Goal: Information Seeking & Learning: Find contact information

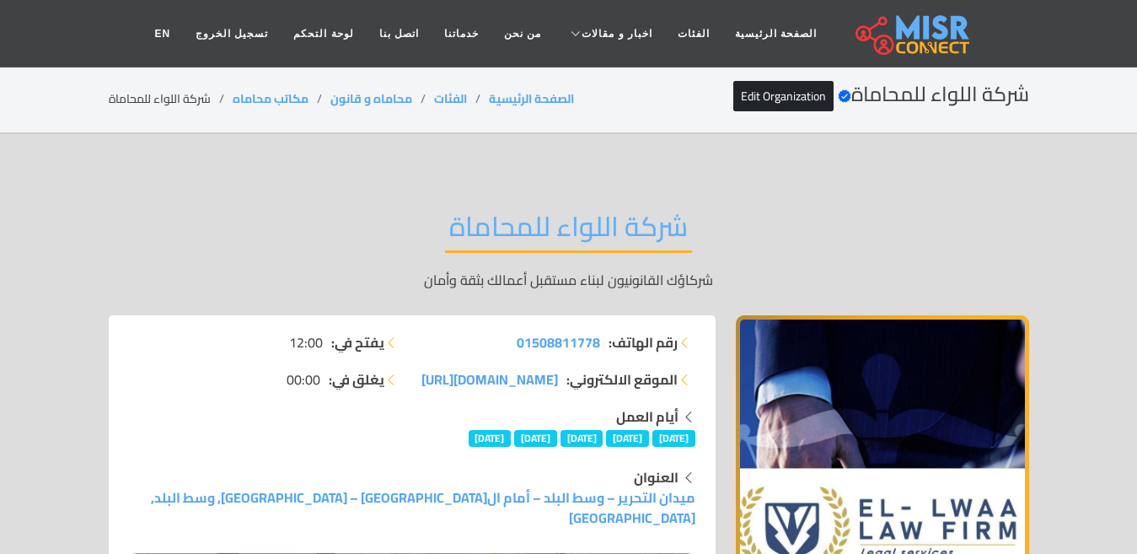
click at [682, 35] on link "الفئات" at bounding box center [693, 34] width 57 height 32
click at [675, 27] on link "الفئات" at bounding box center [693, 34] width 57 height 32
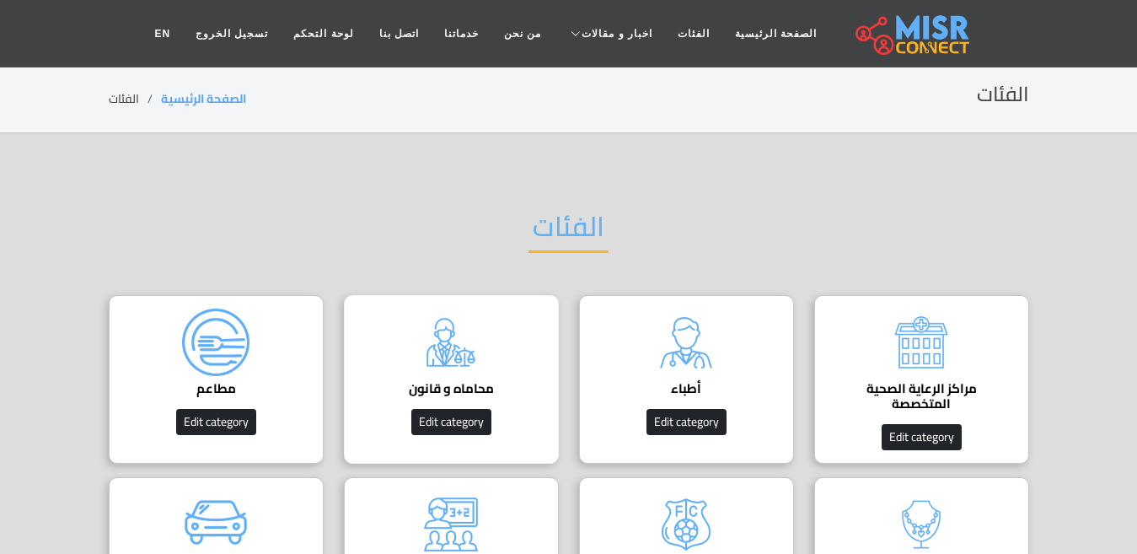
click at [492, 351] on div "محاماه و قانون دليل المحامين في مصر Edit category" at bounding box center [451, 379] width 215 height 169
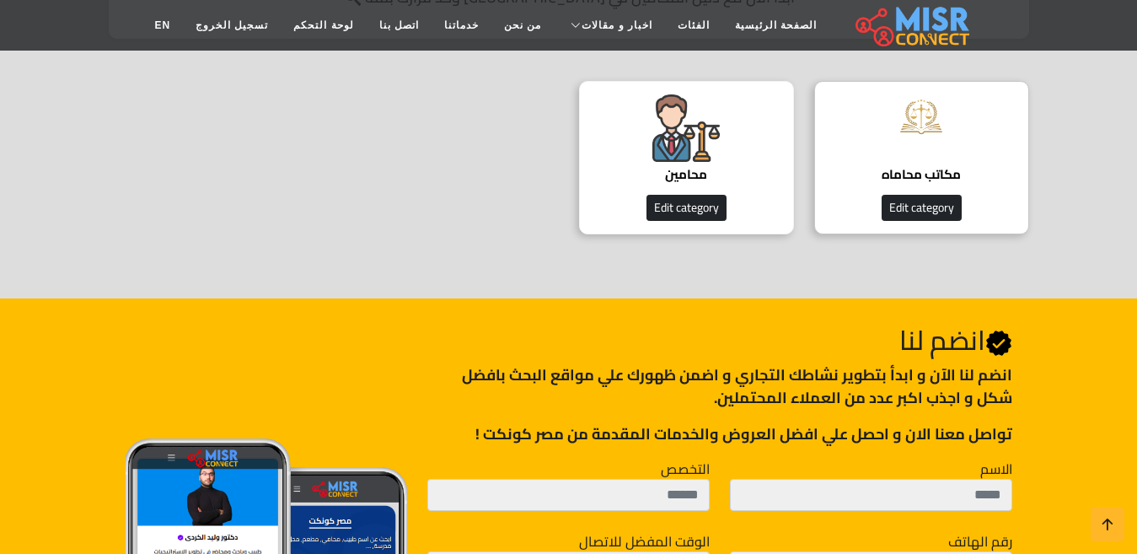
scroll to position [506, 0]
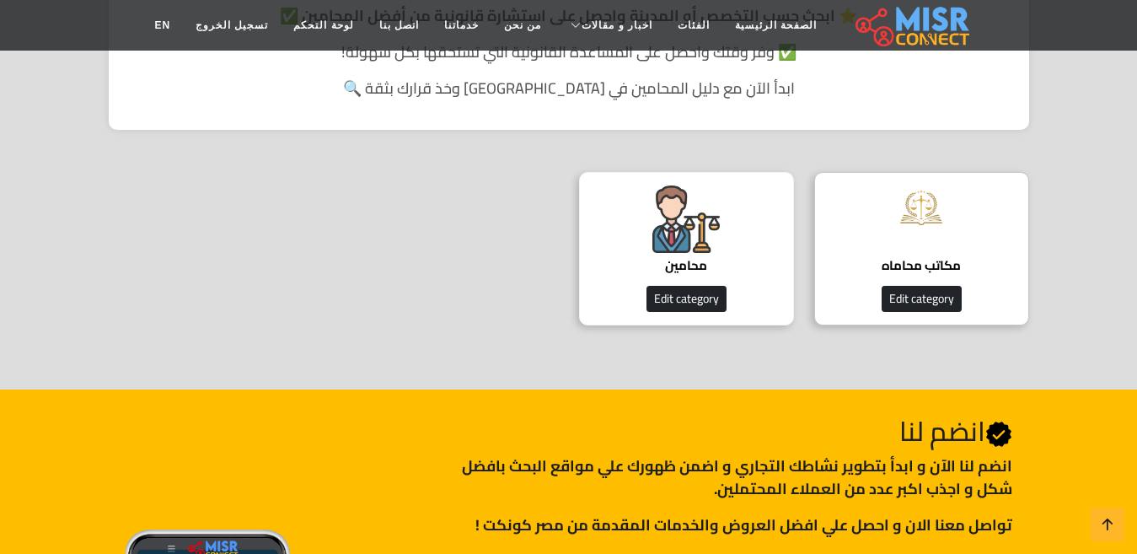
click at [660, 249] on img at bounding box center [685, 218] width 67 height 67
click at [672, 226] on img at bounding box center [685, 218] width 67 height 67
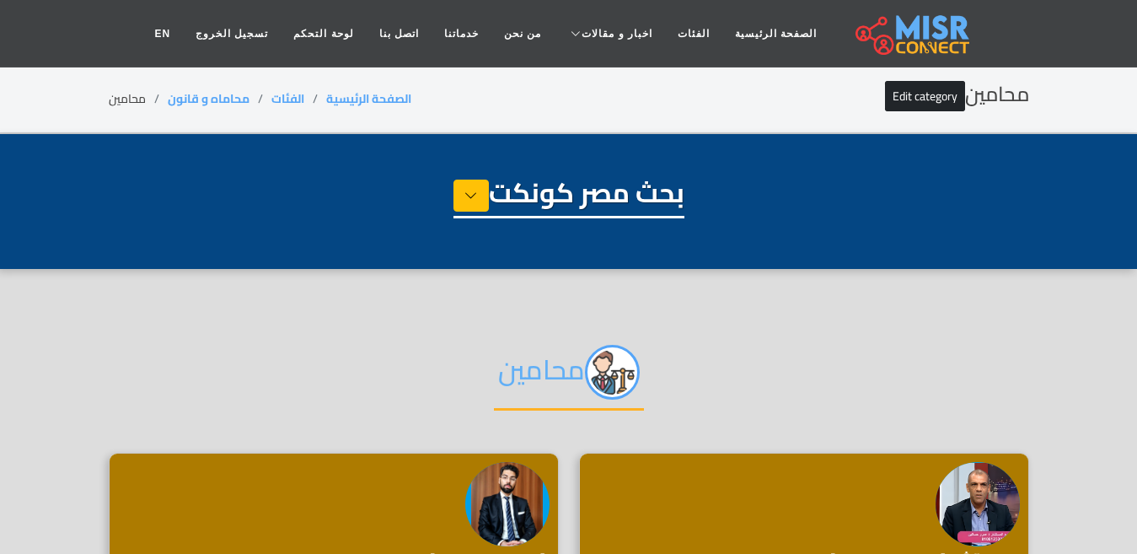
select select "**********"
select select "*******"
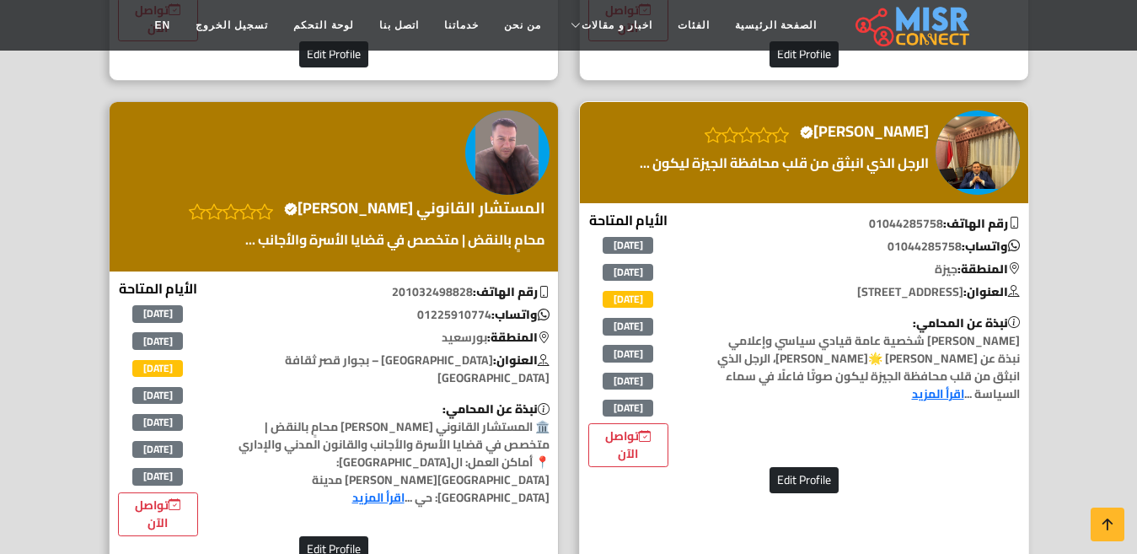
scroll to position [3960, 0]
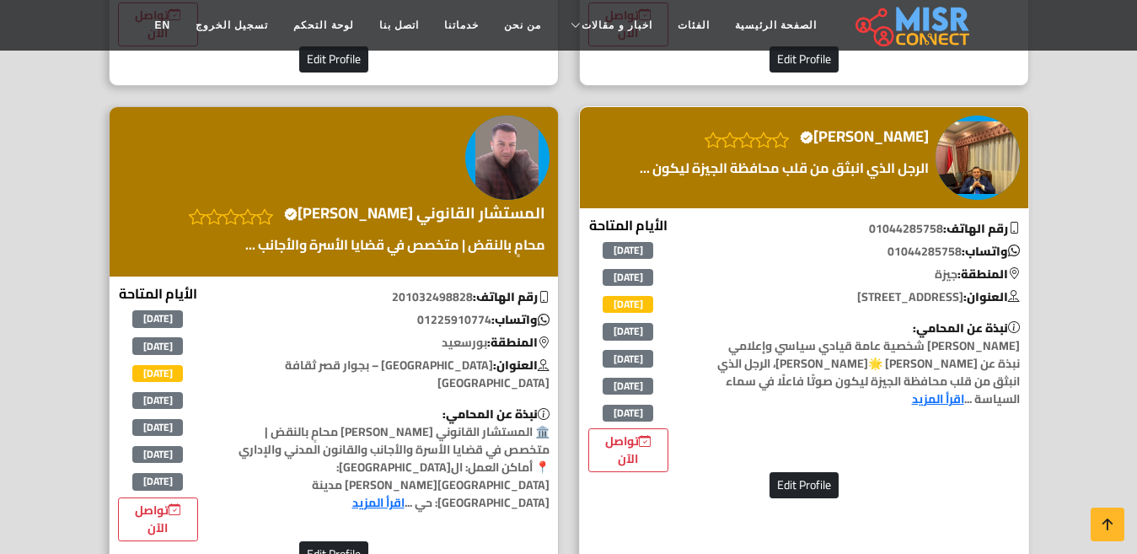
click at [884, 127] on h4 "محمود التراس Verified account" at bounding box center [864, 136] width 129 height 19
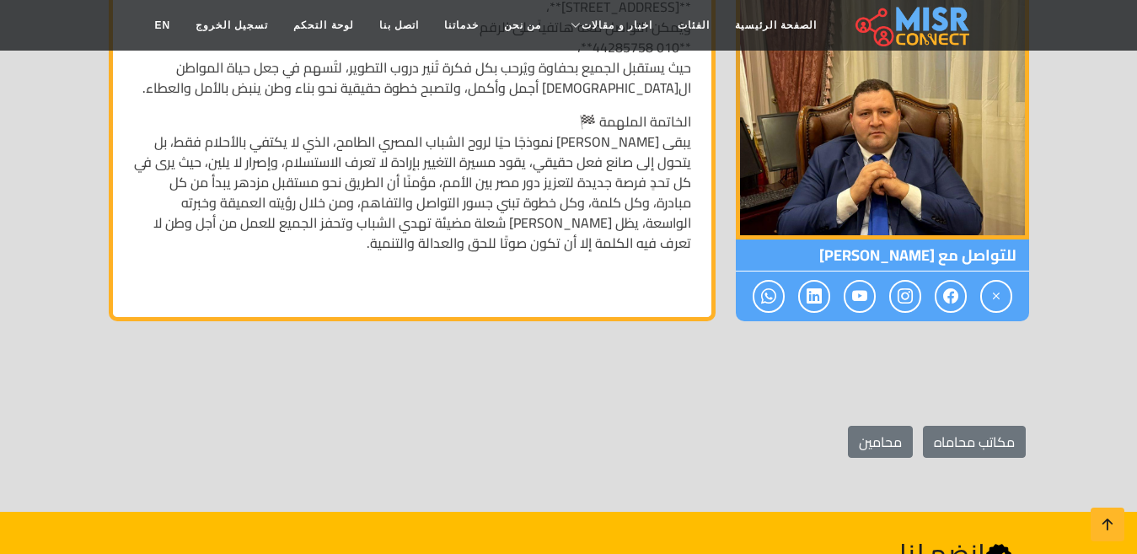
scroll to position [4213, 0]
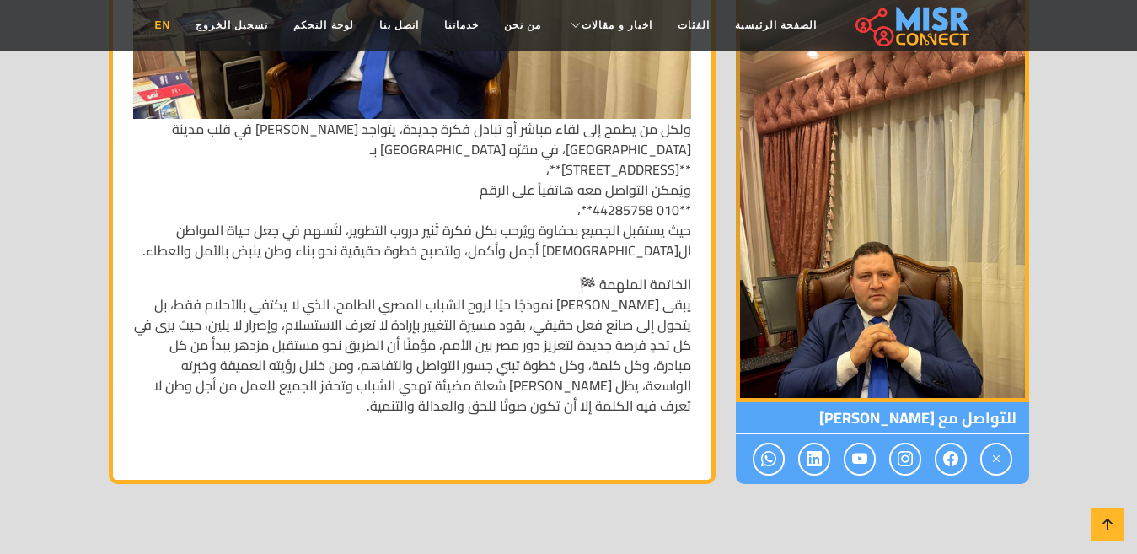
click at [183, 24] on link "EN" at bounding box center [162, 25] width 41 height 32
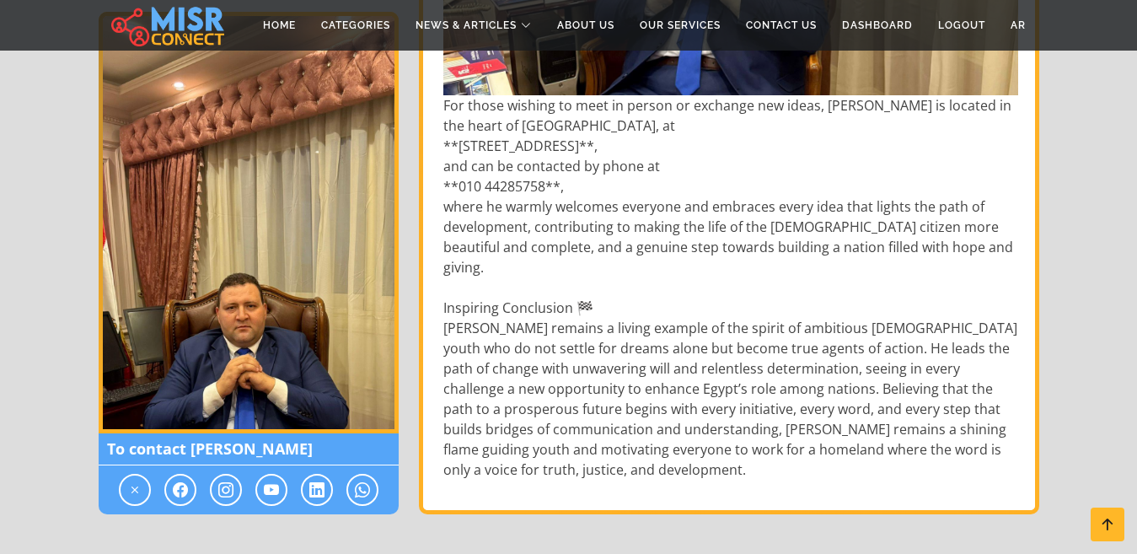
scroll to position [4607, 0]
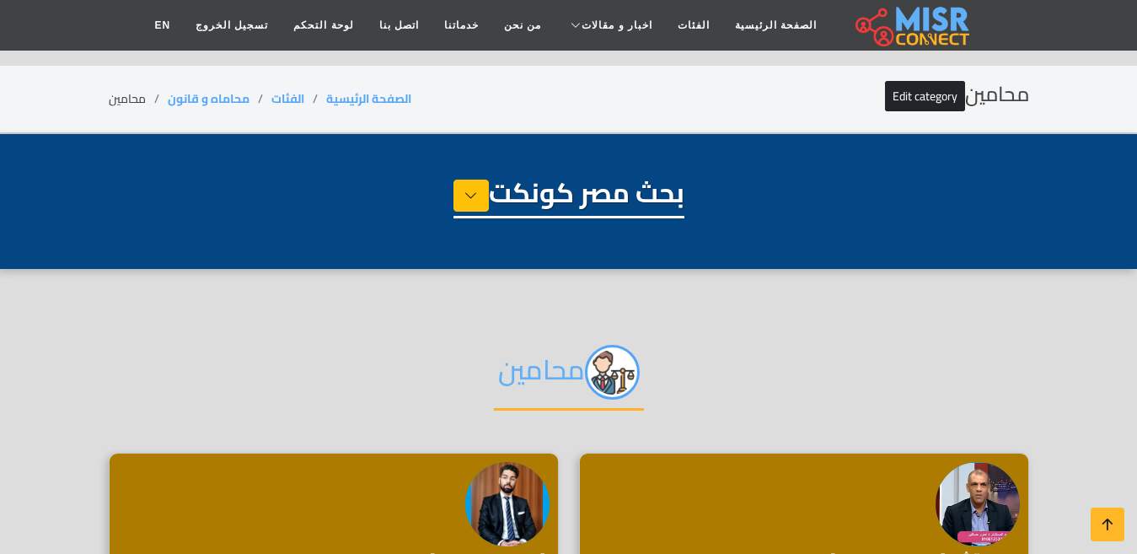
select select "**********"
select select "*******"
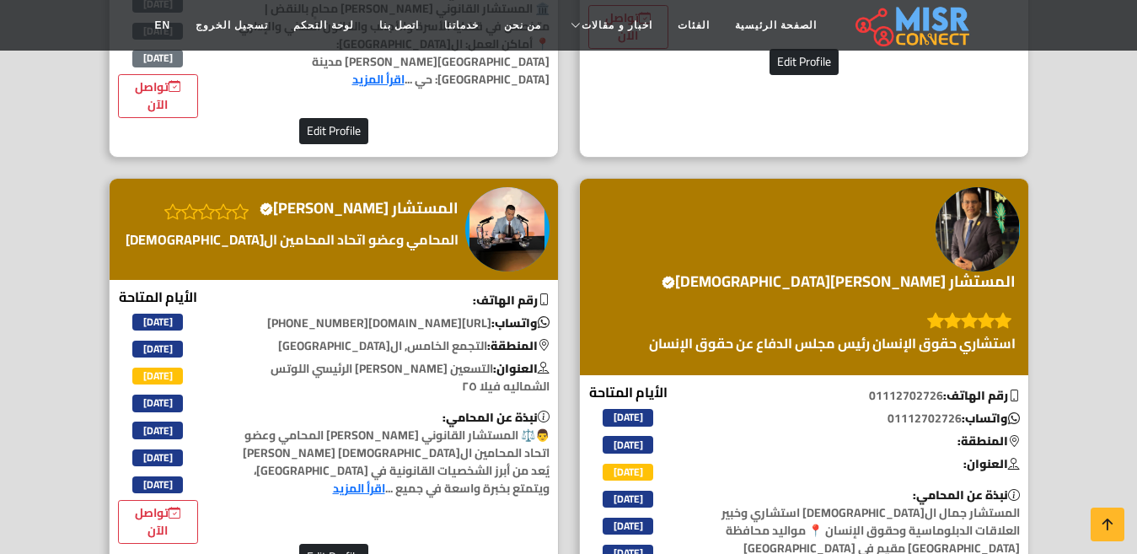
scroll to position [4382, 0]
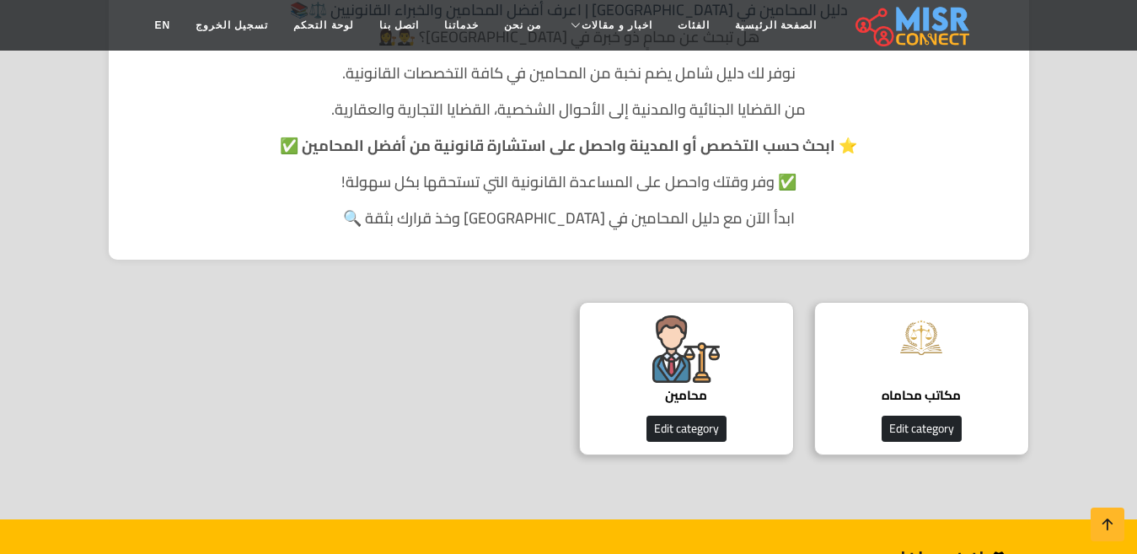
scroll to position [253, 0]
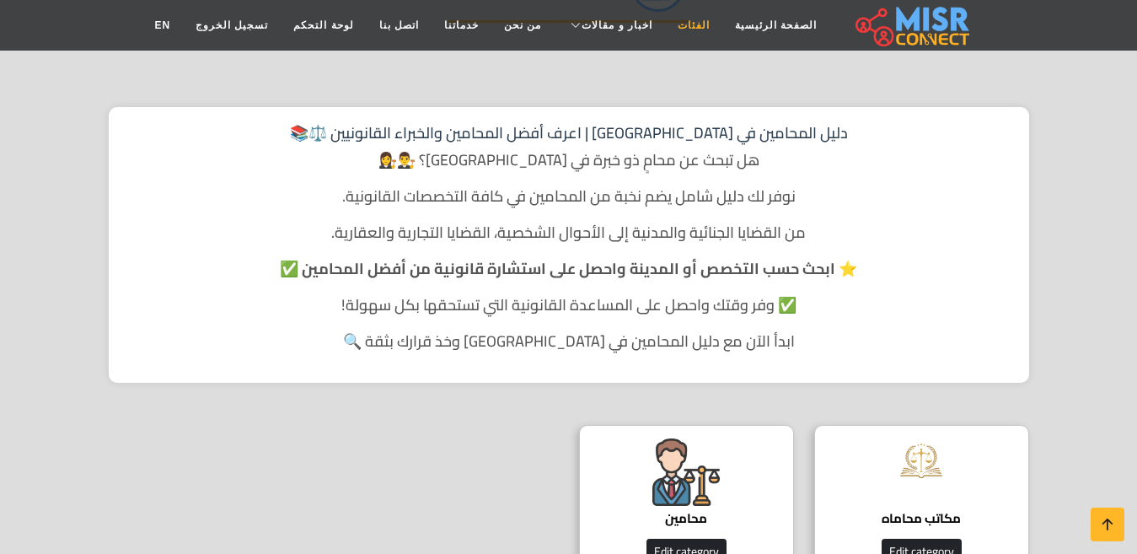
click at [678, 35] on link "الفئات" at bounding box center [693, 25] width 57 height 32
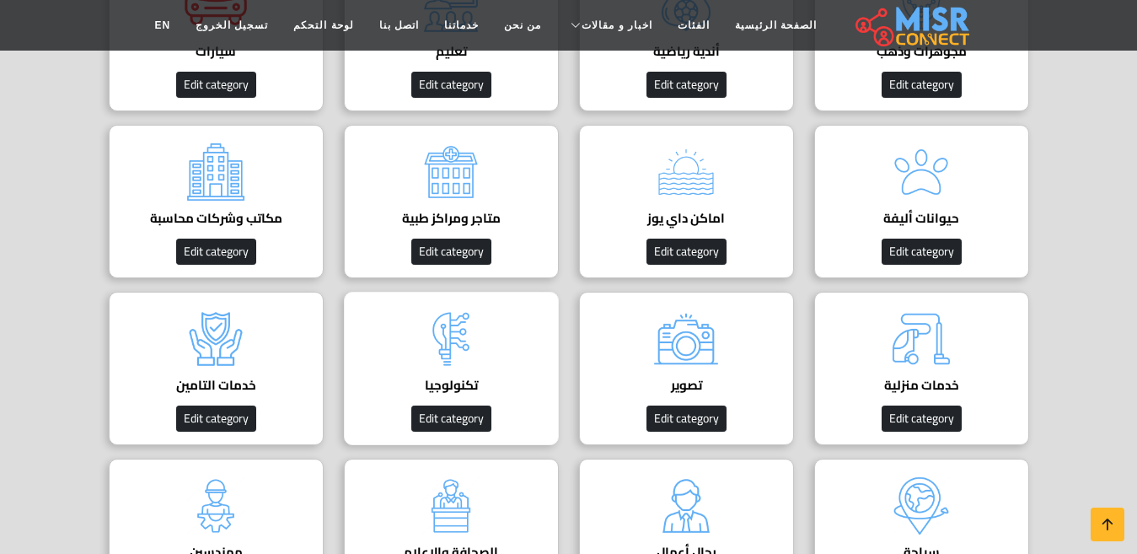
scroll to position [421, 0]
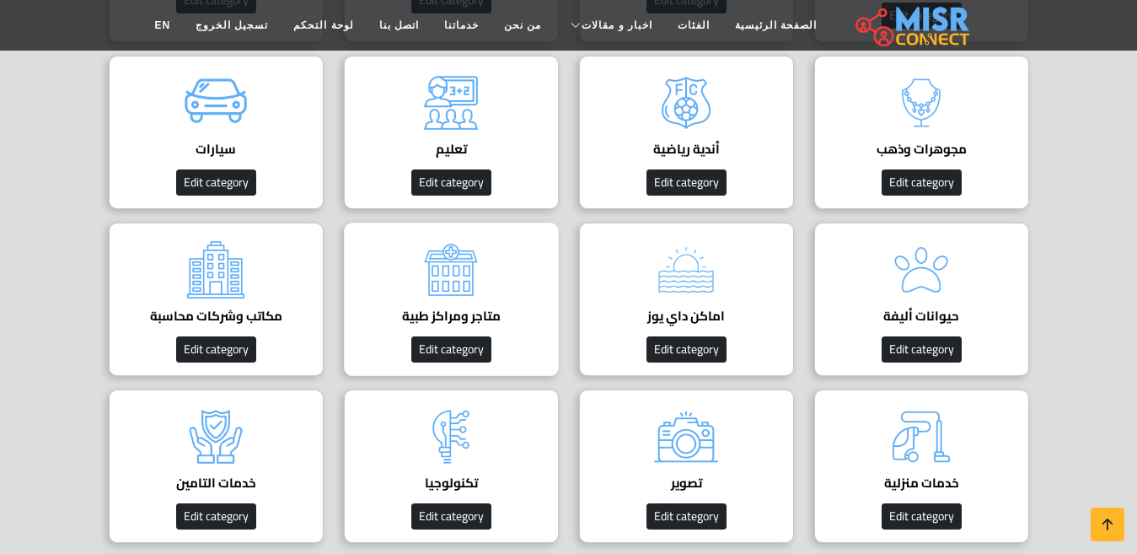
click at [494, 308] on h4 "متاجر ومراكز طبية" at bounding box center [451, 315] width 163 height 15
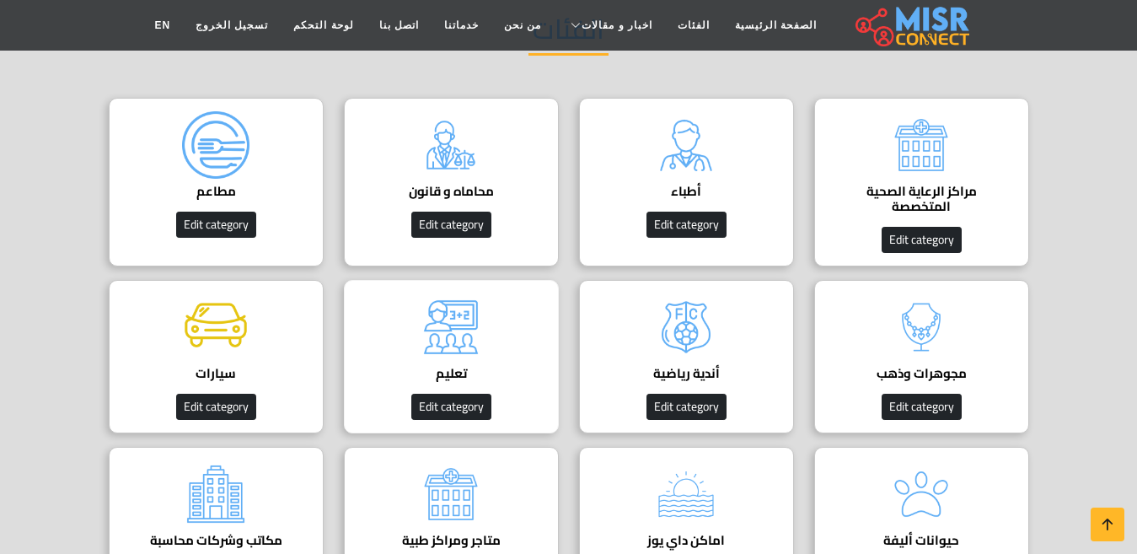
scroll to position [169, 0]
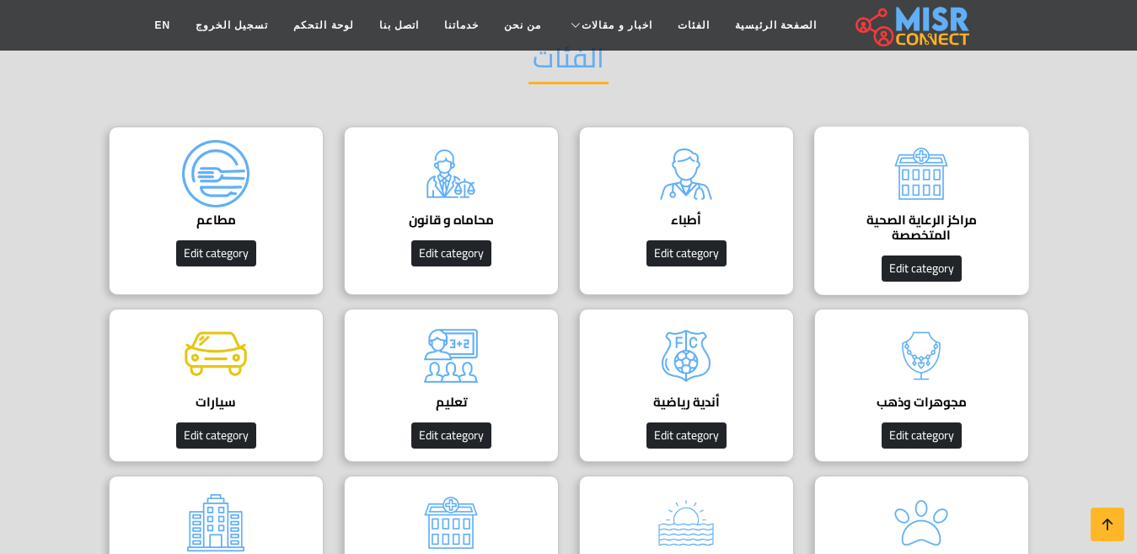
click at [889, 212] on h4 "مراكز الرعاية الصحية المتخصصة" at bounding box center [921, 227] width 163 height 30
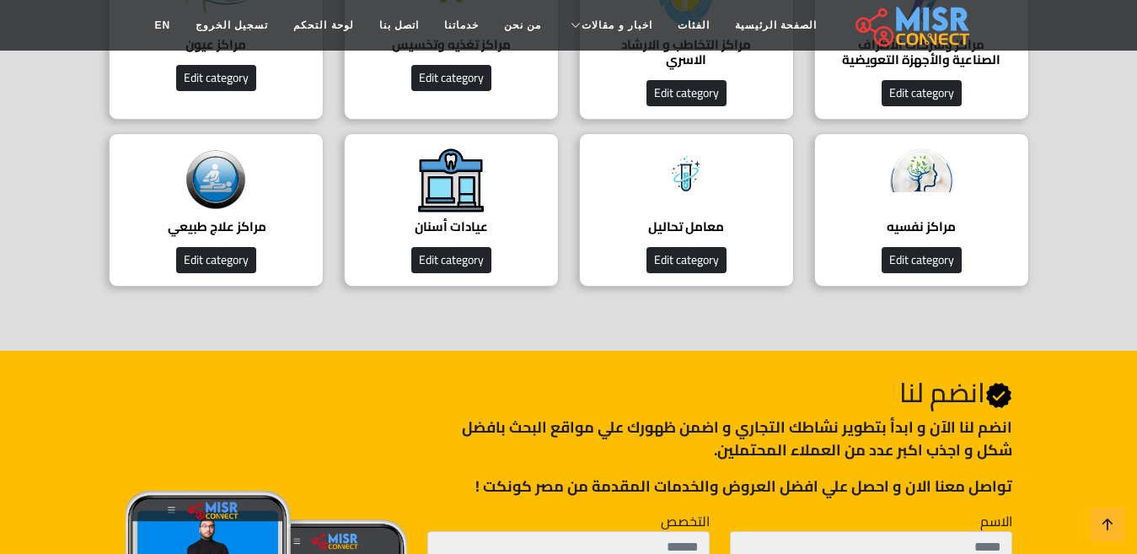
scroll to position [337, 0]
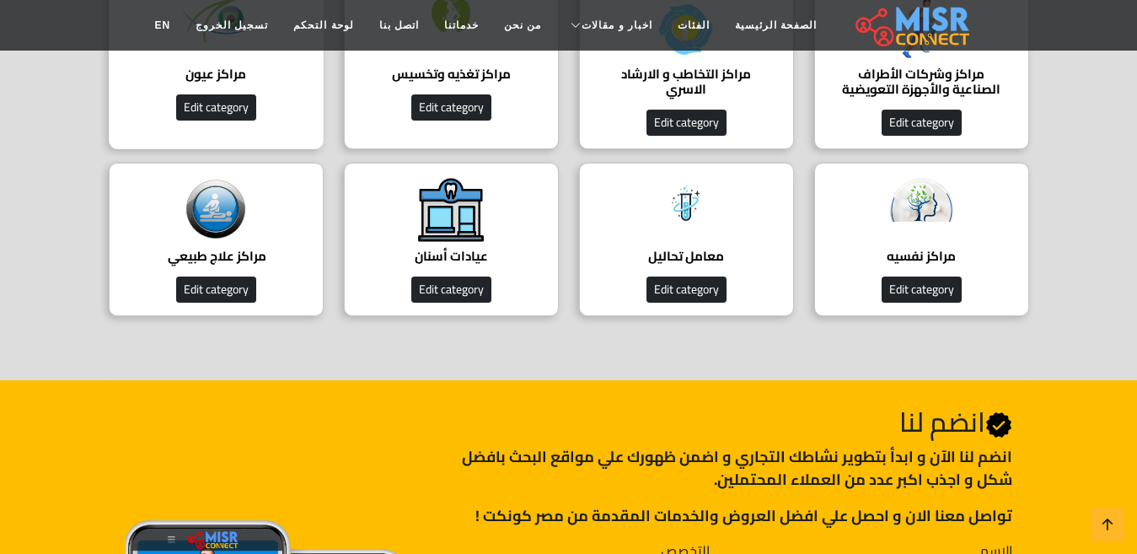
click at [185, 90] on div "مراكز عيون دليل مراكز العيون Edit category" at bounding box center [216, 65] width 215 height 169
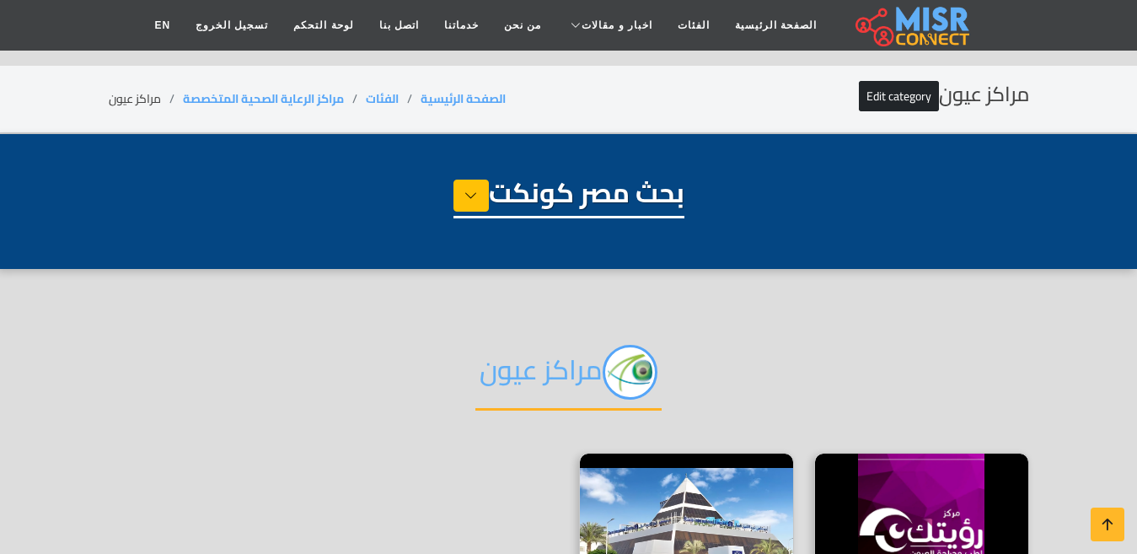
select select "**********"
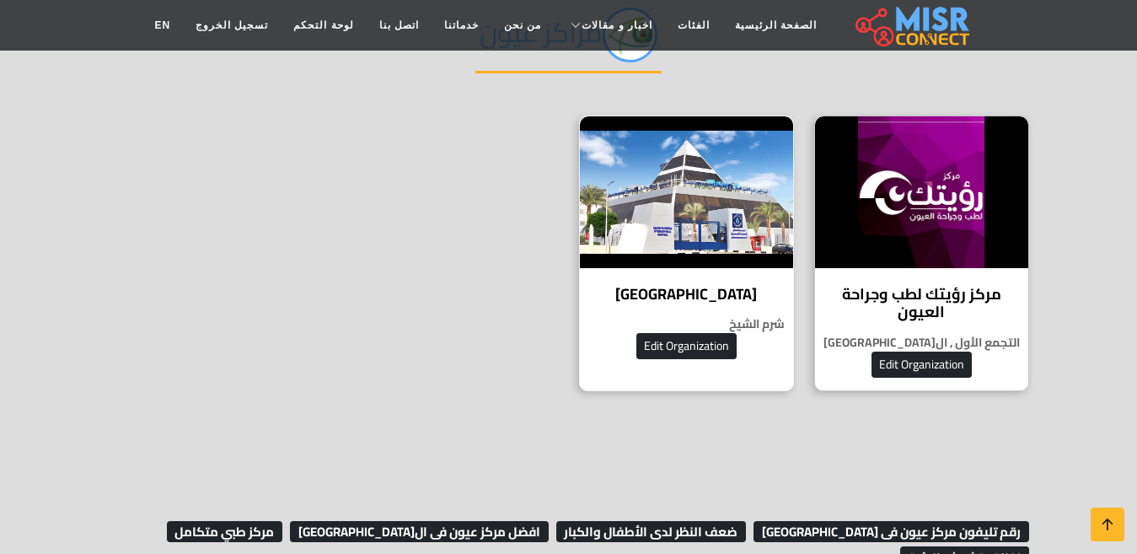
scroll to position [337, 0]
click at [880, 253] on img at bounding box center [921, 192] width 213 height 152
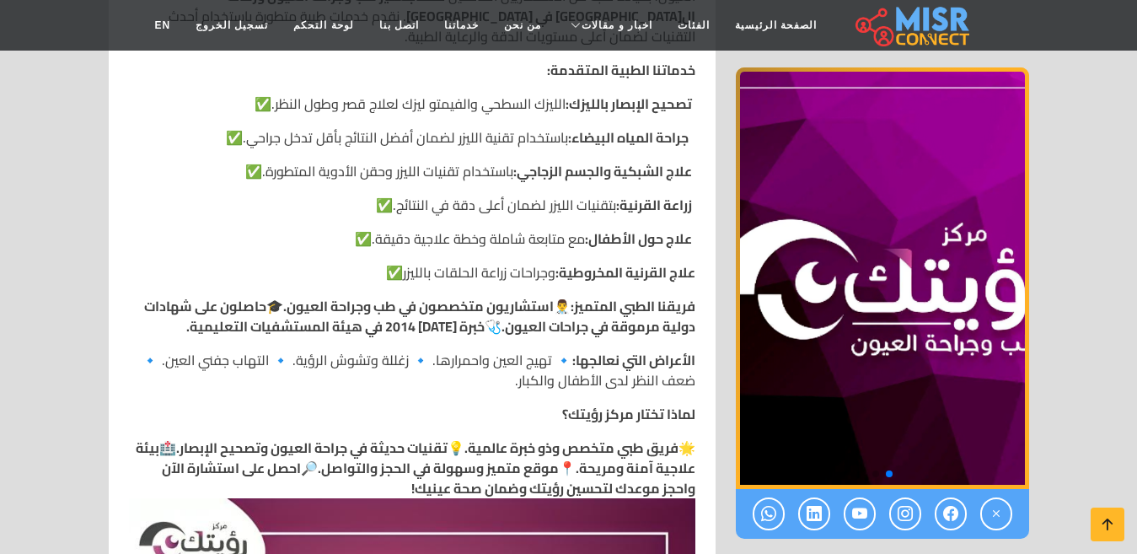
scroll to position [1011, 0]
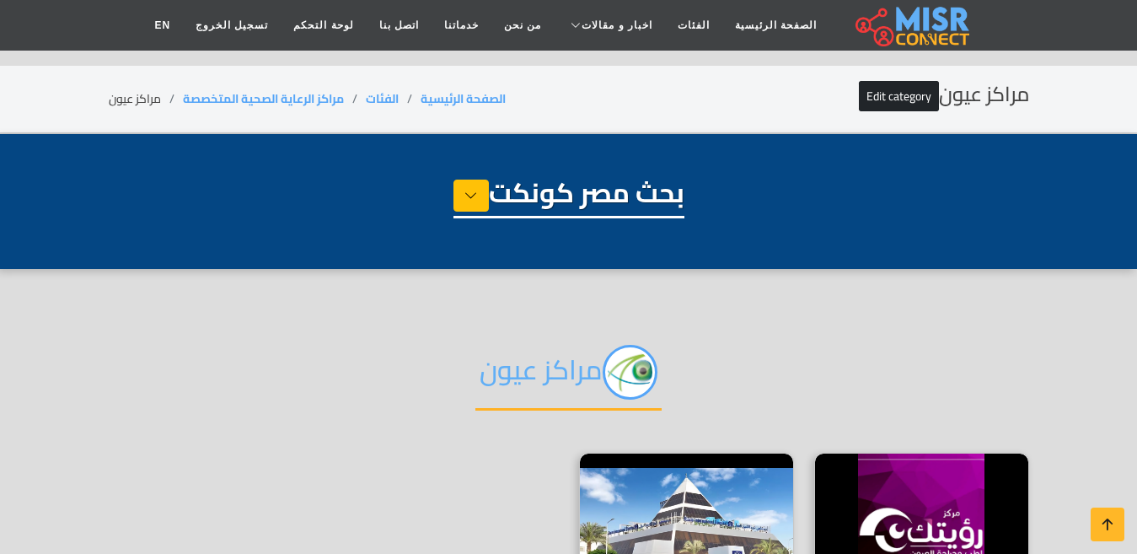
select select "**********"
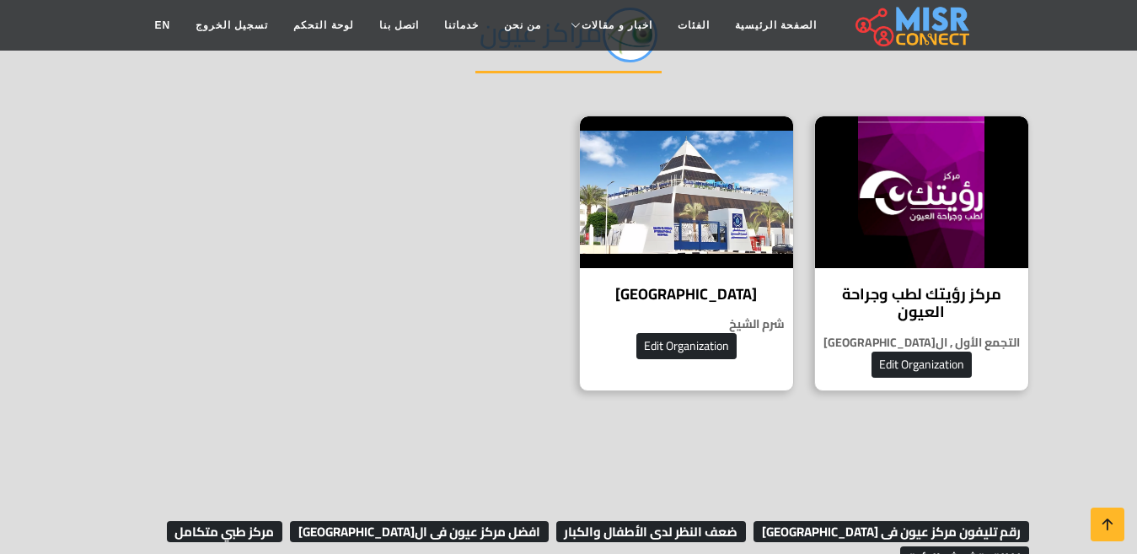
click at [623, 257] on img at bounding box center [686, 192] width 213 height 152
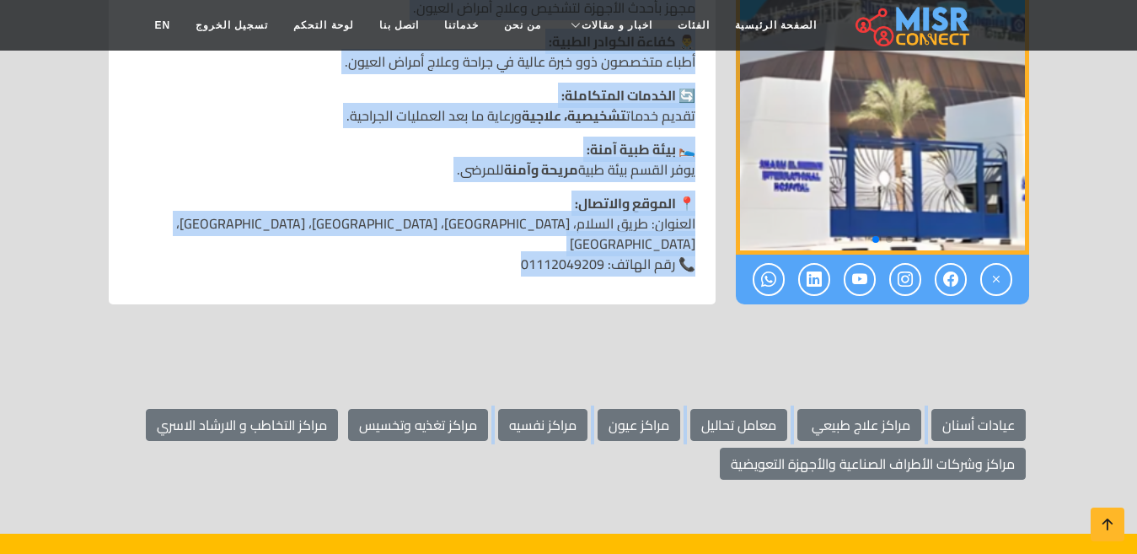
scroll to position [1348, 0]
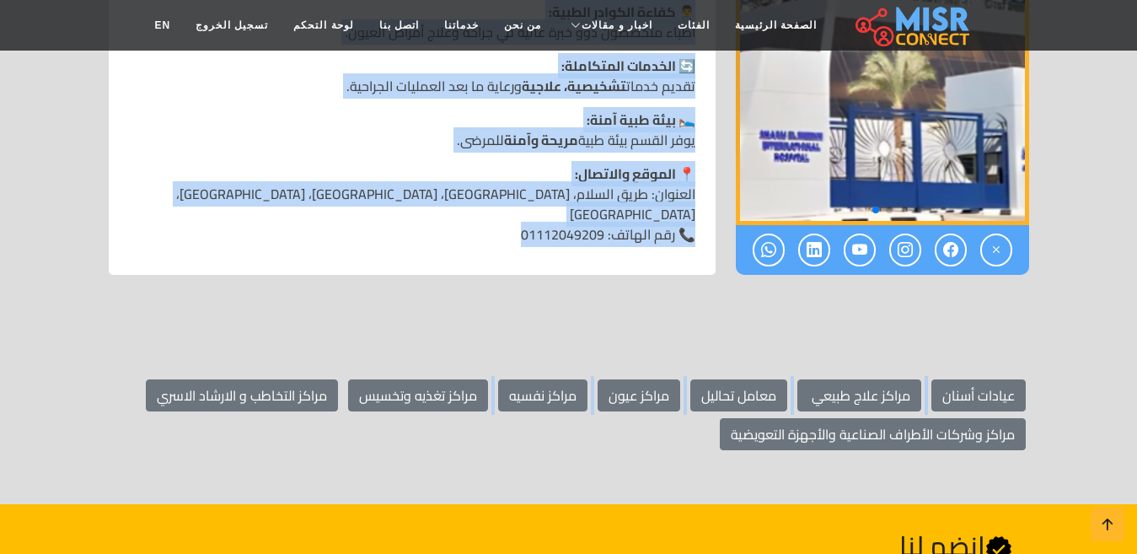
drag, startPoint x: 686, startPoint y: 247, endPoint x: 452, endPoint y: 266, distance: 234.2
copy main "lor ipsumd: 51937726769 sitame consectetu: adip el: 21:56 sedd ei: 73:13 temp i…"
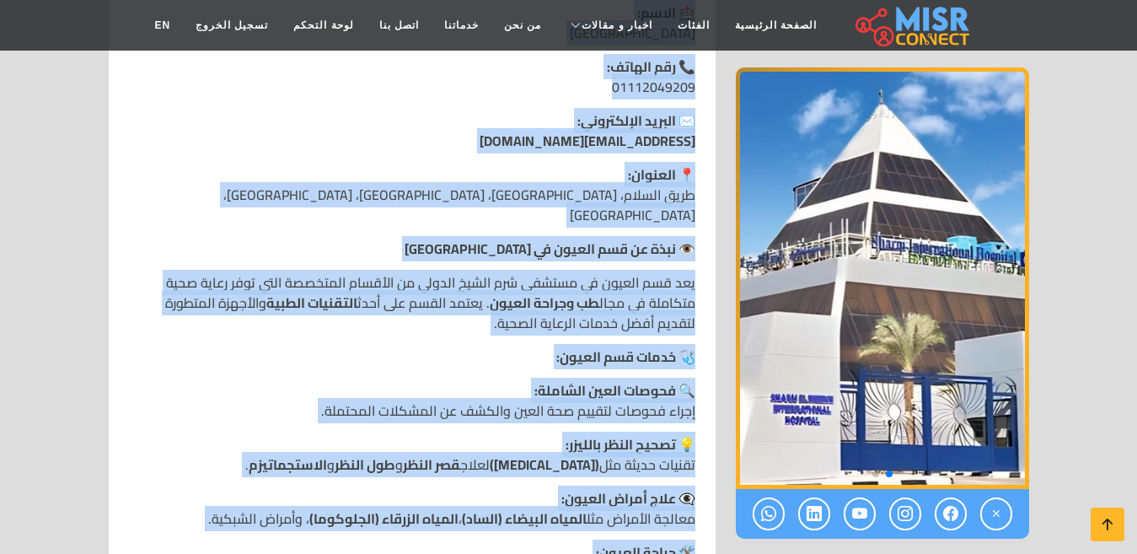
scroll to position [506, 0]
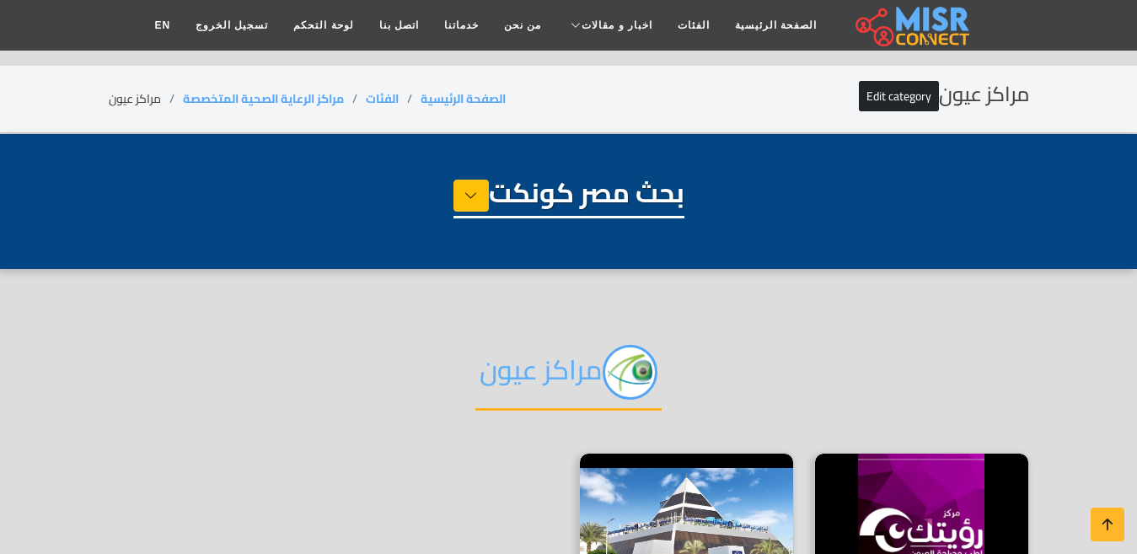
select select "**********"
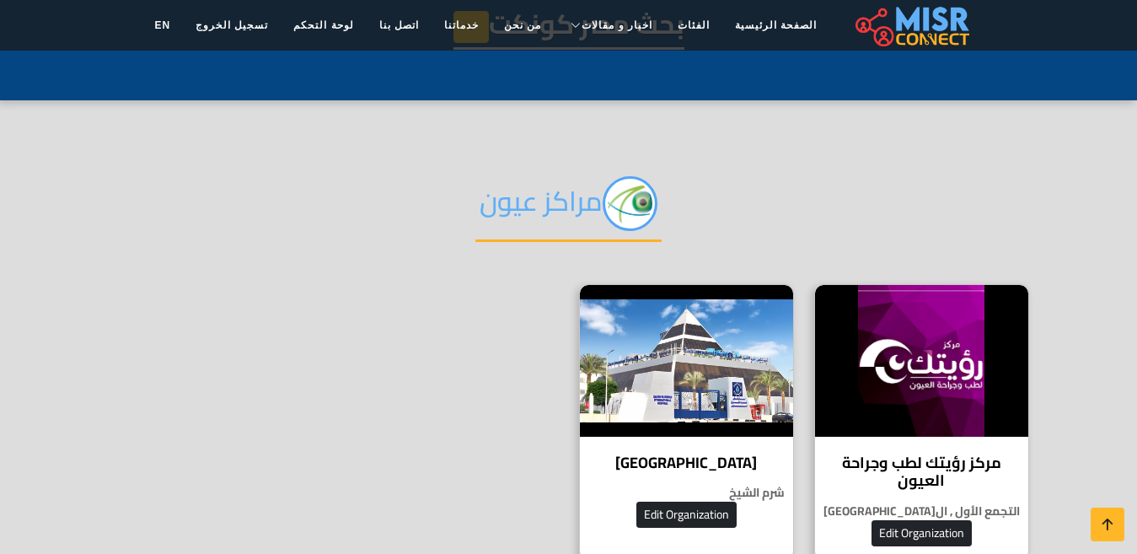
click at [529, 205] on h2 "مراكز عيون" at bounding box center [568, 209] width 186 height 66
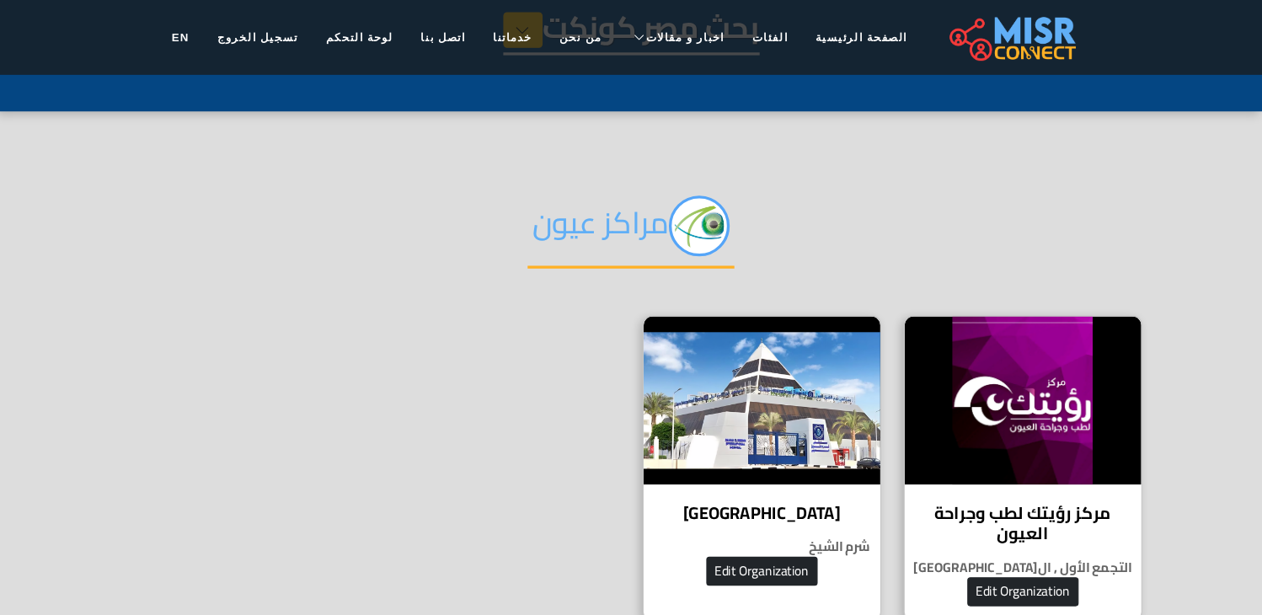
scroll to position [0, 0]
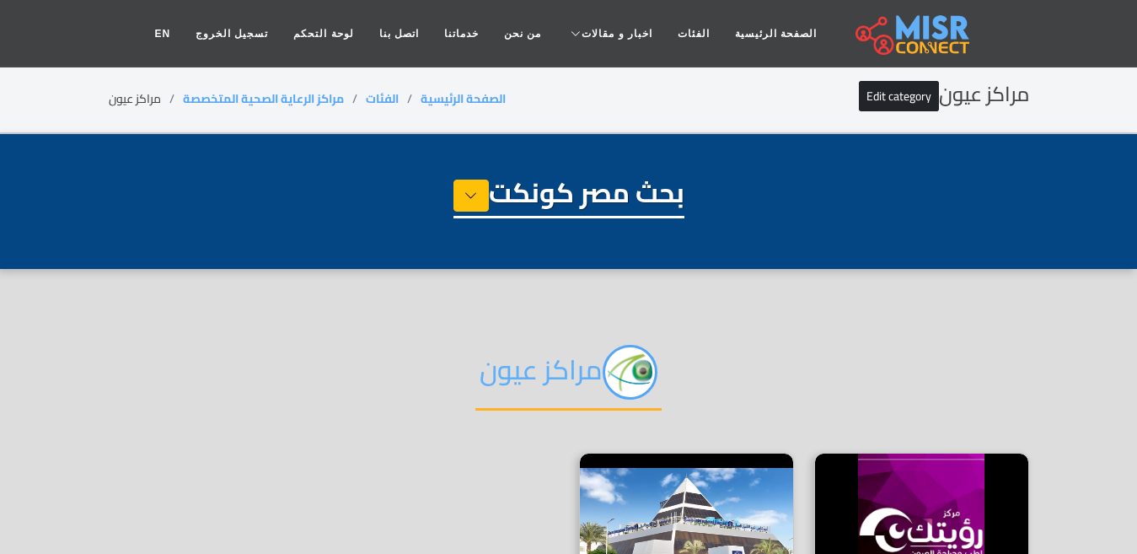
click at [512, 363] on h2 "مراكز عيون" at bounding box center [568, 378] width 186 height 66
drag, startPoint x: 468, startPoint y: 373, endPoint x: 605, endPoint y: 371, distance: 136.5
click at [605, 371] on div "مراكز عيون" at bounding box center [569, 385] width 920 height 133
copy h2 "مراكز عيون"
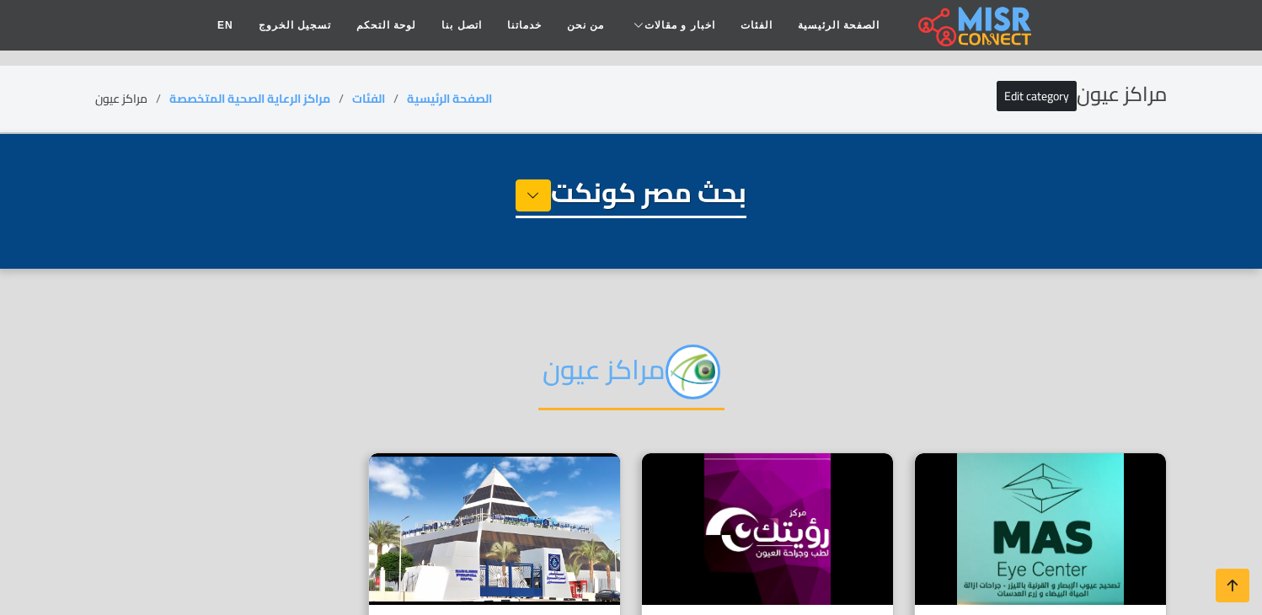
select select "**********"
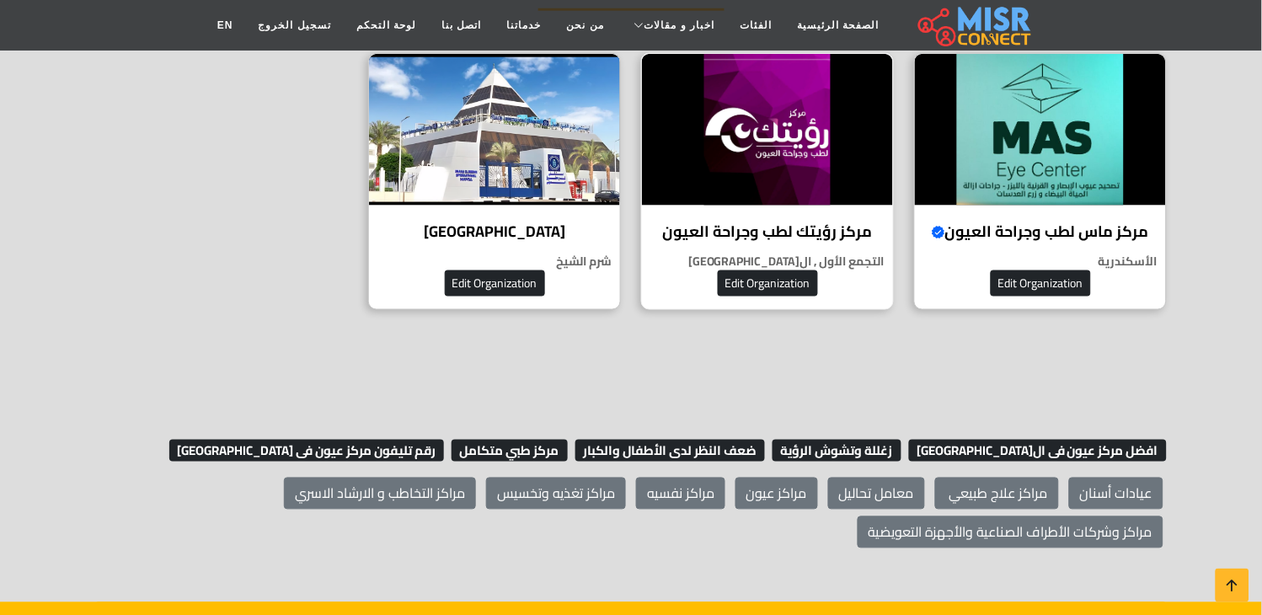
scroll to position [281, 0]
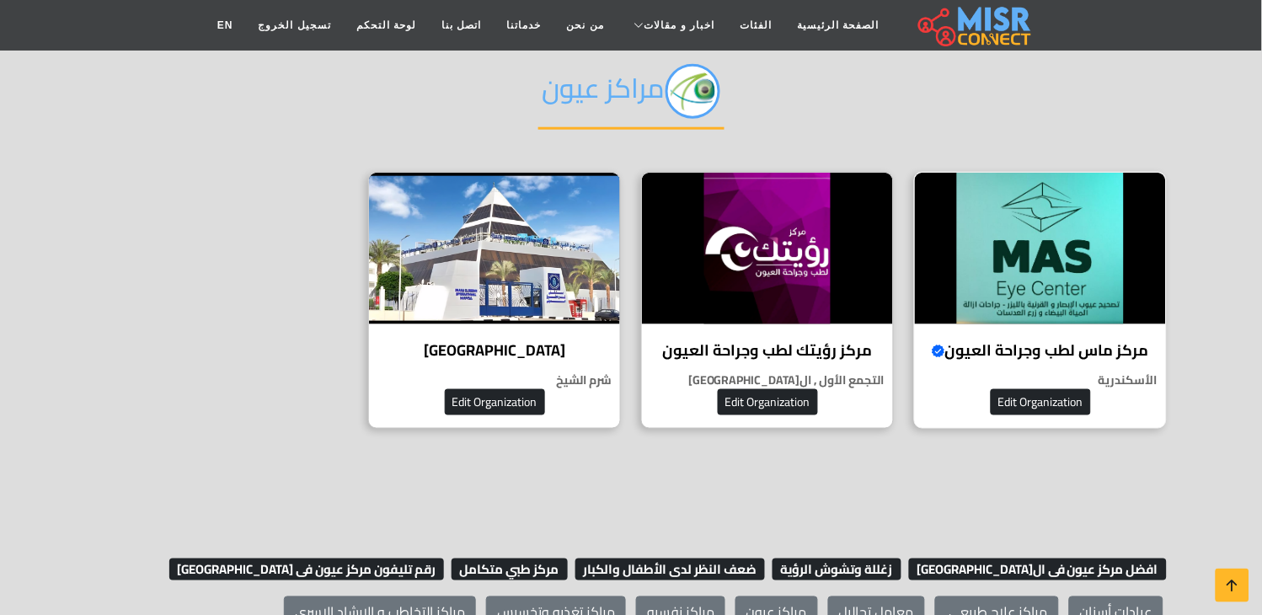
click at [1000, 341] on h4 "مركز ماس لطب وجراحة العيون Verified account" at bounding box center [1041, 350] width 226 height 19
click at [972, 313] on img at bounding box center [1040, 249] width 251 height 152
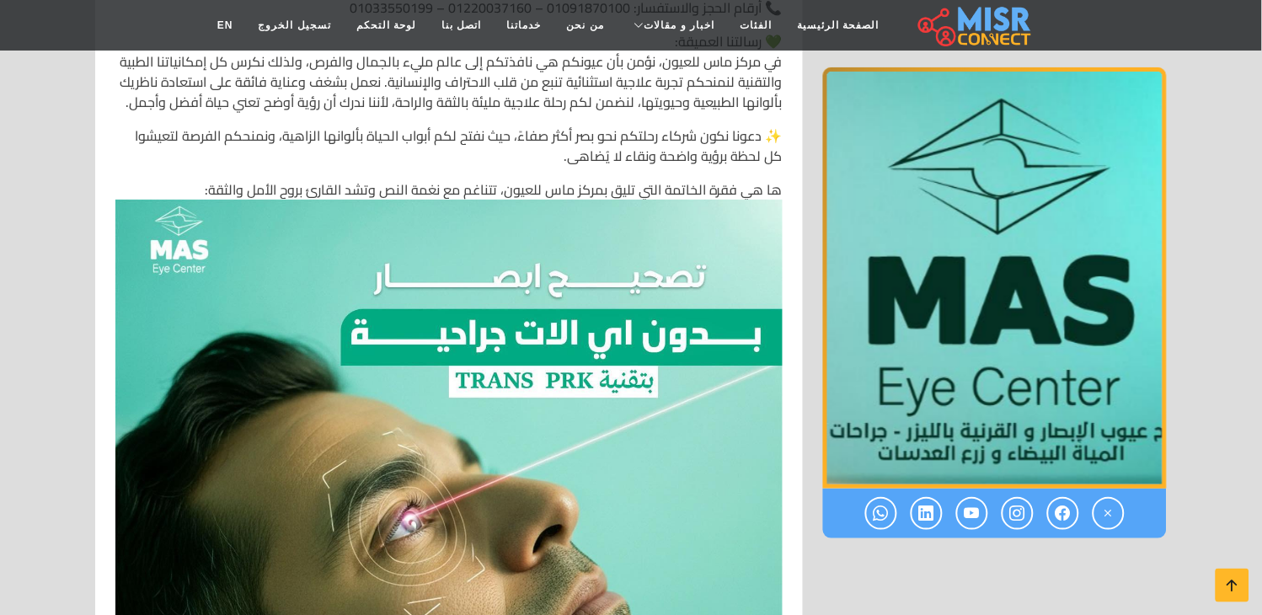
scroll to position [5710, 0]
click at [246, 29] on link "EN" at bounding box center [225, 25] width 41 height 32
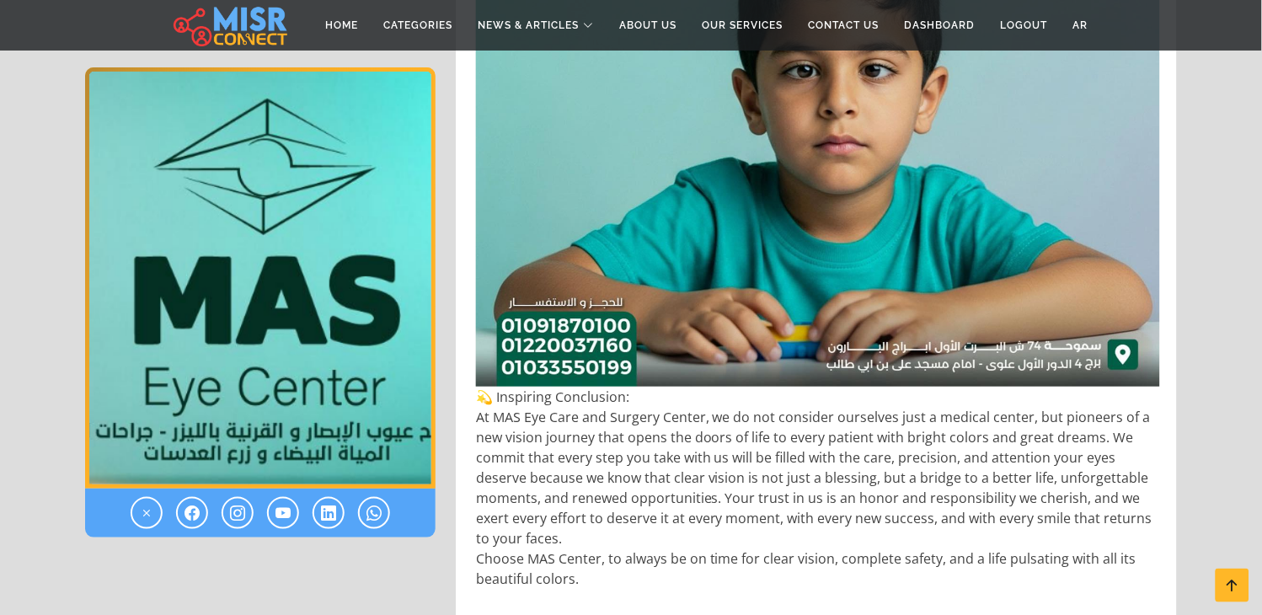
scroll to position [7022, 0]
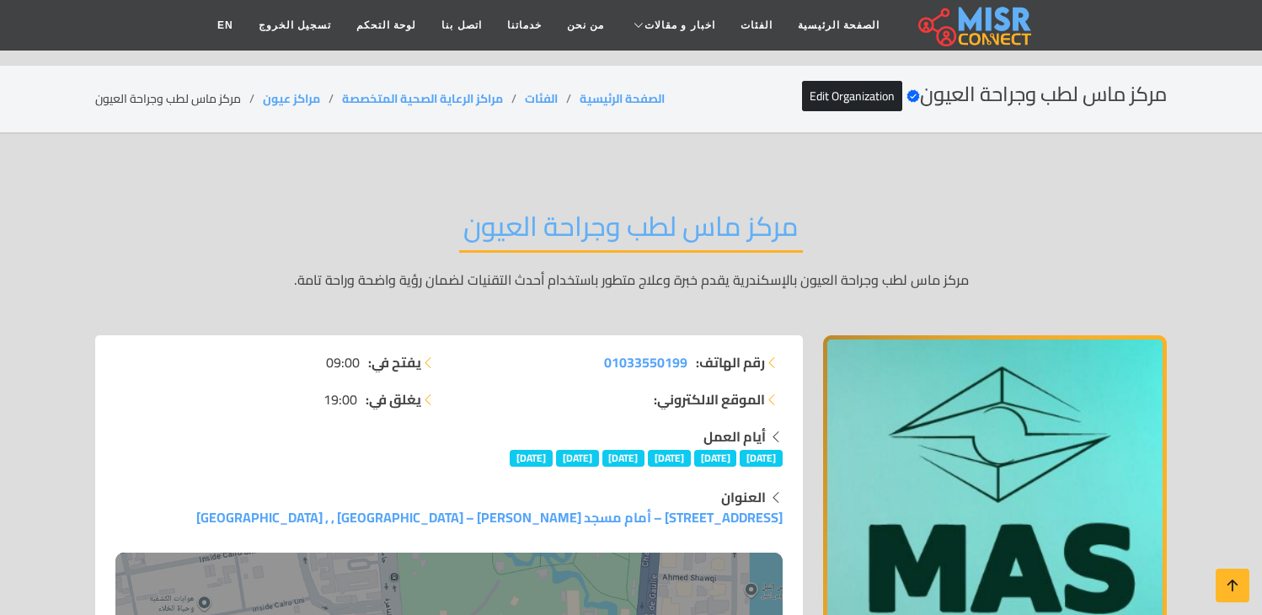
scroll to position [5149, 0]
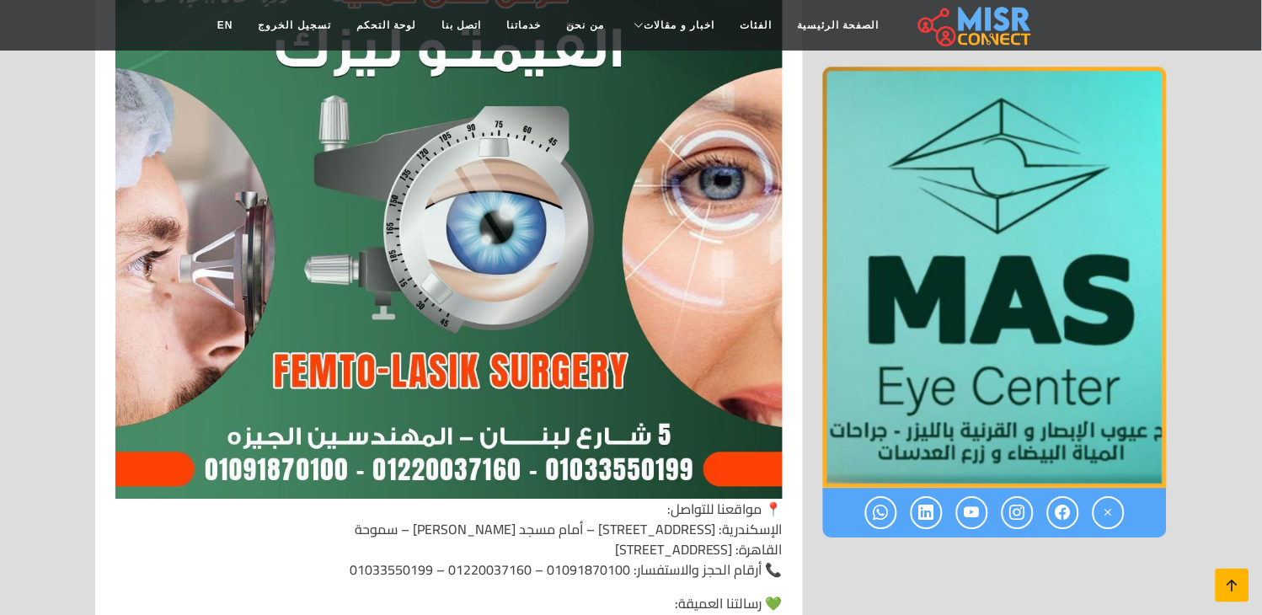
click at [1233, 580] on icon at bounding box center [1233, 586] width 24 height 24
click at [1234, 592] on icon at bounding box center [1233, 586] width 24 height 24
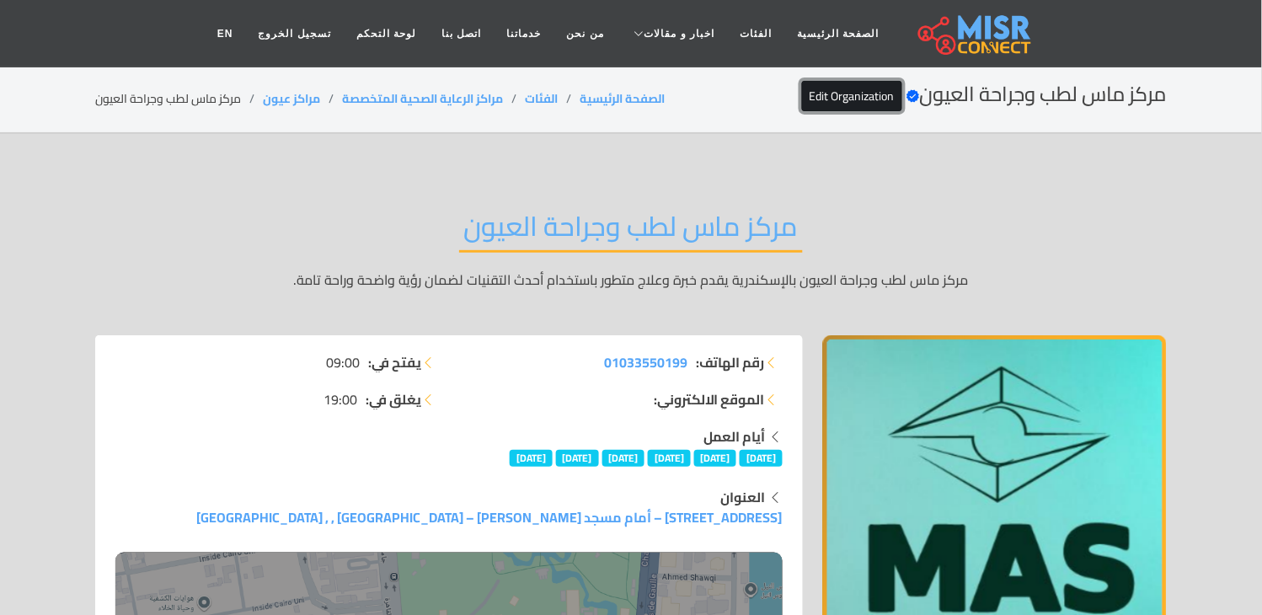
click at [865, 85] on link "Edit Organization" at bounding box center [852, 96] width 100 height 30
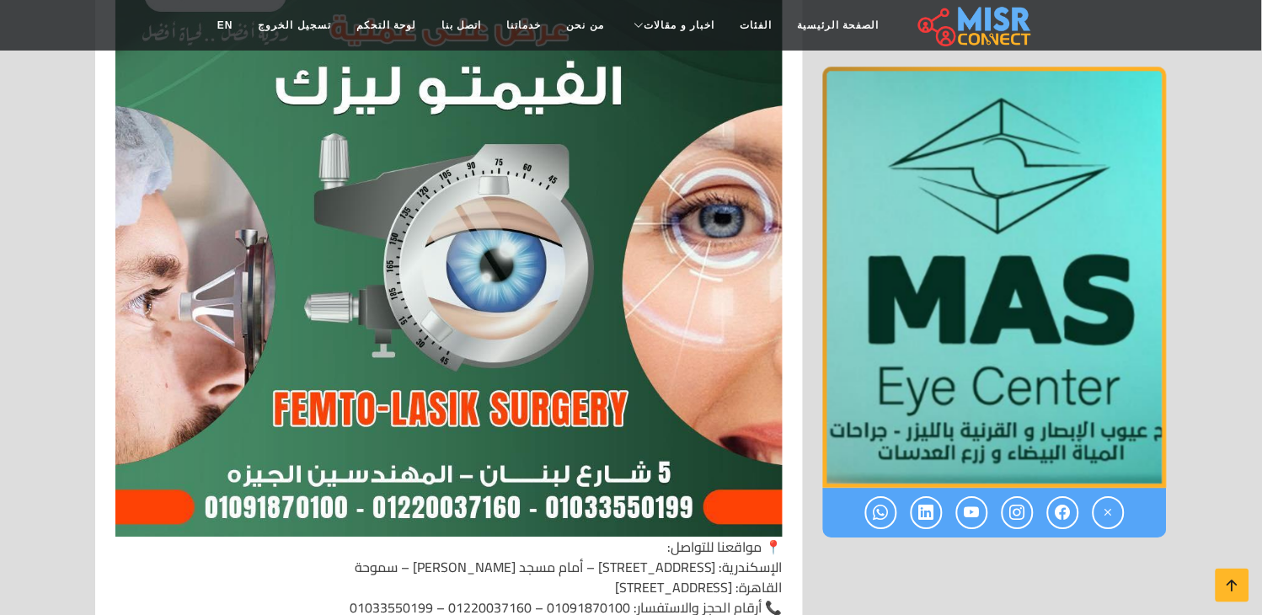
scroll to position [5149, 0]
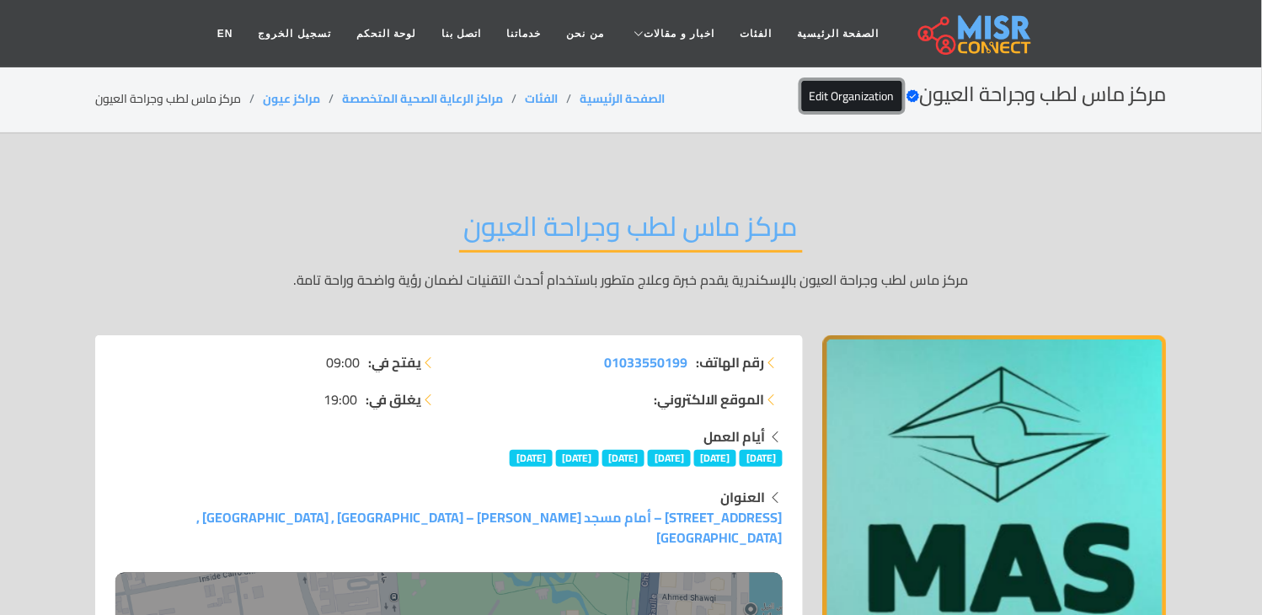
click at [817, 84] on link "Edit Organization" at bounding box center [852, 96] width 100 height 30
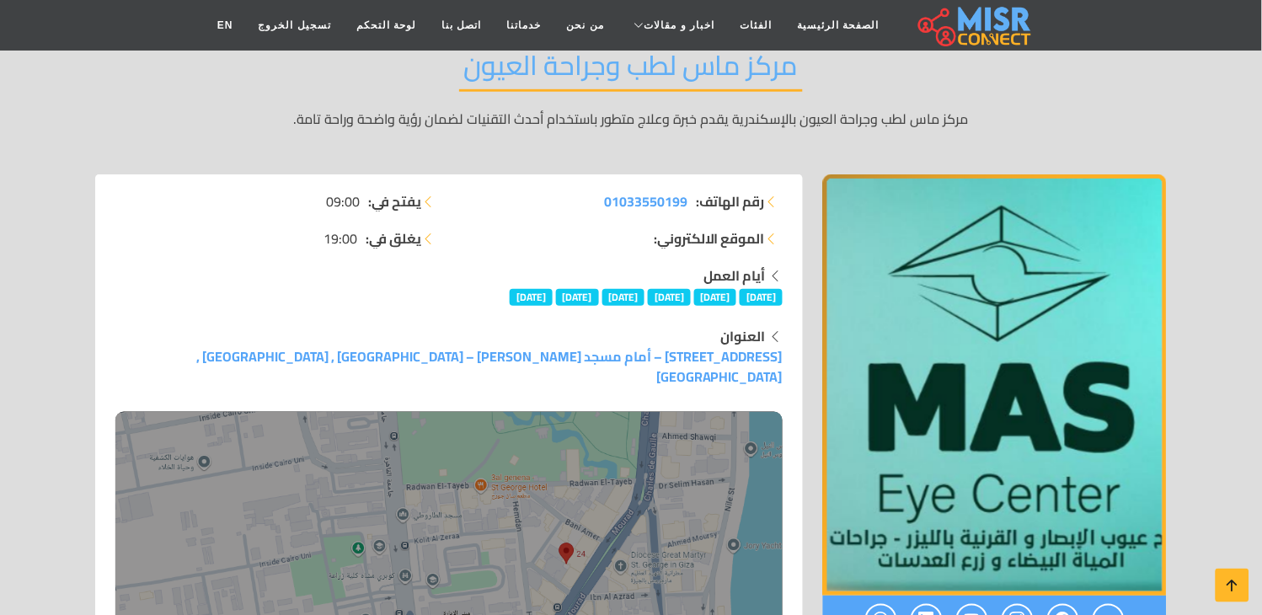
scroll to position [468, 0]
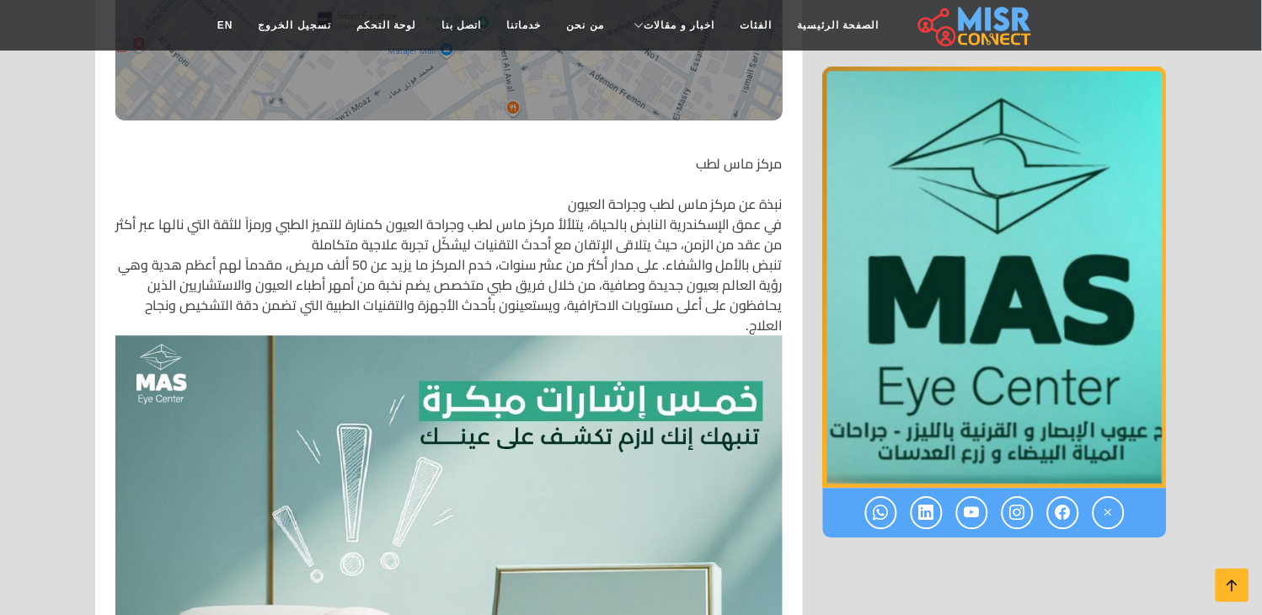
scroll to position [1217, 0]
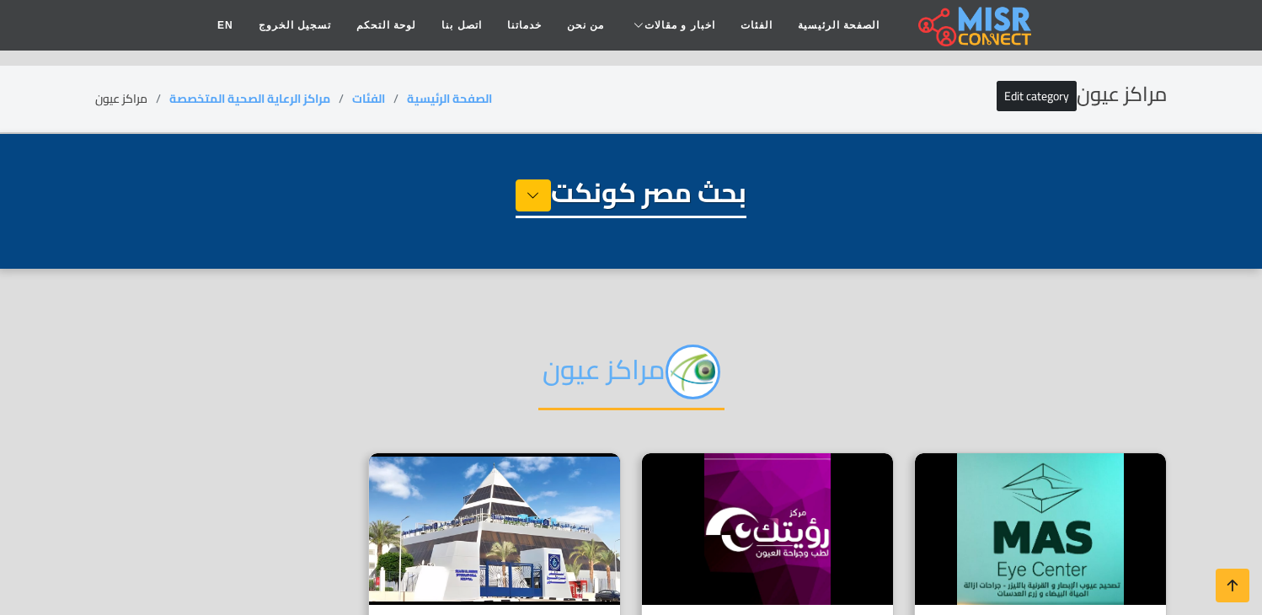
select select "**********"
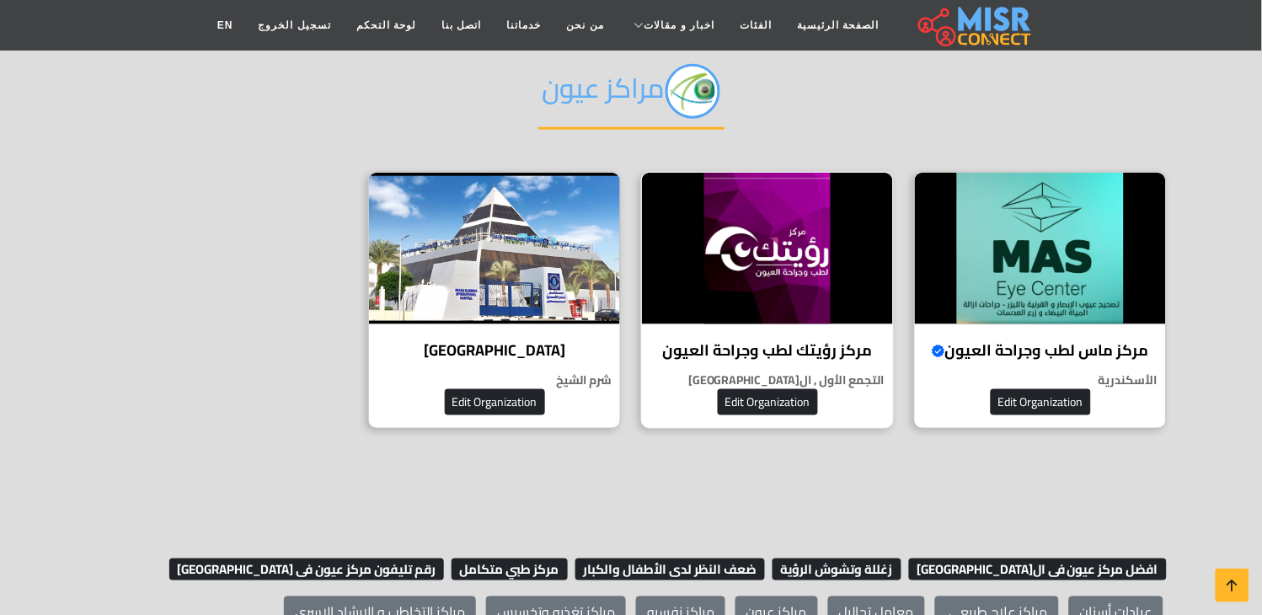
scroll to position [281, 0]
click at [723, 341] on h4 "مركز رؤيتك لطب وجراحة العيون" at bounding box center [768, 350] width 226 height 19
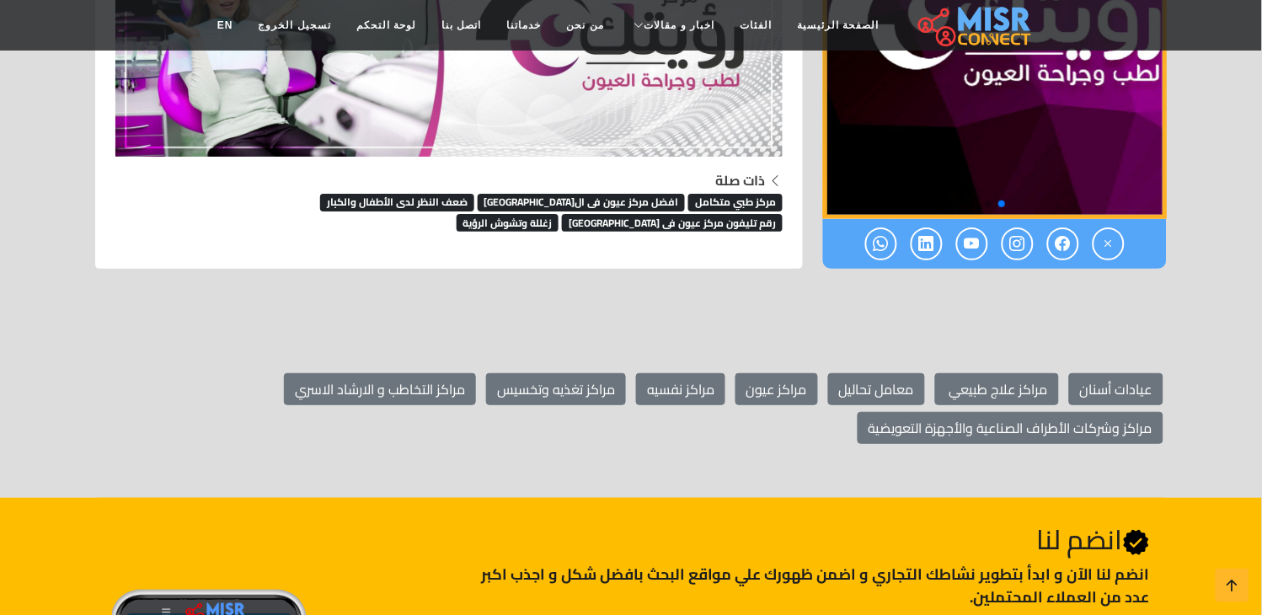
scroll to position [2783, 0]
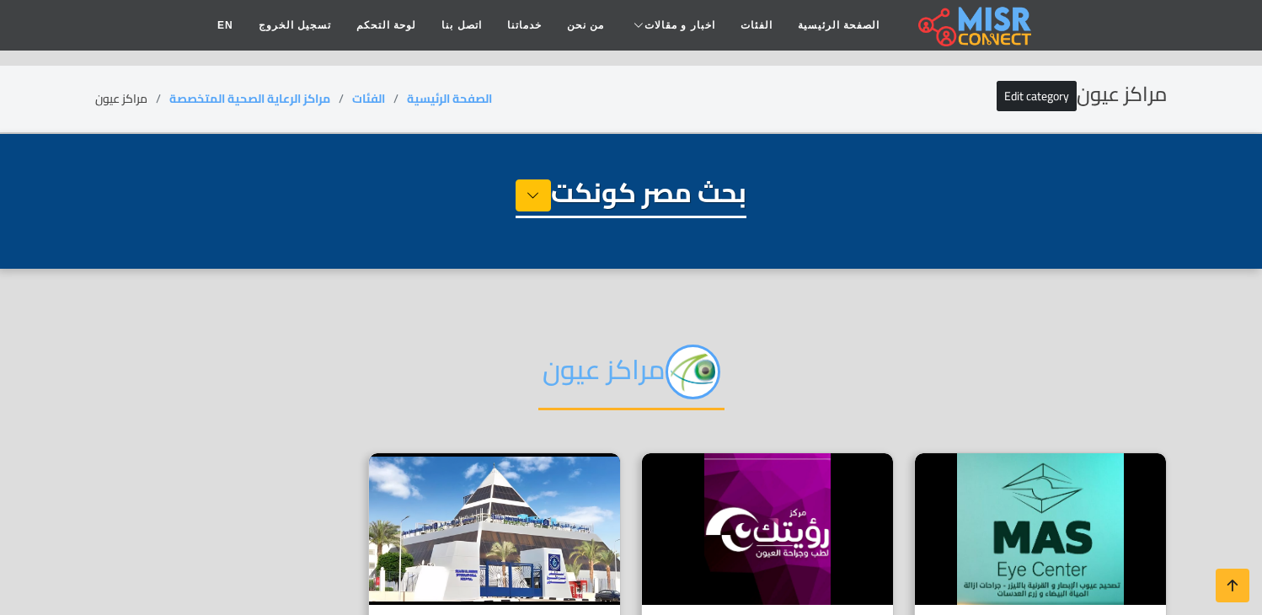
select select "**********"
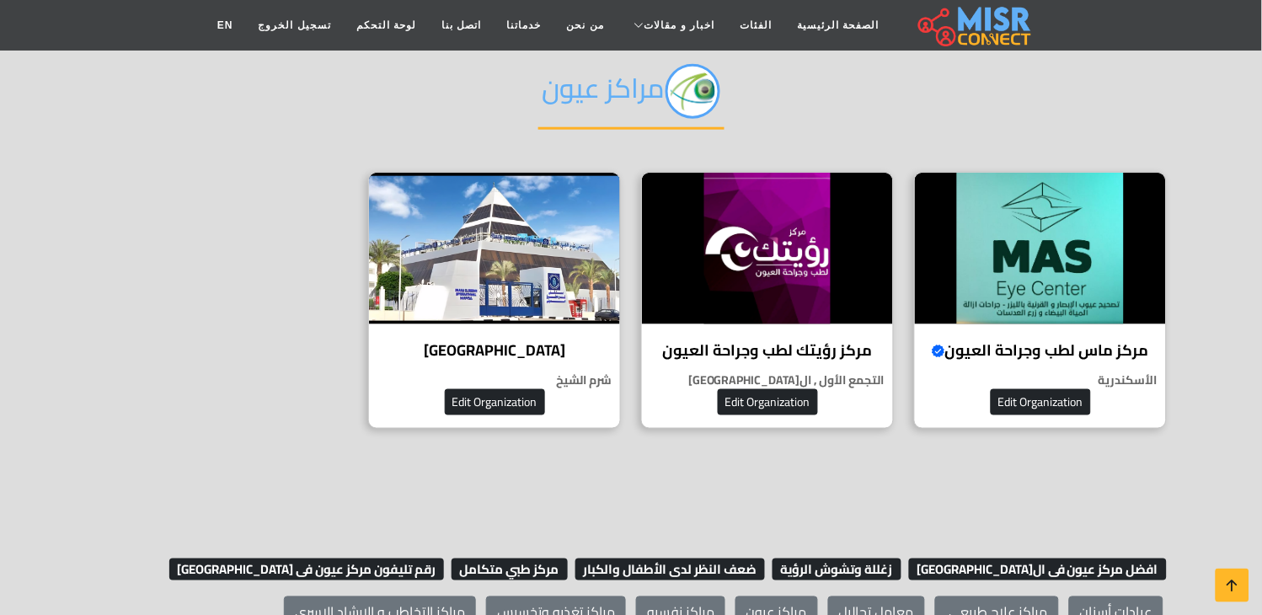
click at [1031, 249] on img at bounding box center [1040, 249] width 251 height 152
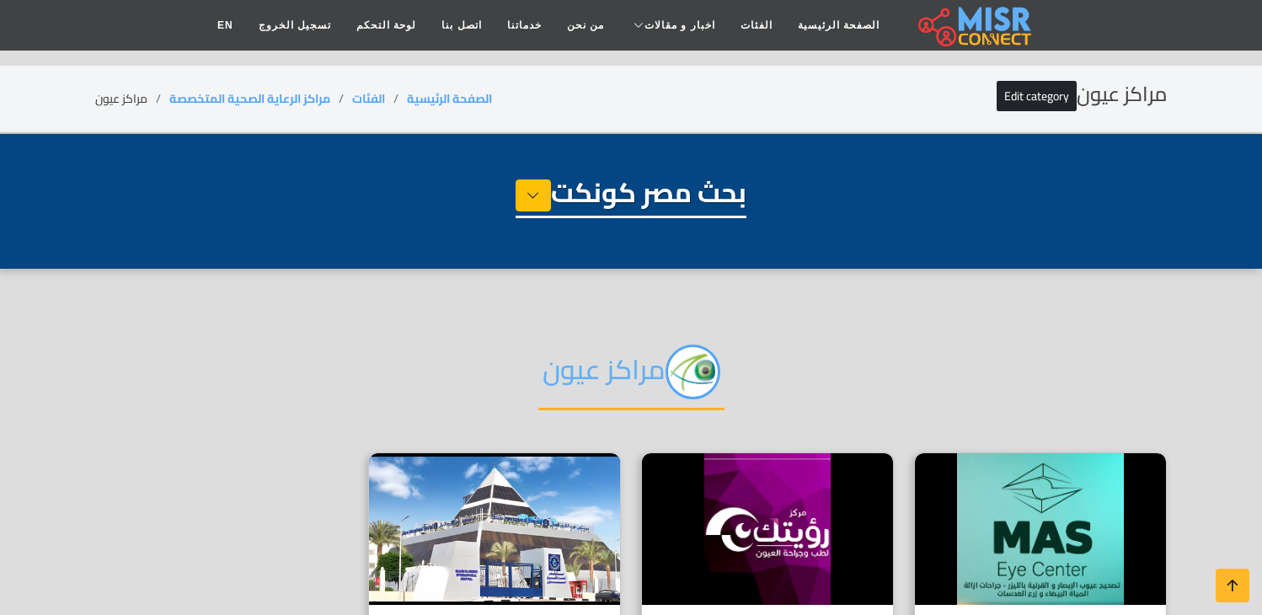
select select "**********"
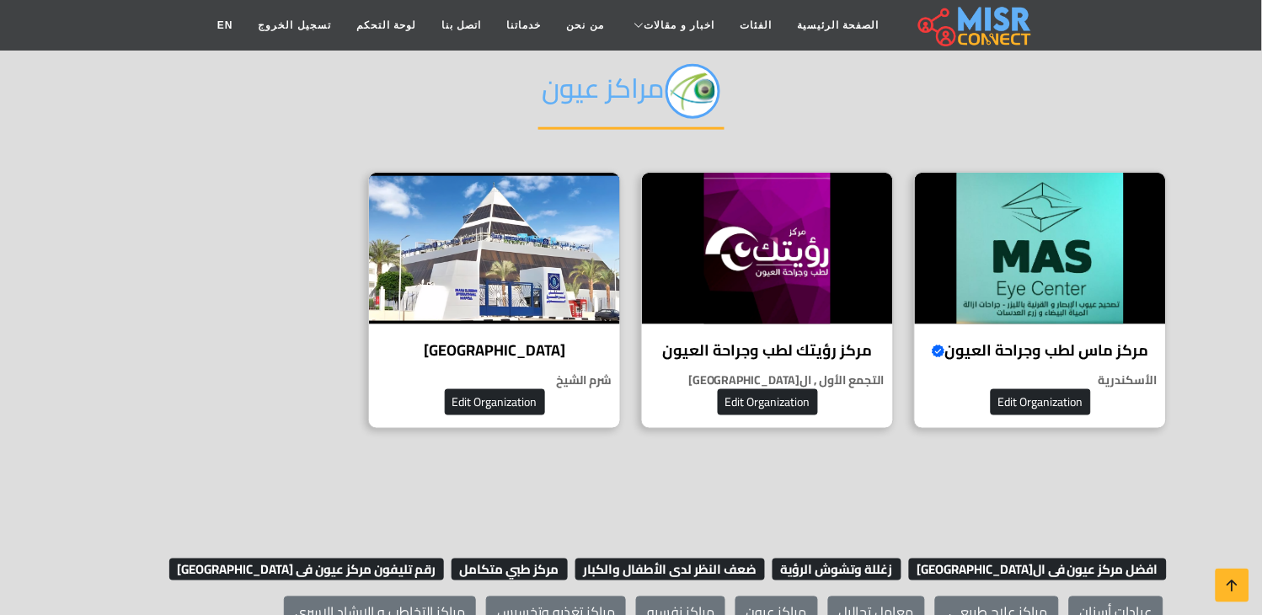
scroll to position [281, 0]
click at [986, 346] on h4 "مركز ماس لطب وجراحة العيون Verified account" at bounding box center [1041, 350] width 226 height 19
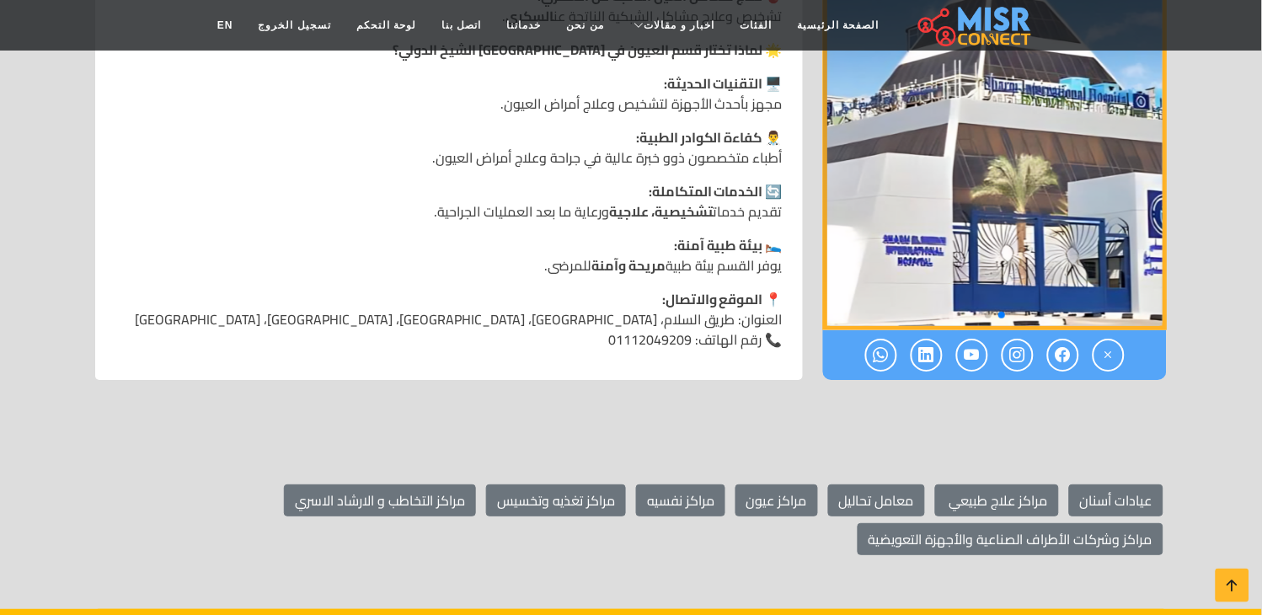
scroll to position [1310, 0]
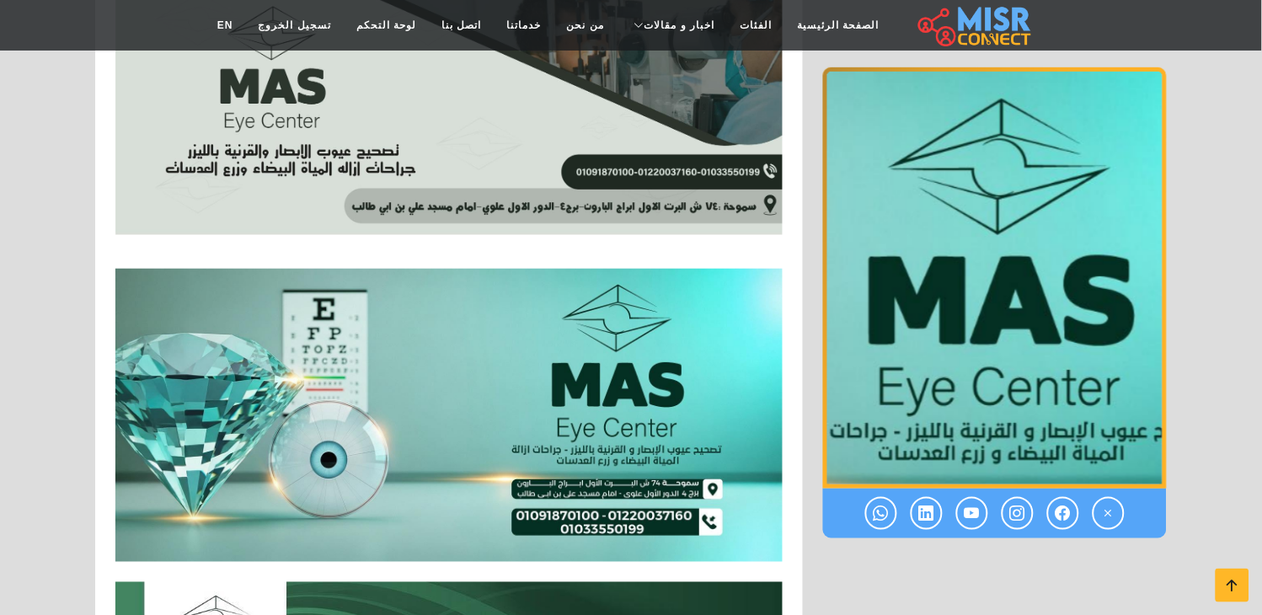
scroll to position [4587, 0]
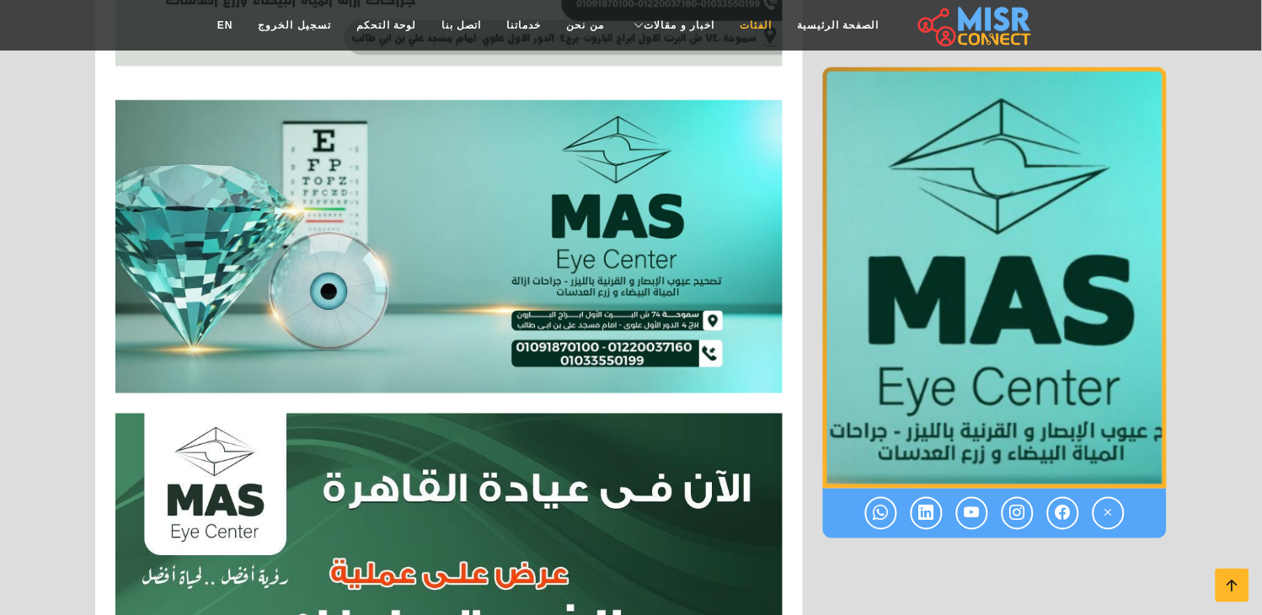
click at [739, 28] on link "الفئات" at bounding box center [756, 25] width 57 height 32
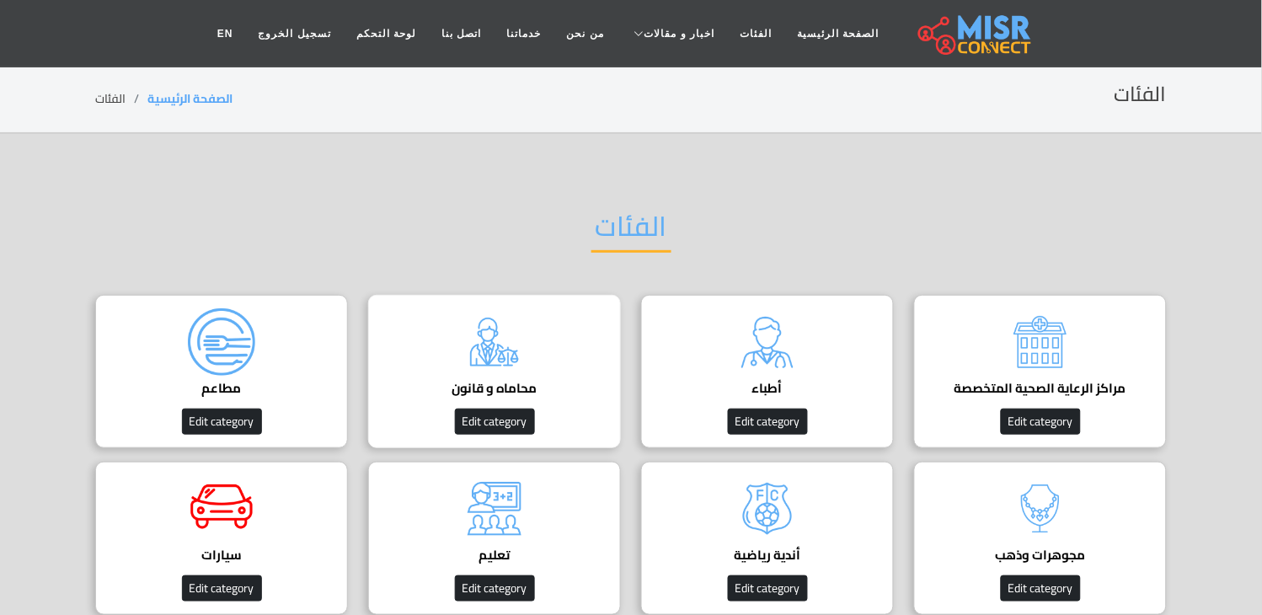
click at [577, 345] on div "محاماه و قانون دليل المحامين في مصر Edit category" at bounding box center [494, 371] width 253 height 153
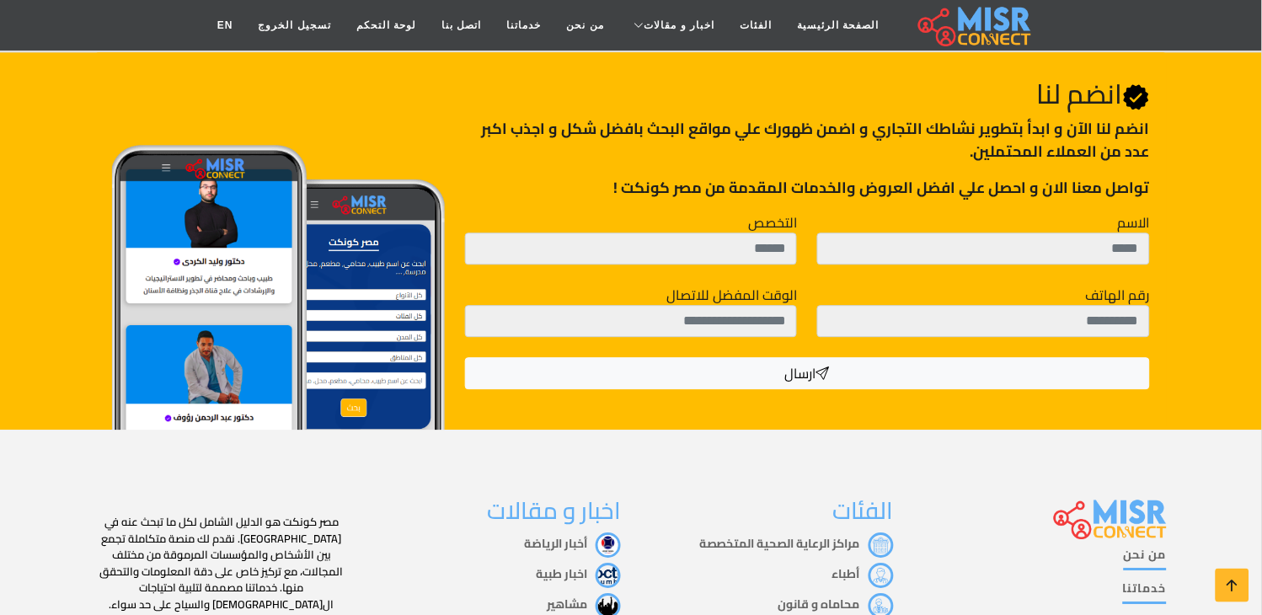
scroll to position [468, 0]
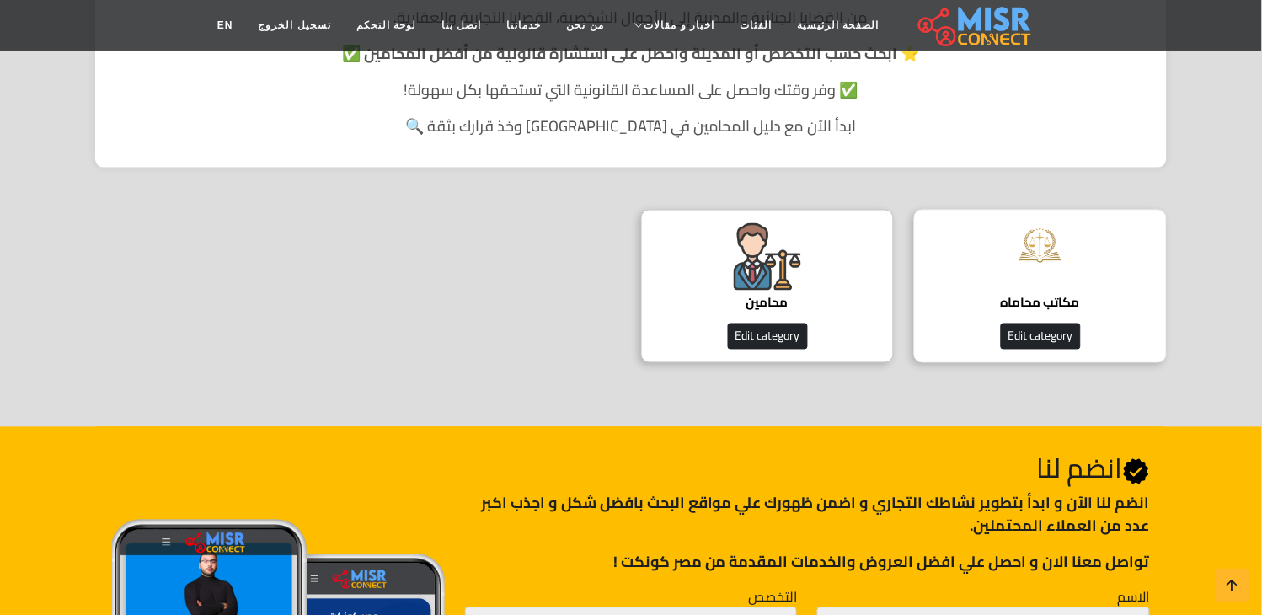
click at [988, 247] on div "مكاتب محاماه دليل مكاتب المحاماة Edit category" at bounding box center [1040, 286] width 253 height 153
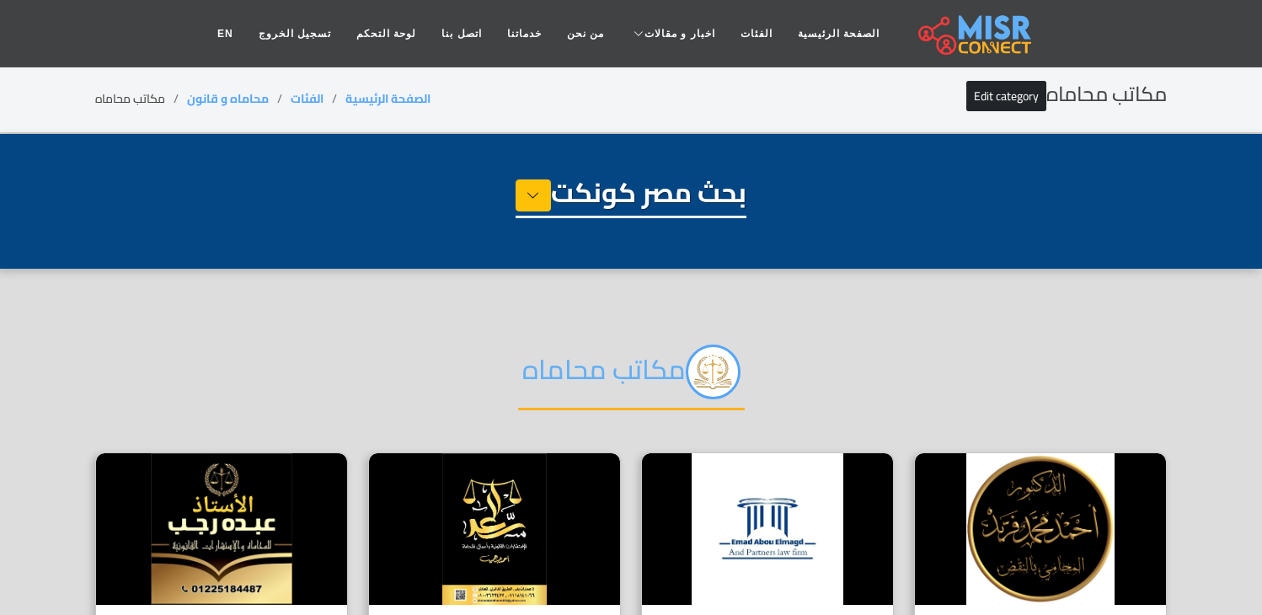
select select "**********"
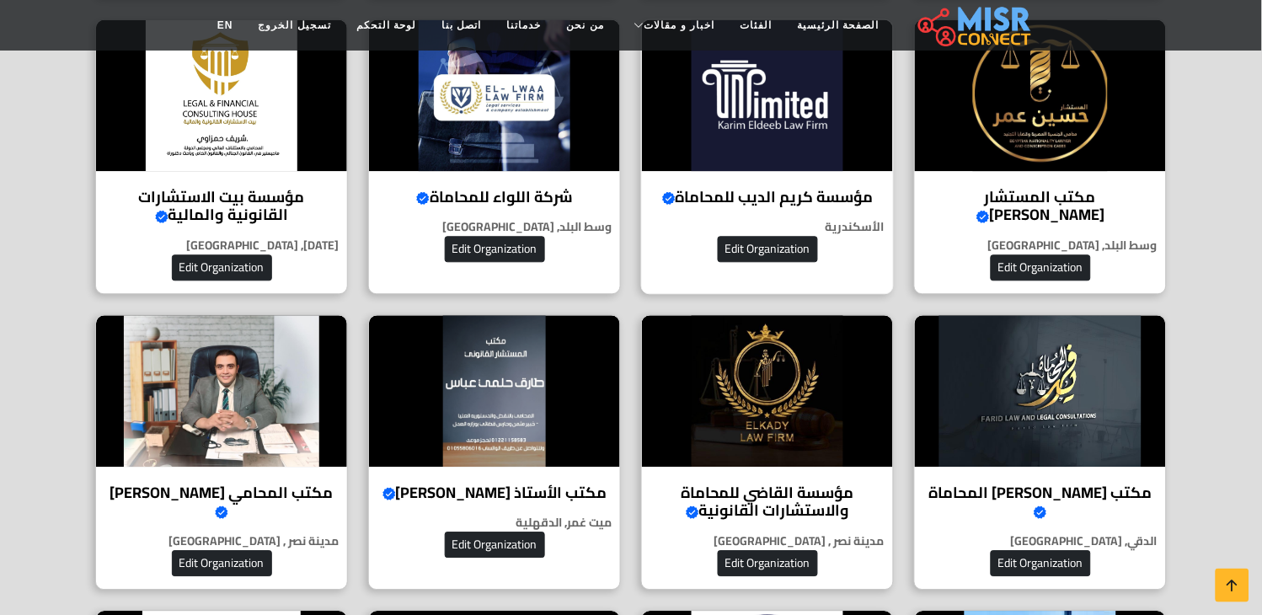
scroll to position [655, 0]
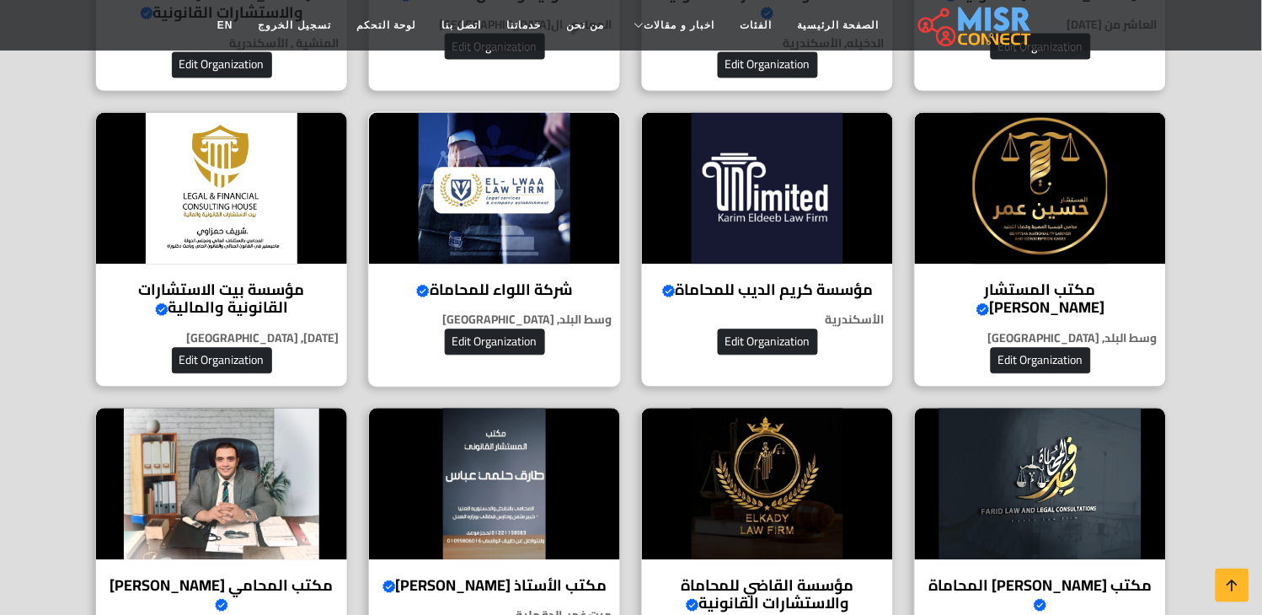
click at [539, 256] on img at bounding box center [494, 189] width 251 height 152
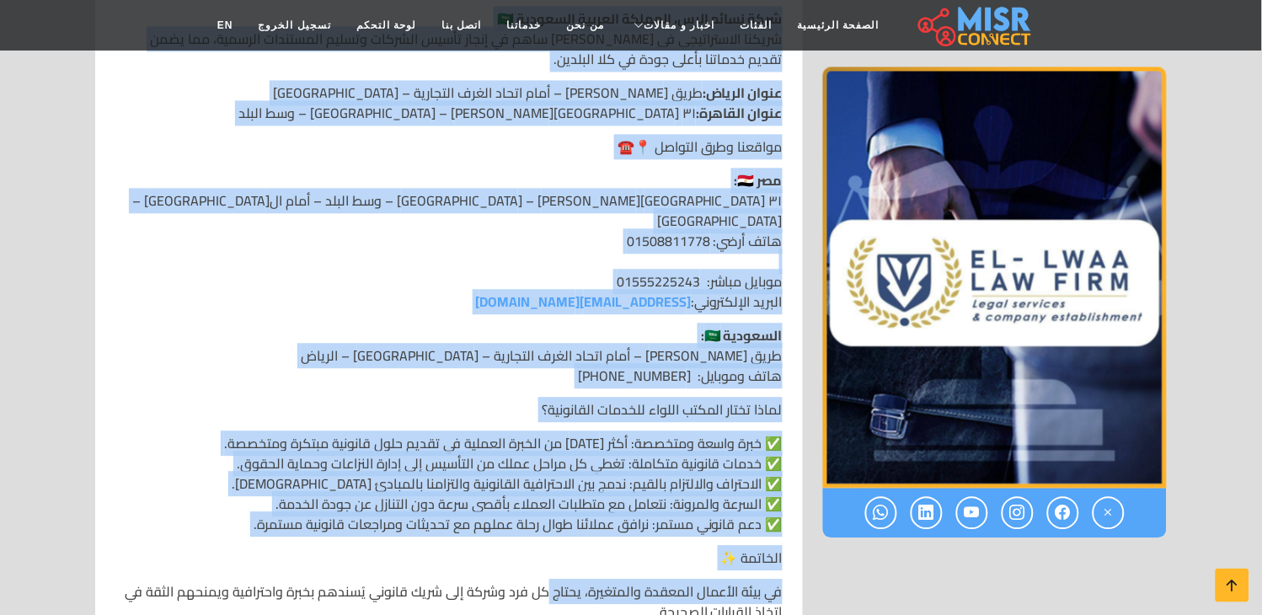
scroll to position [2321, 0]
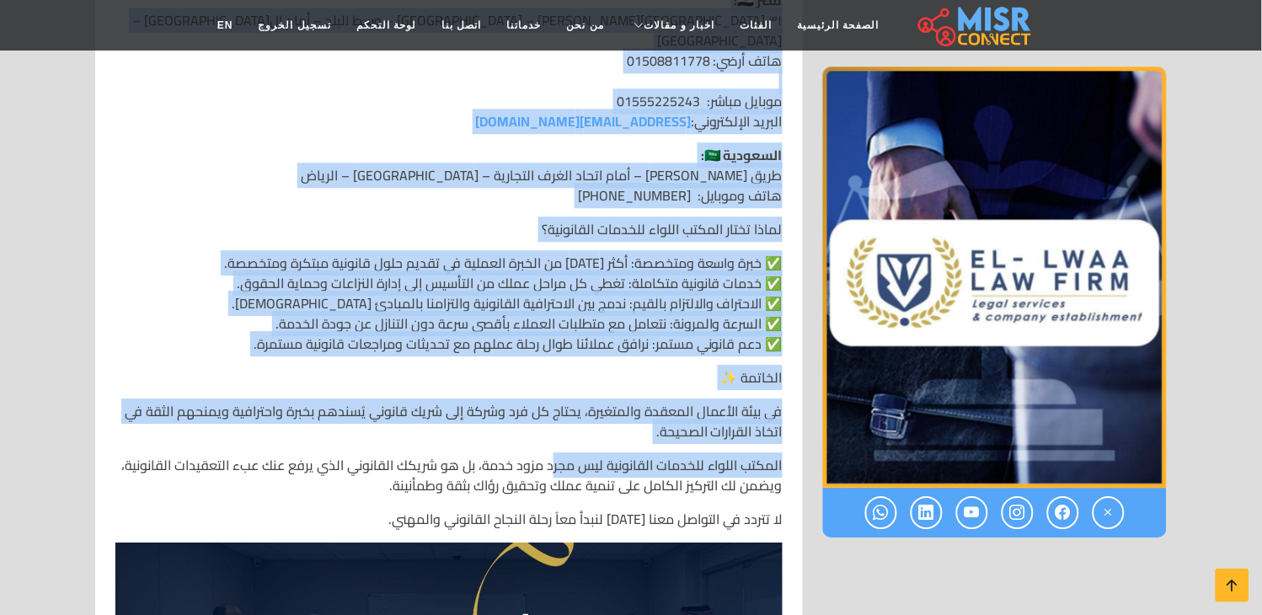
drag, startPoint x: 782, startPoint y: 233, endPoint x: 557, endPoint y: 340, distance: 248.8
click at [557, 340] on div "المكتب اللواء للخدمات القانونية ⚖️🛡️ شركاؤك القانونيون لبناء مستقبل أعمالك بثقة…" at bounding box center [449, 349] width 688 height 3605
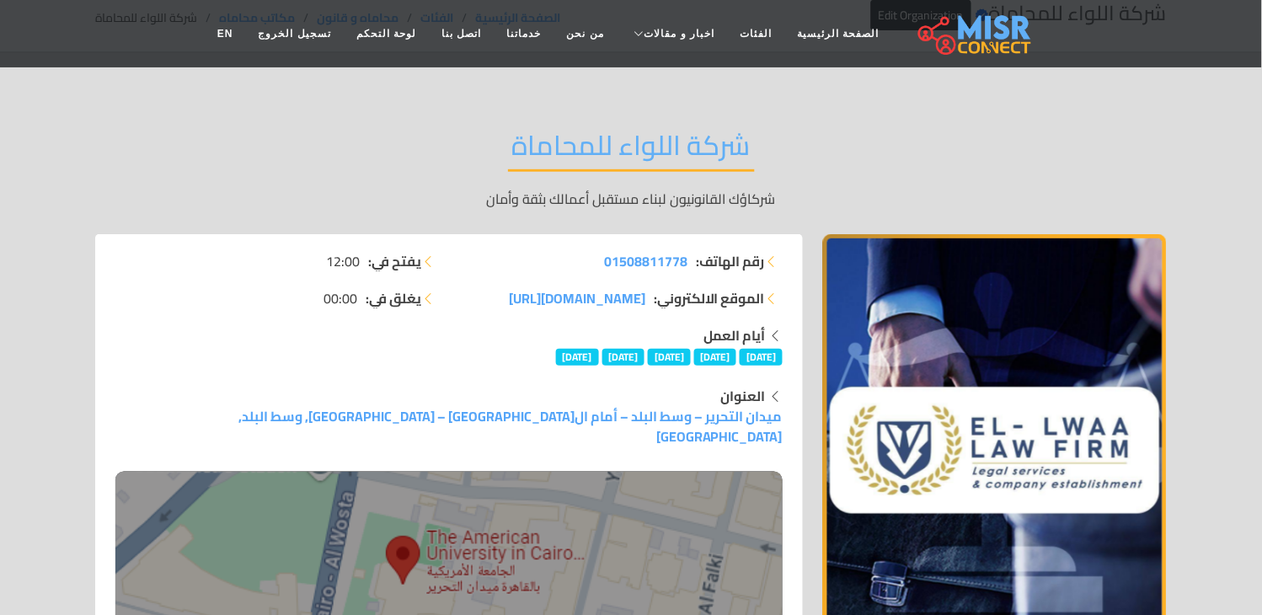
scroll to position [0, 0]
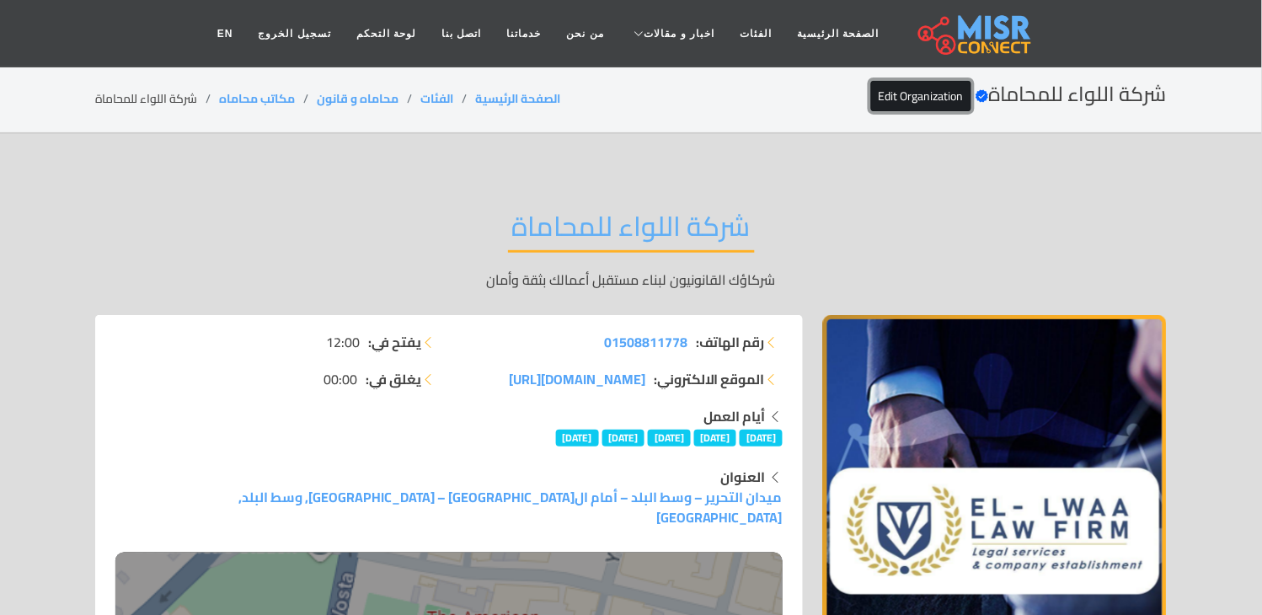
click at [924, 98] on link "Edit Organization" at bounding box center [921, 96] width 100 height 30
click at [628, 226] on h2 "شركة اللواء للمحاماة" at bounding box center [631, 231] width 247 height 43
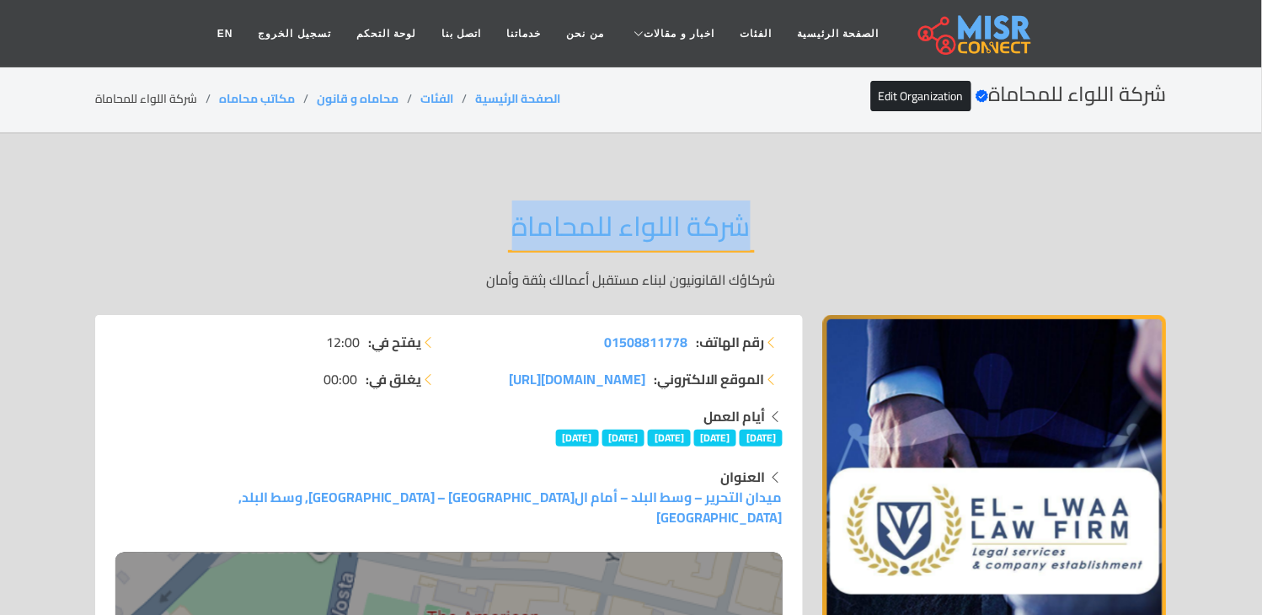
click at [628, 226] on h2 "شركة اللواء للمحاماة" at bounding box center [631, 231] width 247 height 43
copy div "شركة اللواء للمحاماة"
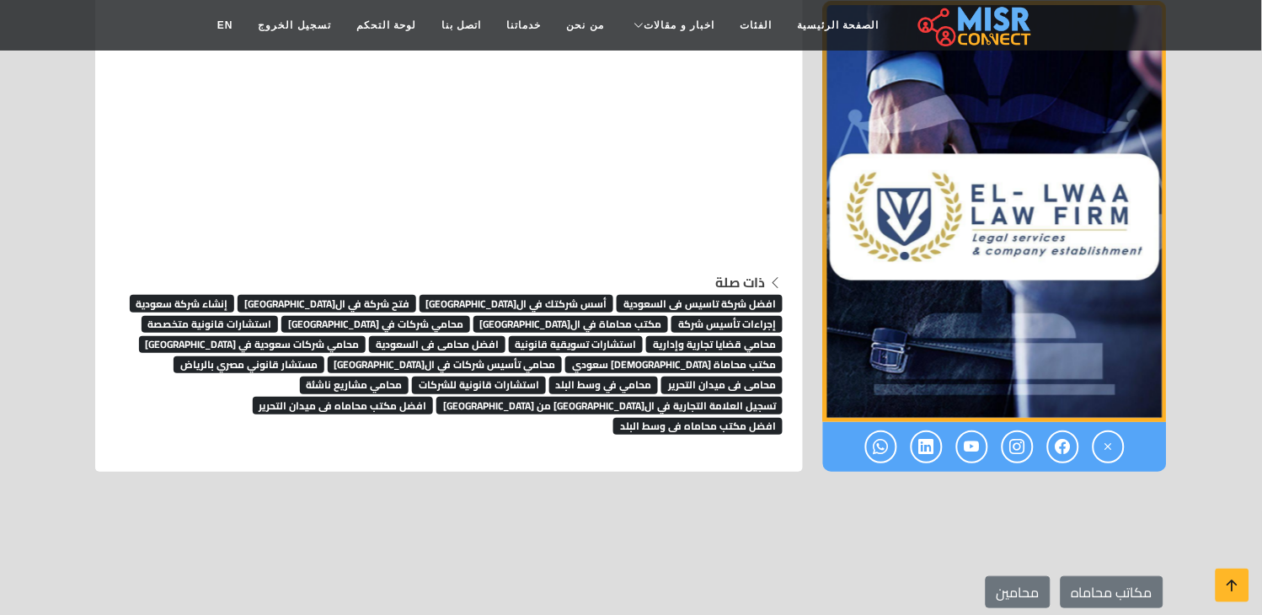
scroll to position [4272, 0]
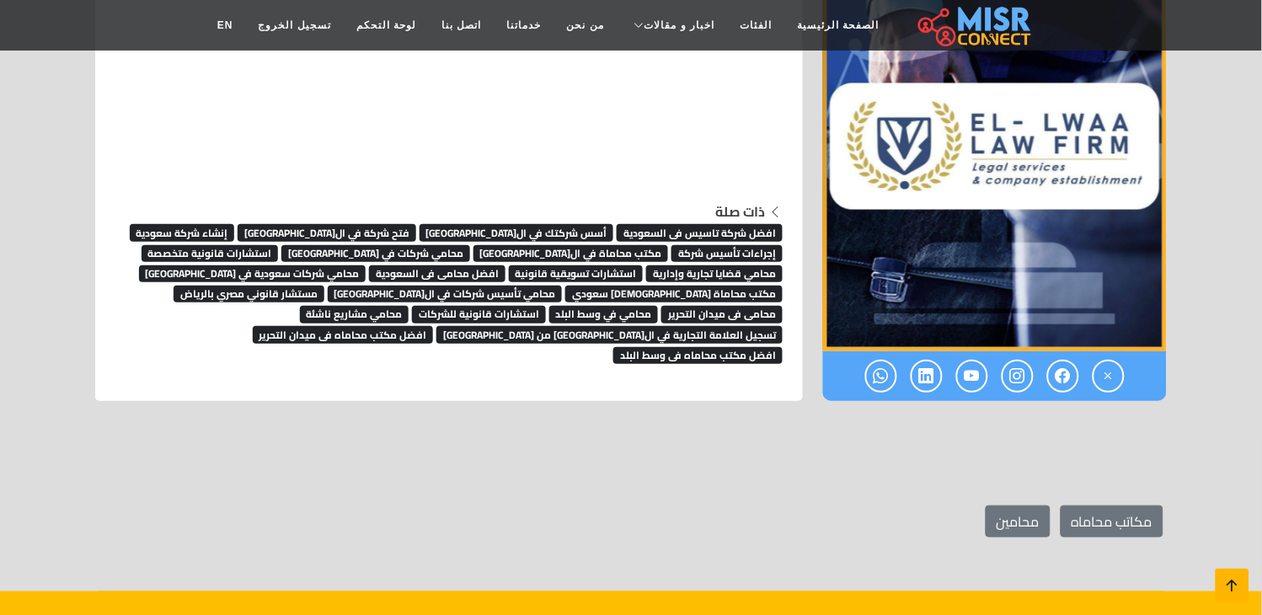
click at [1234, 592] on icon at bounding box center [1233, 586] width 24 height 24
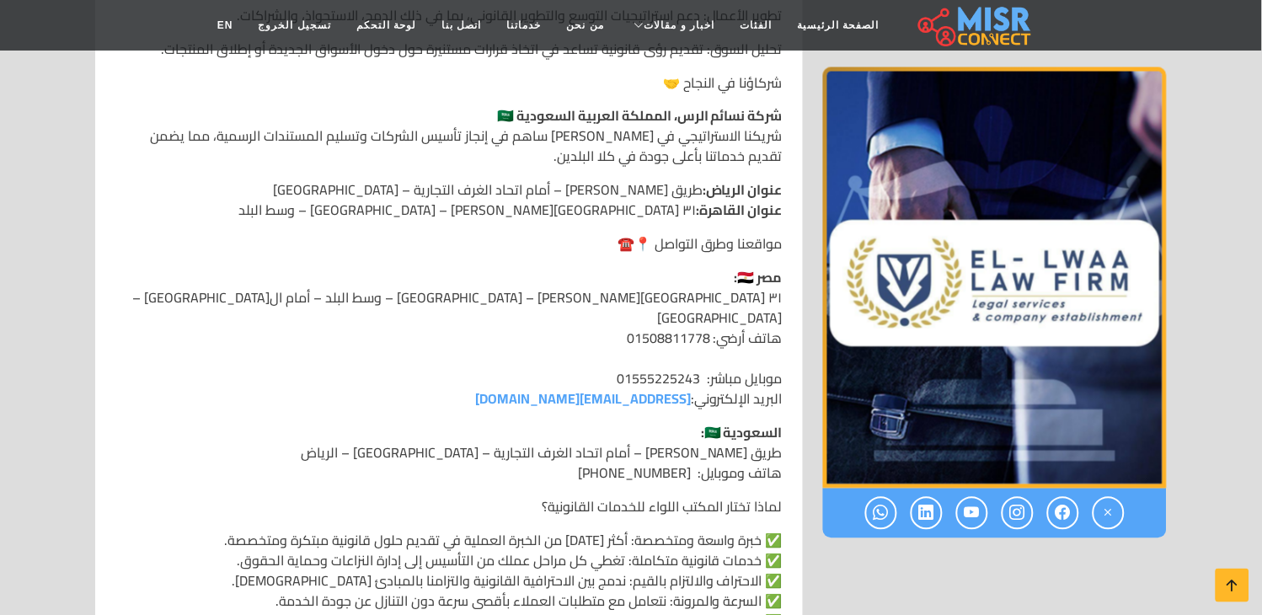
scroll to position [2010, 0]
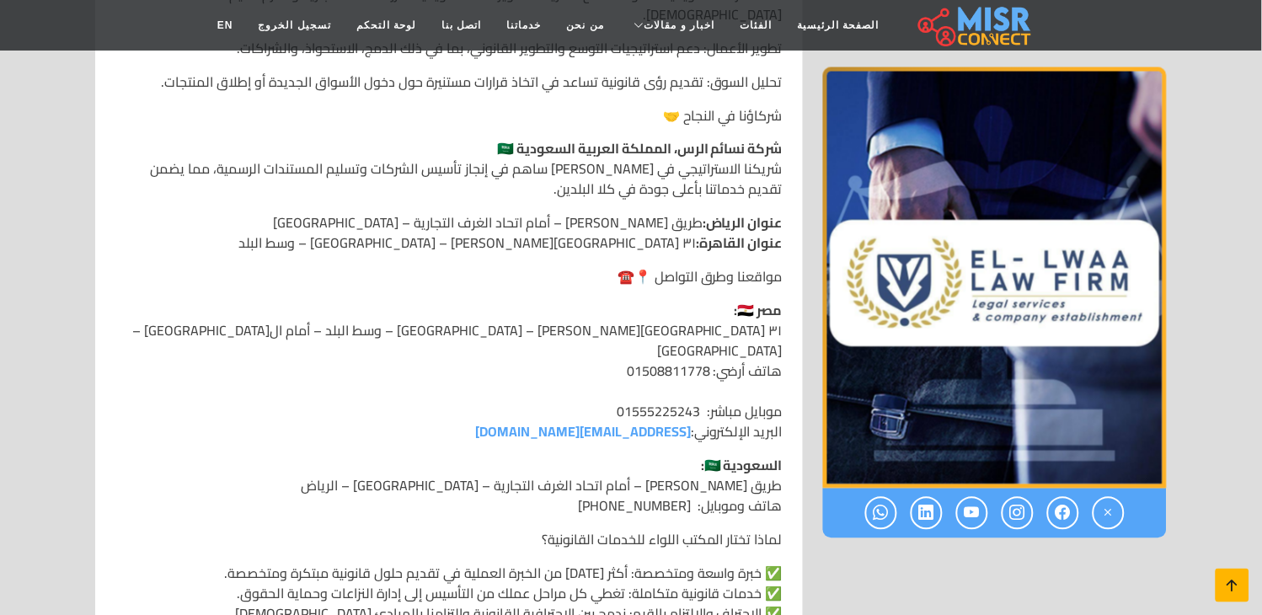
click at [1233, 586] on icon at bounding box center [1233, 586] width 24 height 24
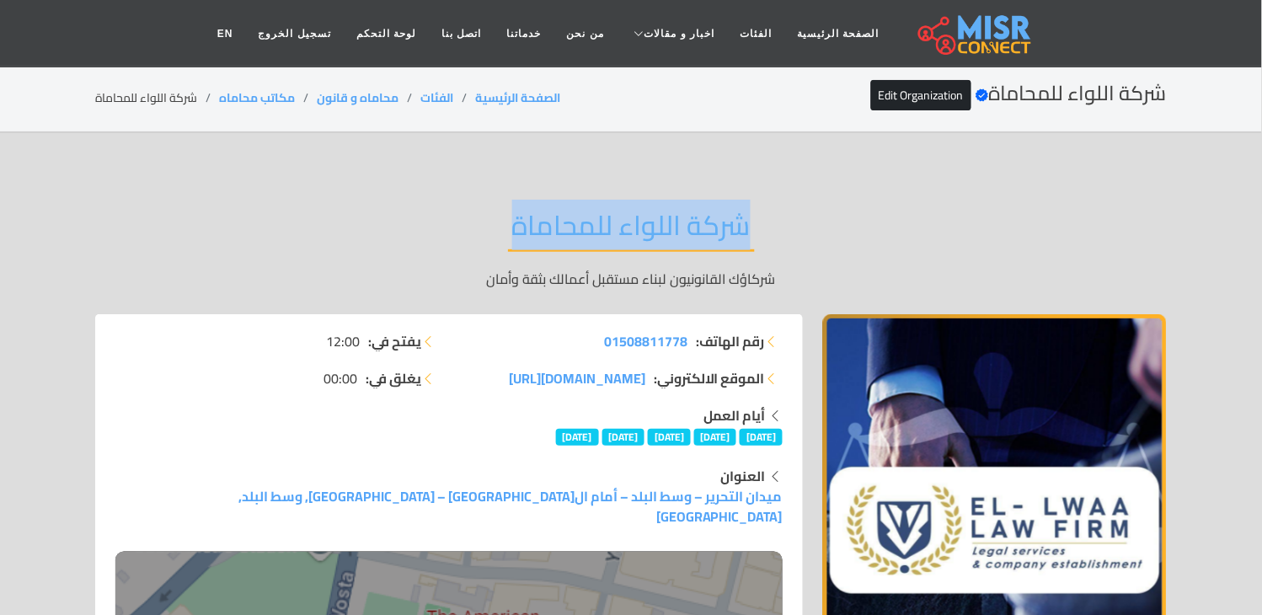
scroll to position [0, 0]
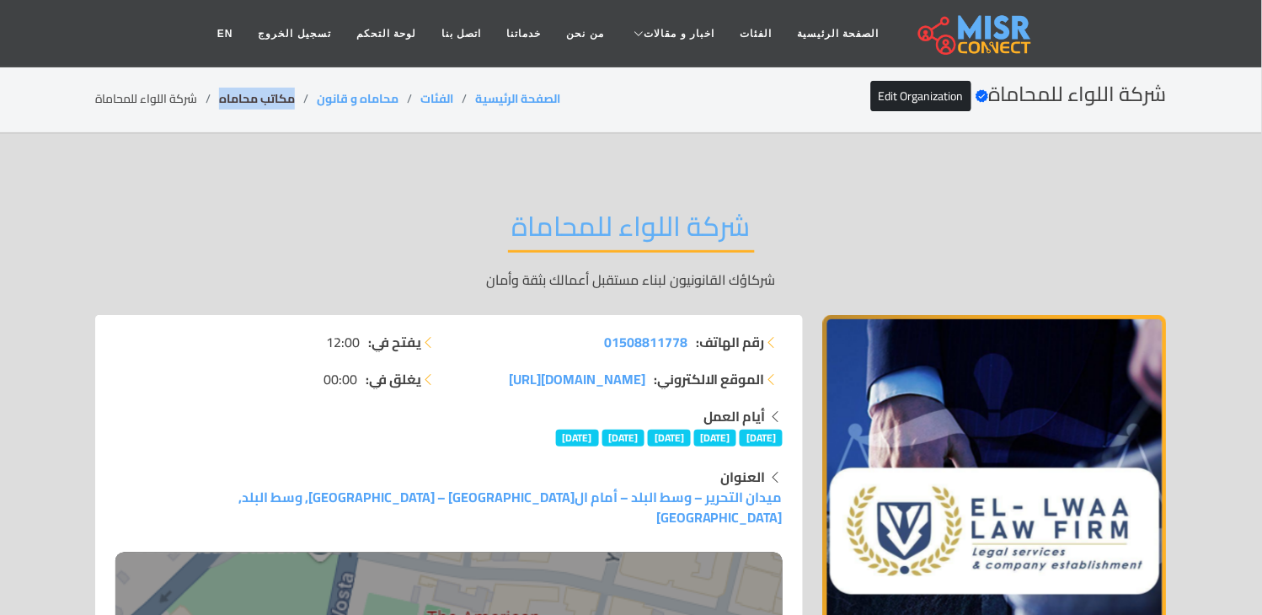
drag, startPoint x: 296, startPoint y: 89, endPoint x: 222, endPoint y: 97, distance: 73.7
click at [222, 97] on li "مكاتب محاماه" at bounding box center [268, 99] width 98 height 18
copy link "مكاتب محاماه"
click at [583, 220] on h2 "شركة اللواء للمحاماة" at bounding box center [631, 231] width 247 height 43
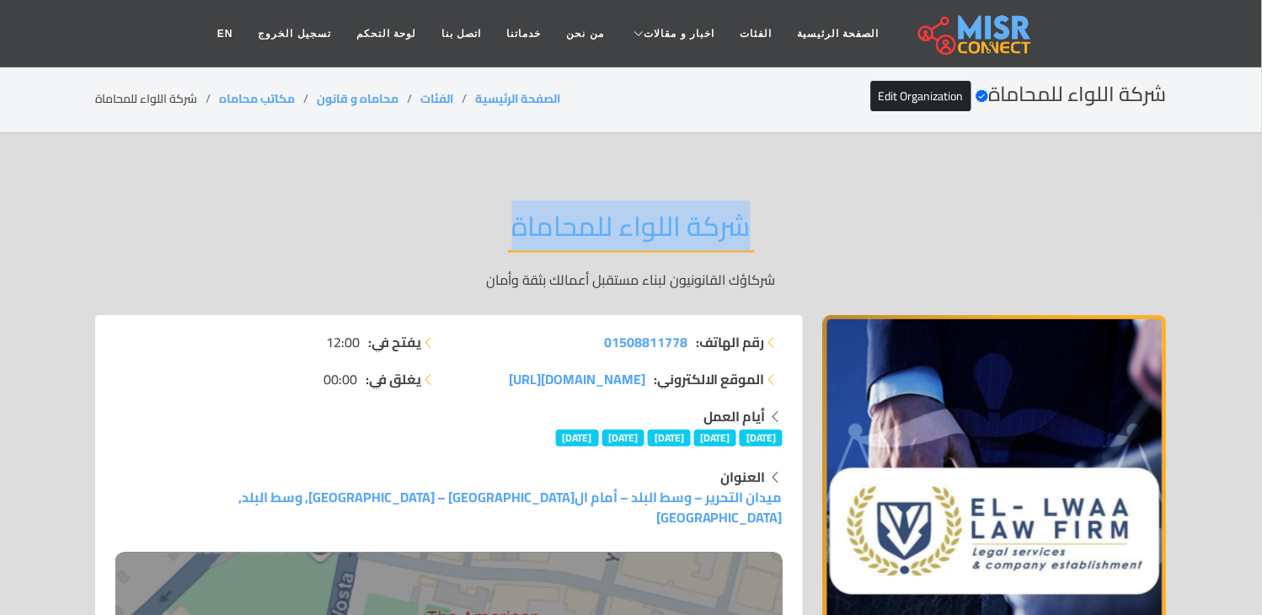
click at [583, 220] on h2 "شركة اللواء للمحاماة" at bounding box center [631, 231] width 247 height 43
copy div "شركة اللواء للمحاماة"
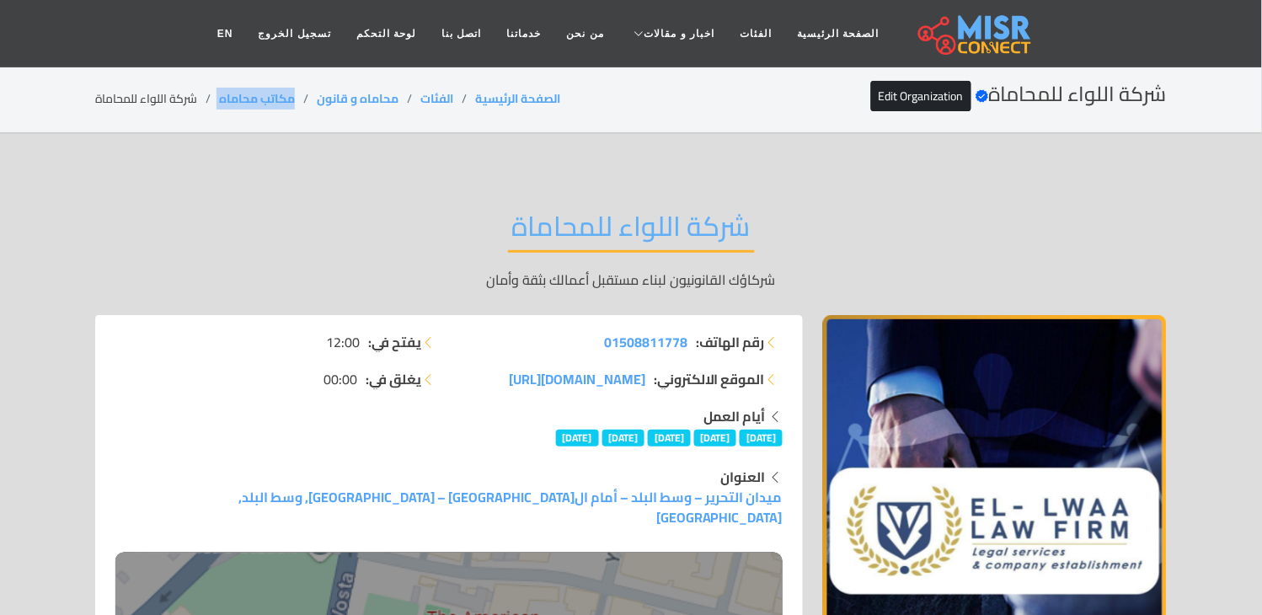
drag, startPoint x: 301, startPoint y: 94, endPoint x: 212, endPoint y: 97, distance: 88.5
click at [213, 97] on ol "الصفحة الرئيسية الفئات محاماه و قانون مكاتب محاماه شركة اللواء للمحاماة" at bounding box center [327, 99] width 465 height 18
click at [211, 97] on li "شركة اللواء للمحاماة" at bounding box center [157, 99] width 124 height 18
copy ol "مكاتب محاماه"
click at [629, 230] on h2 "شركة اللواء للمحاماة" at bounding box center [631, 231] width 247 height 43
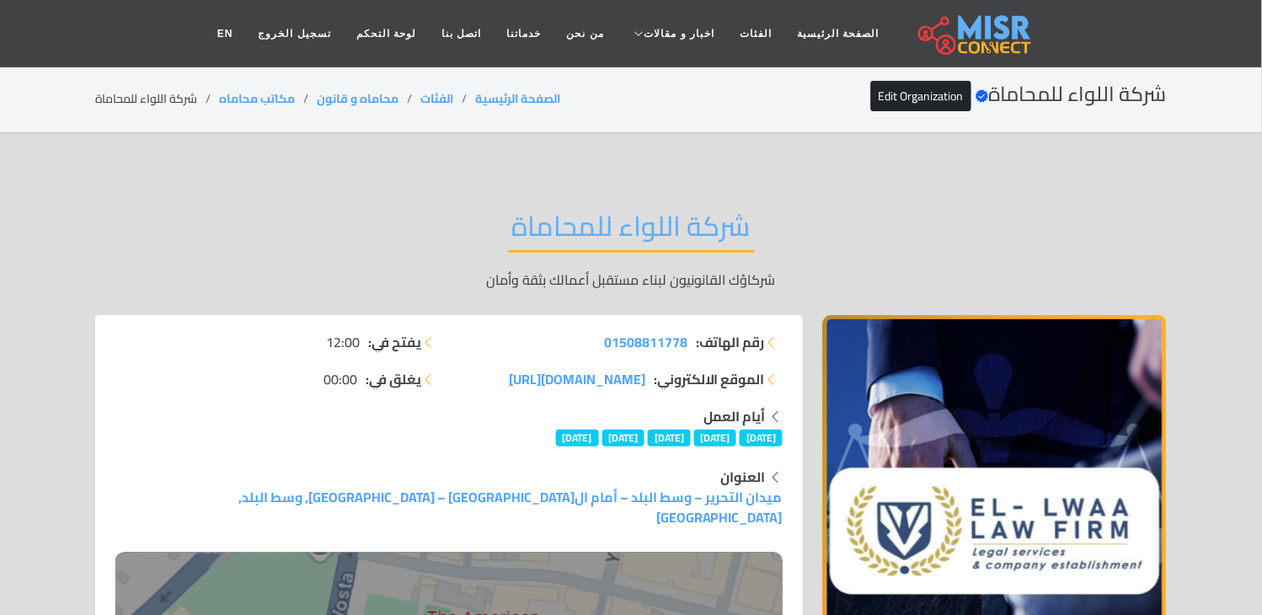
click at [629, 230] on h2 "شركة اللواء للمحاماة" at bounding box center [631, 231] width 247 height 43
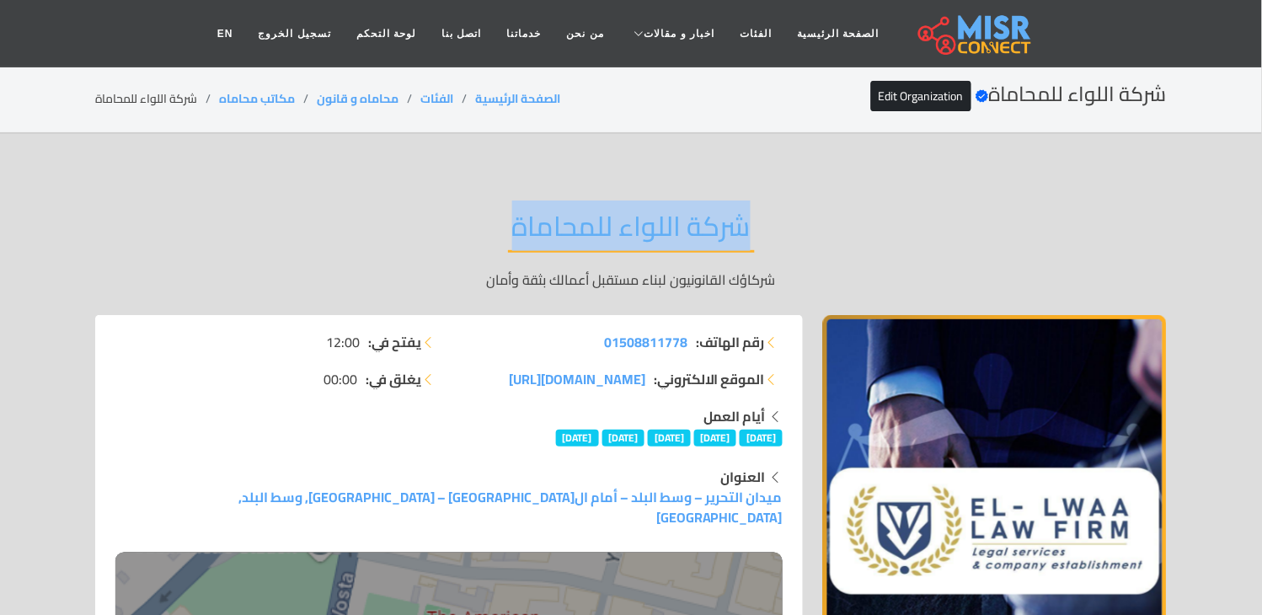
click at [629, 230] on h2 "شركة اللواء للمحاماة" at bounding box center [631, 231] width 247 height 43
copy div "شركة اللواء للمحاماة"
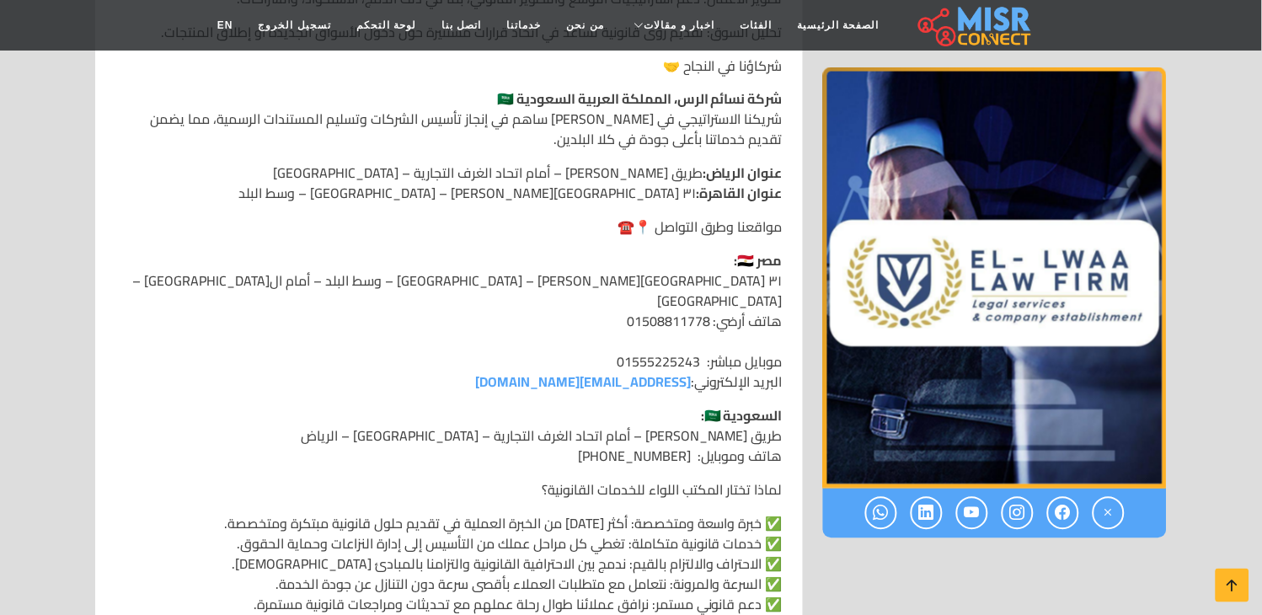
scroll to position [2246, 0]
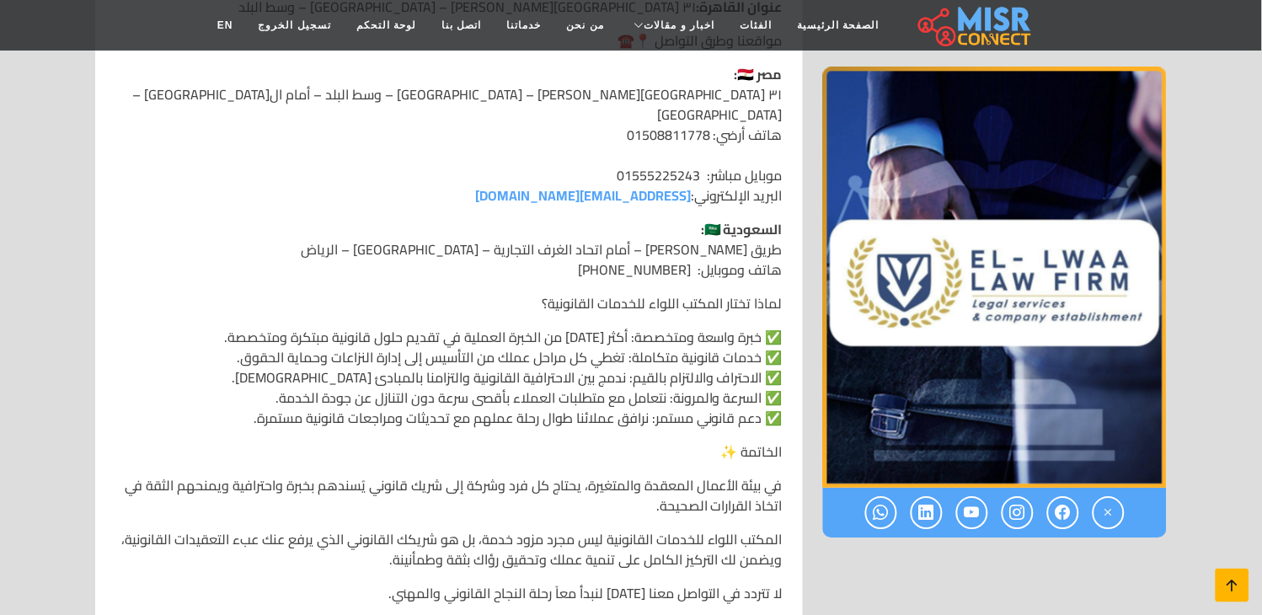
click at [1218, 580] on link at bounding box center [1233, 586] width 34 height 34
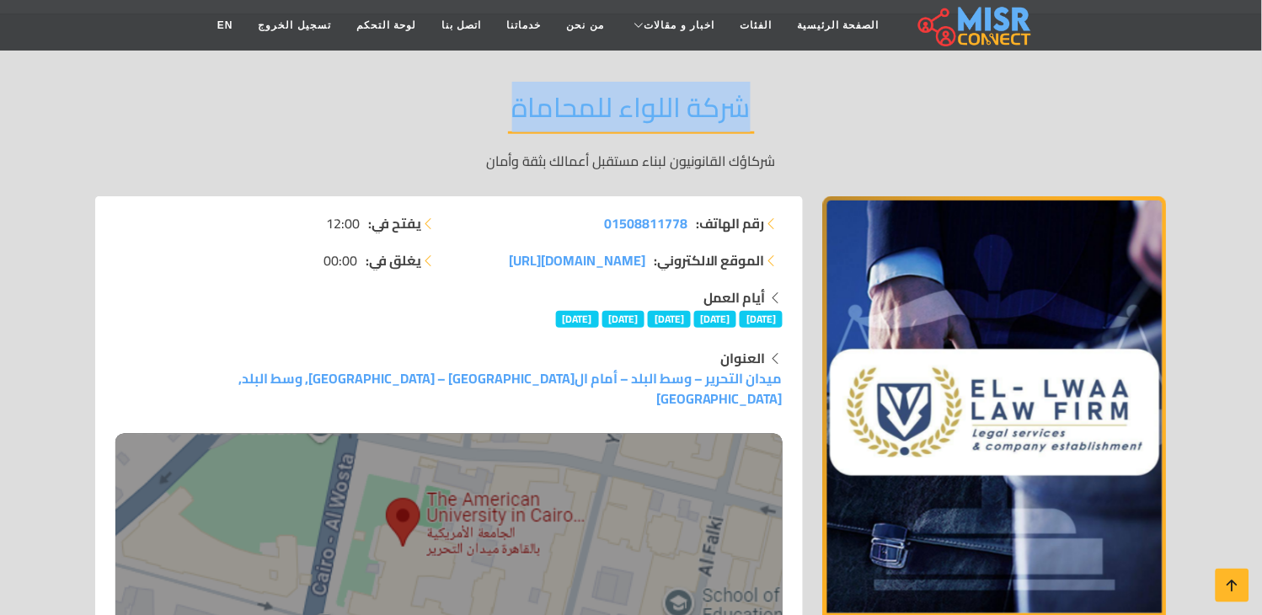
scroll to position [0, 0]
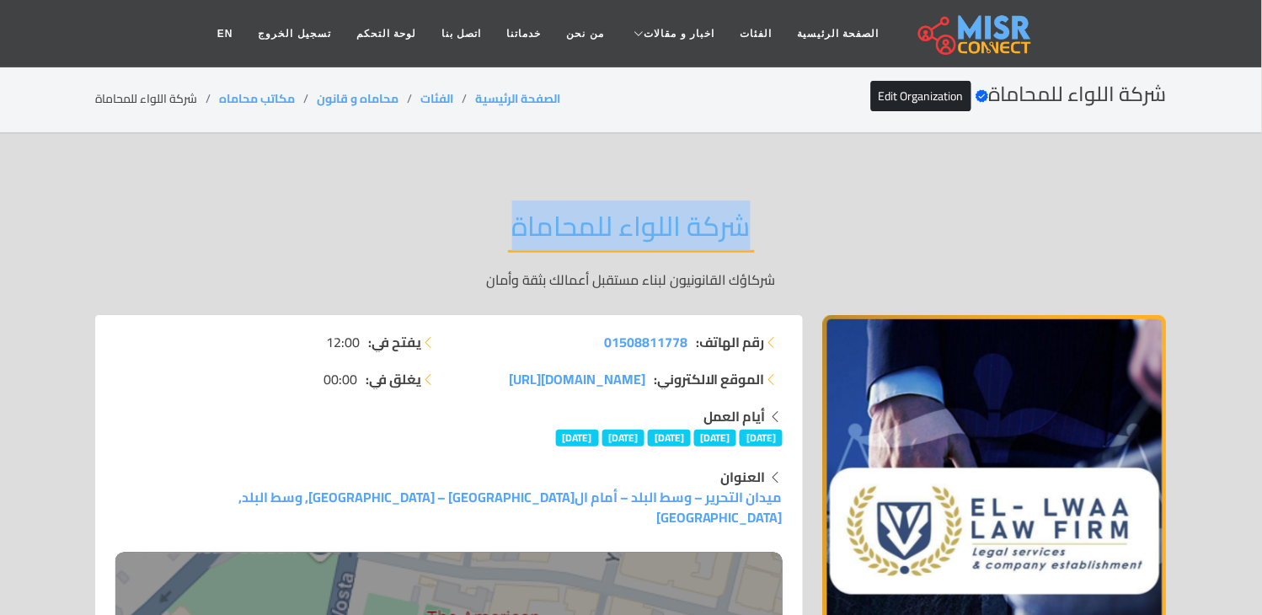
copy div "شركة اللواء للمحاماة"
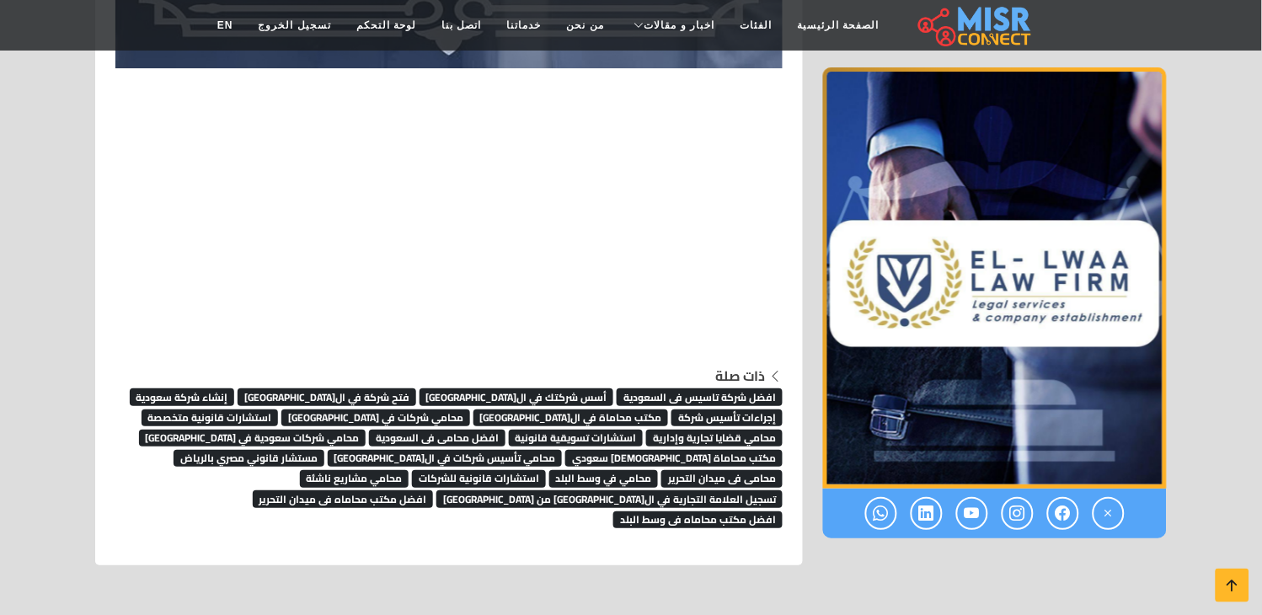
scroll to position [4160, 0]
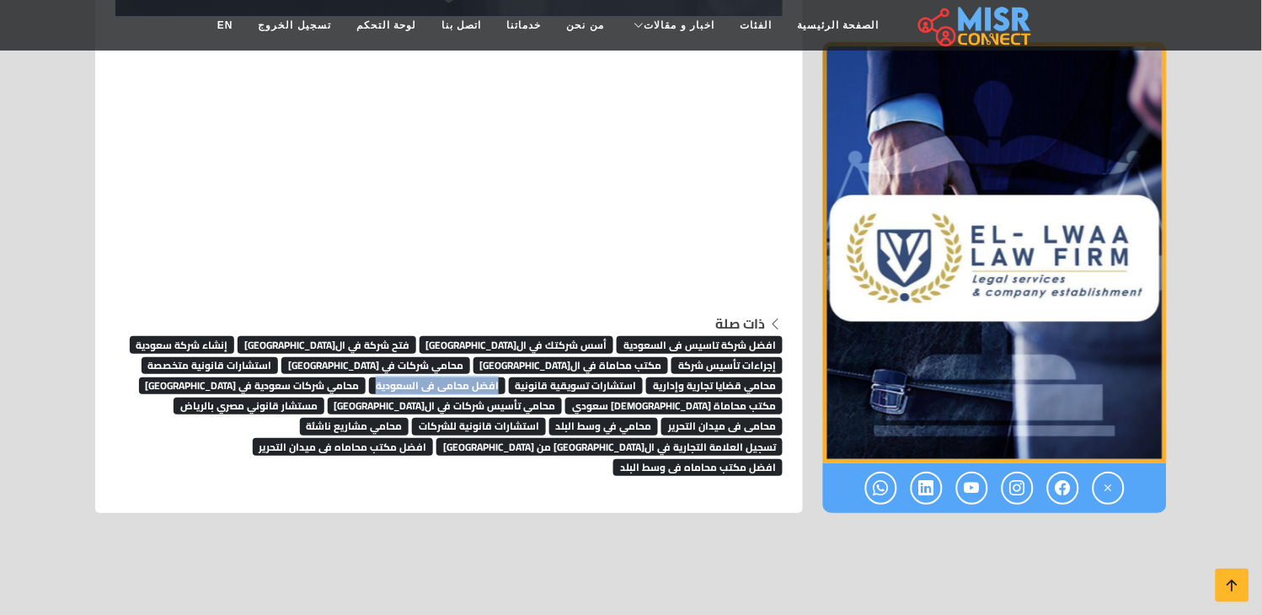
drag, startPoint x: 802, startPoint y: 281, endPoint x: 654, endPoint y: 281, distance: 148.3
click at [1234, 575] on icon at bounding box center [1233, 586] width 24 height 24
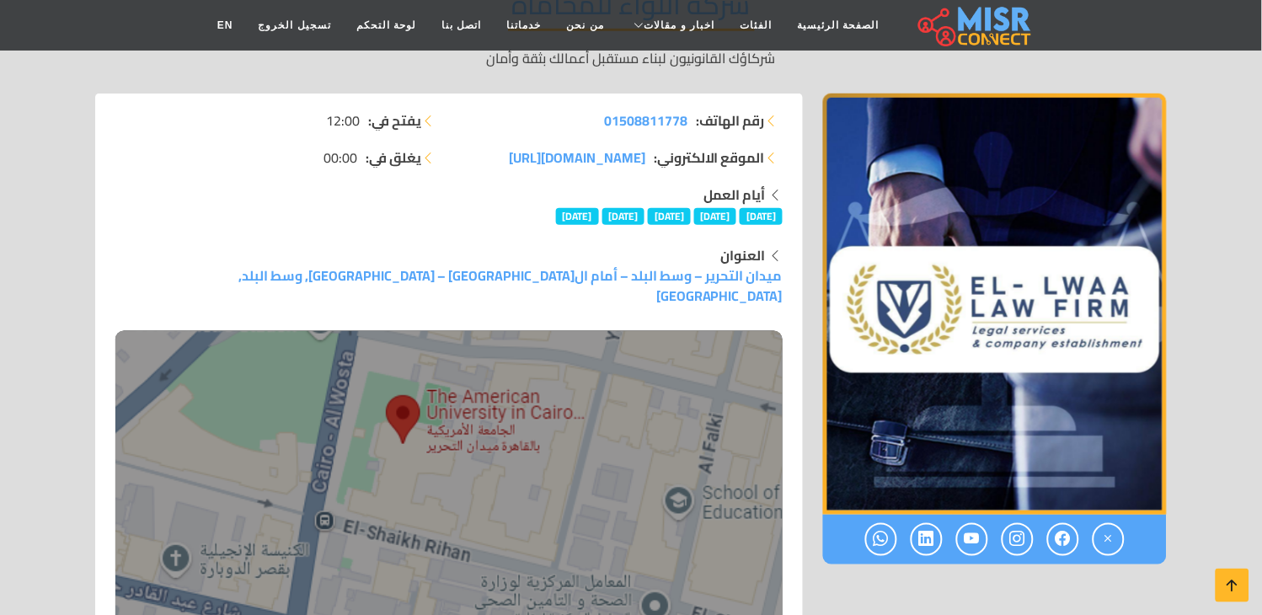
scroll to position [0, 0]
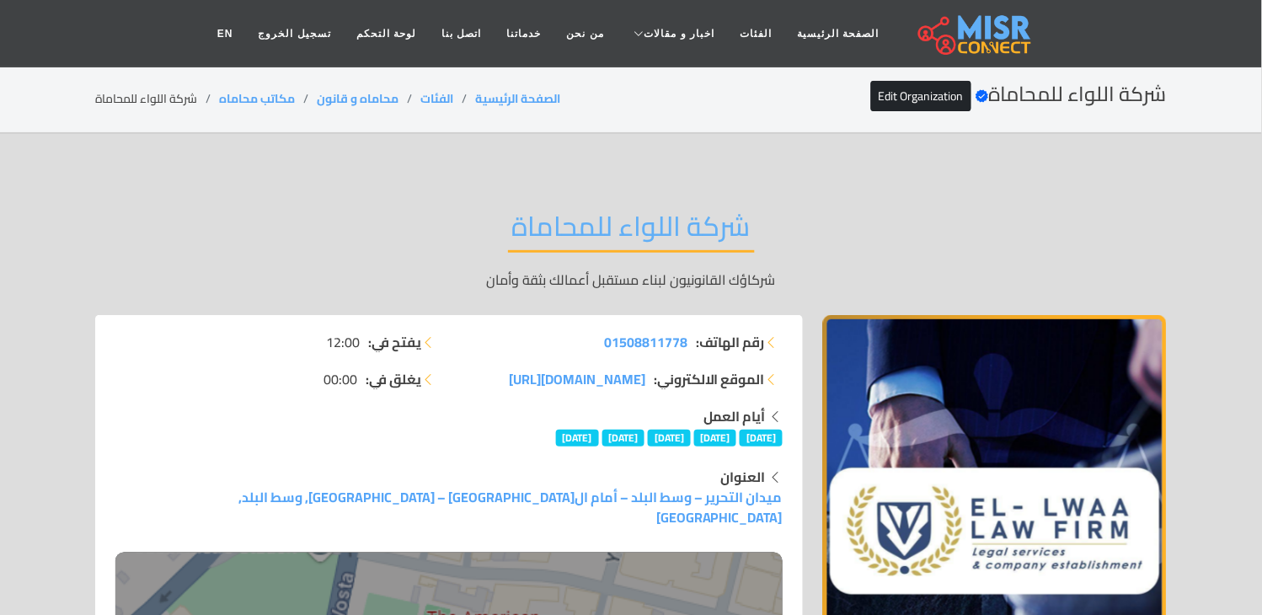
click at [628, 221] on h2 "شركة اللواء للمحاماة" at bounding box center [631, 231] width 247 height 43
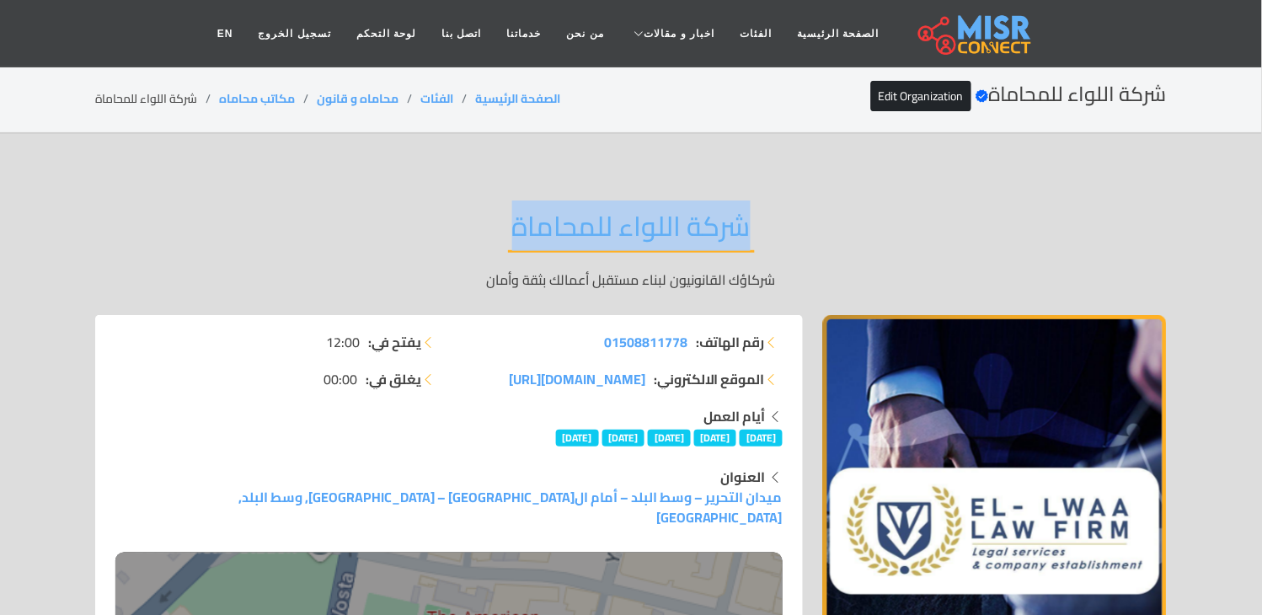
click at [628, 221] on h2 "شركة اللواء للمحاماة" at bounding box center [631, 231] width 247 height 43
click at [576, 224] on h2 "شركة اللواء للمحاماة" at bounding box center [631, 231] width 247 height 43
click at [596, 213] on h2 "شركة اللواء للمحاماة" at bounding box center [631, 231] width 247 height 43
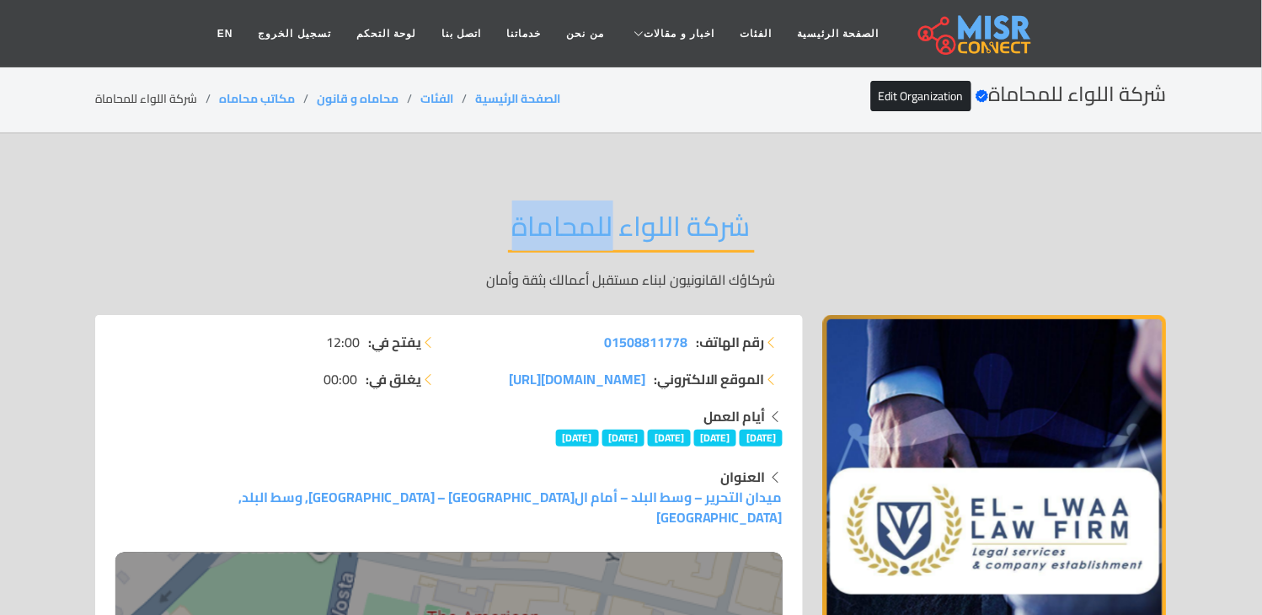
click at [596, 213] on h2 "شركة اللواء للمحاماة" at bounding box center [631, 231] width 247 height 43
drag, startPoint x: 297, startPoint y: 93, endPoint x: 270, endPoint y: 102, distance: 29.3
click at [270, 102] on li "مكاتب محاماه" at bounding box center [268, 99] width 98 height 18
click at [270, 102] on link "مكاتب محاماه" at bounding box center [257, 99] width 76 height 22
click at [265, 104] on link "مكاتب محاماه" at bounding box center [257, 99] width 76 height 22
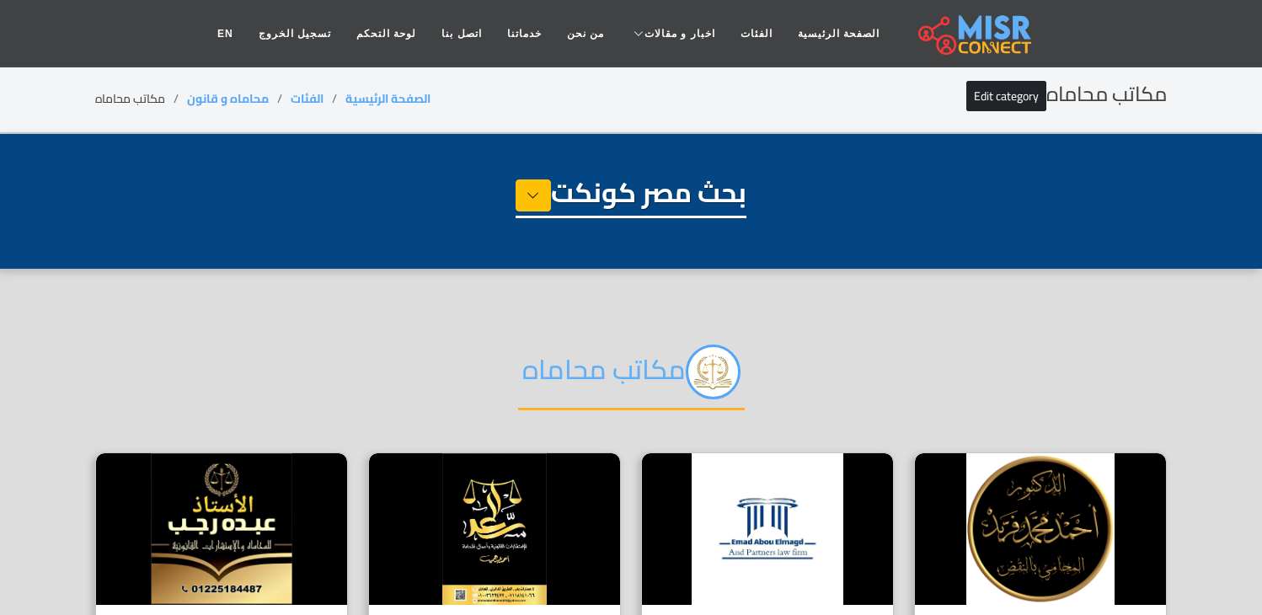
select select "**********"
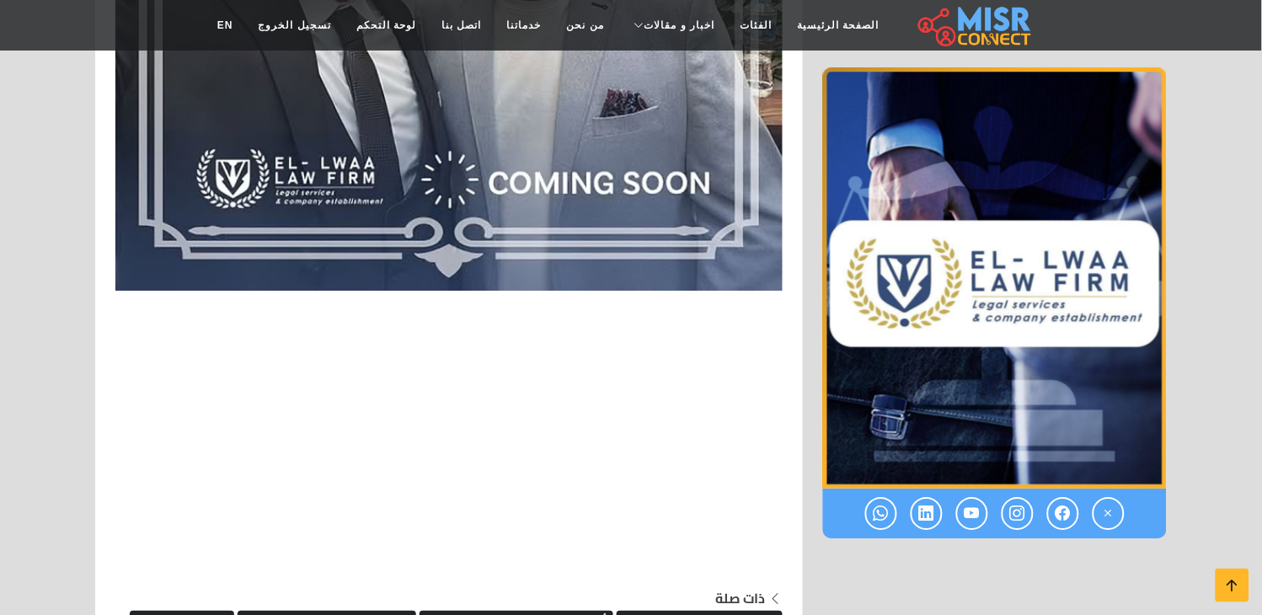
scroll to position [4272, 0]
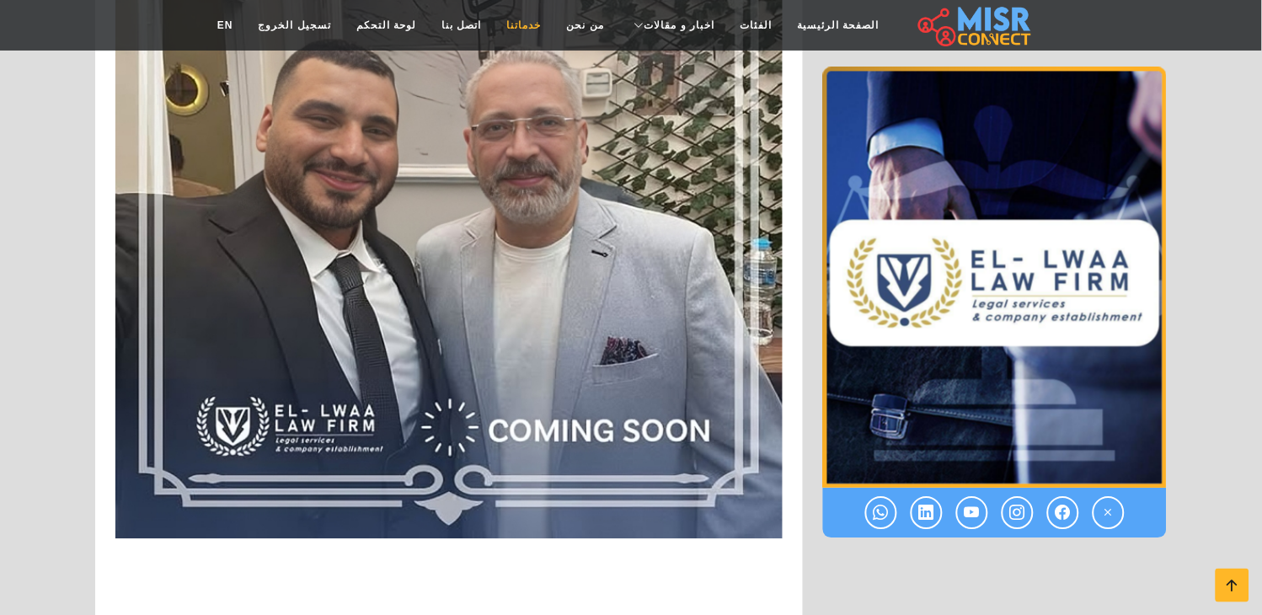
scroll to position [3523, 0]
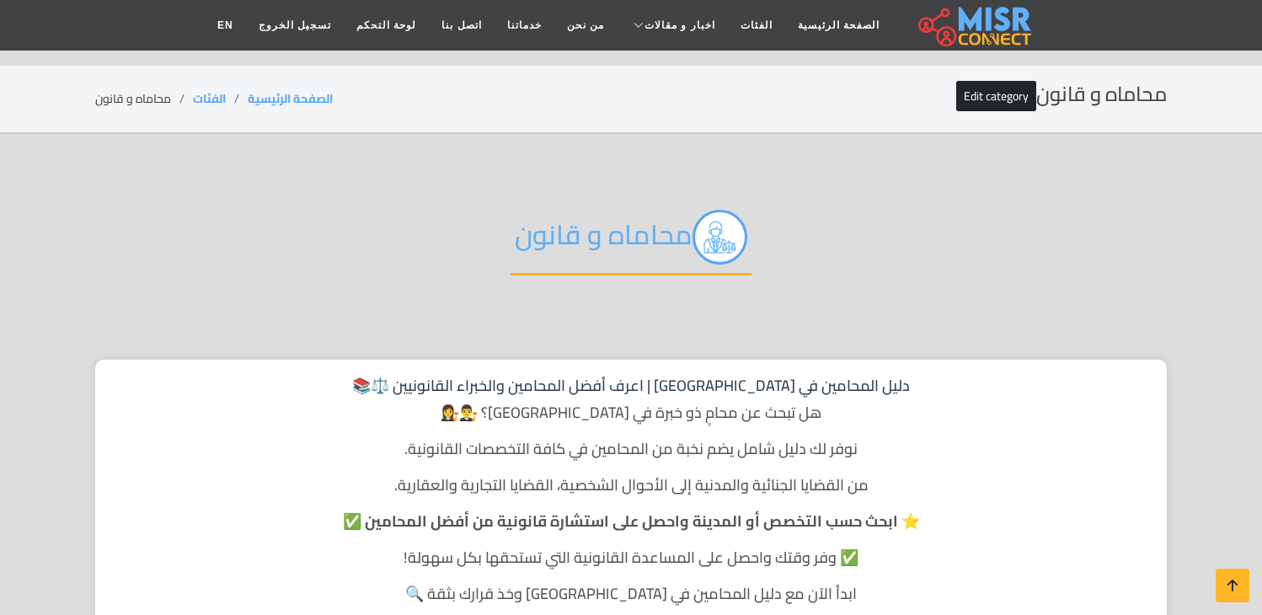
scroll to position [468, 0]
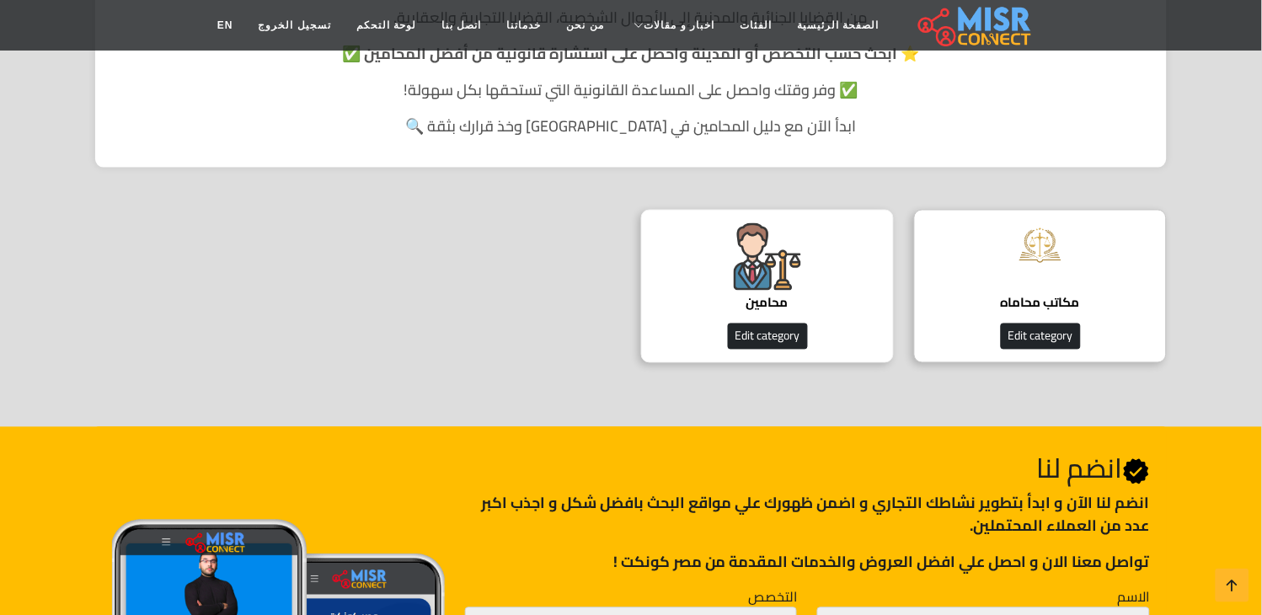
click at [818, 266] on div "محامين دليل المحامين Edit category" at bounding box center [767, 286] width 253 height 153
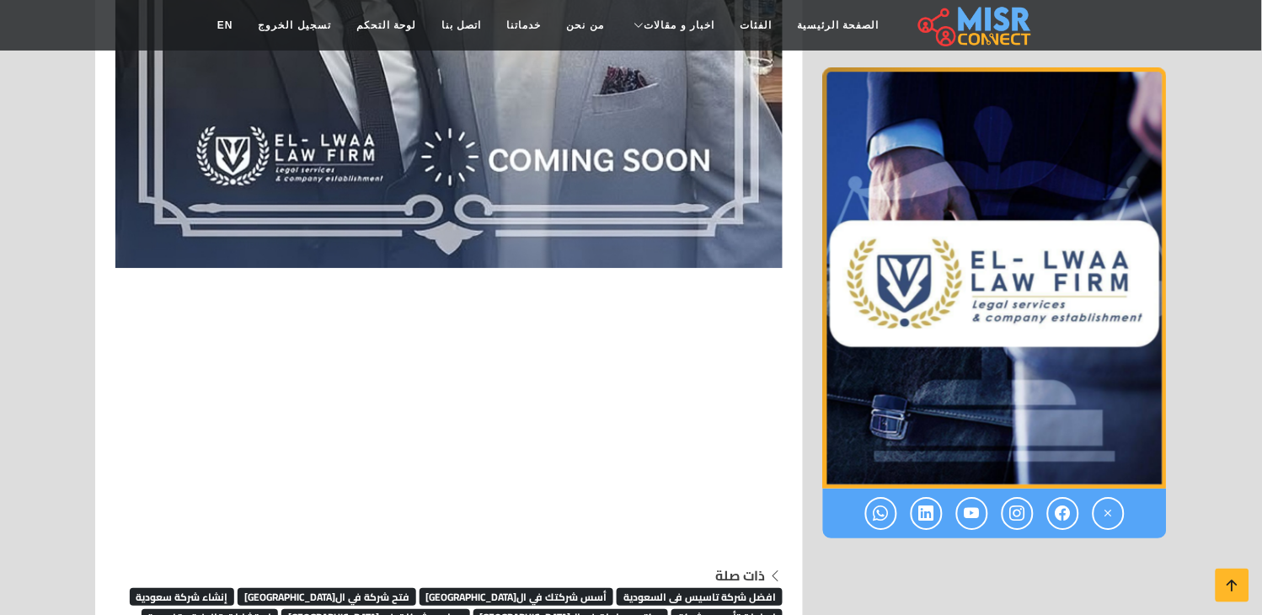
scroll to position [3797, 0]
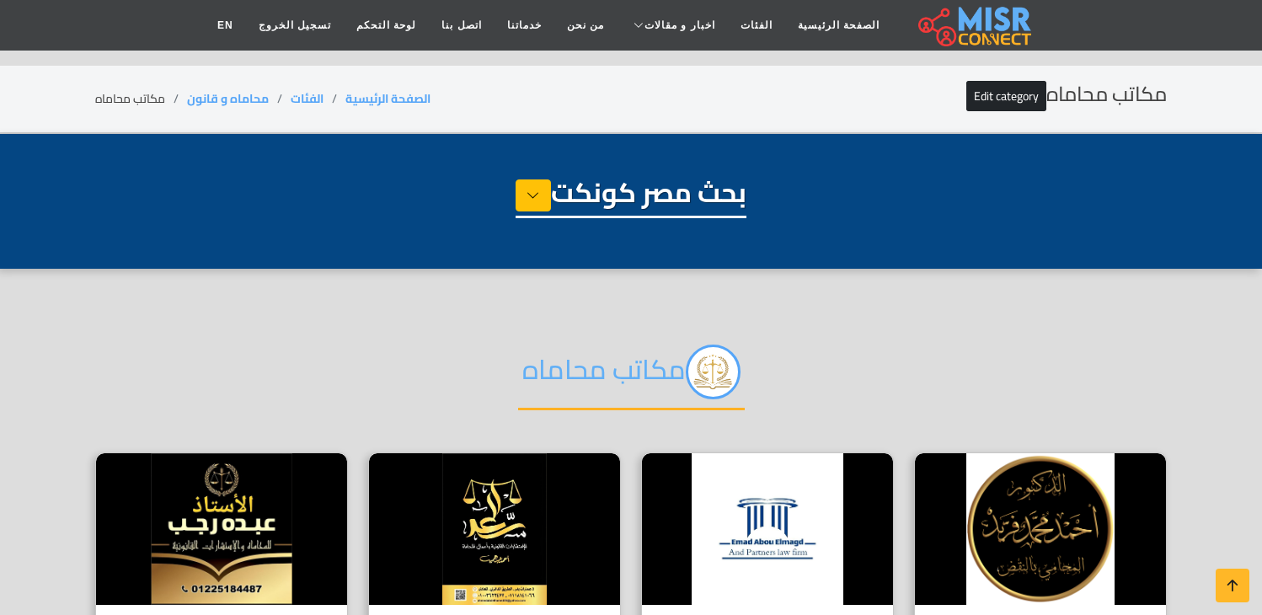
select select "**********"
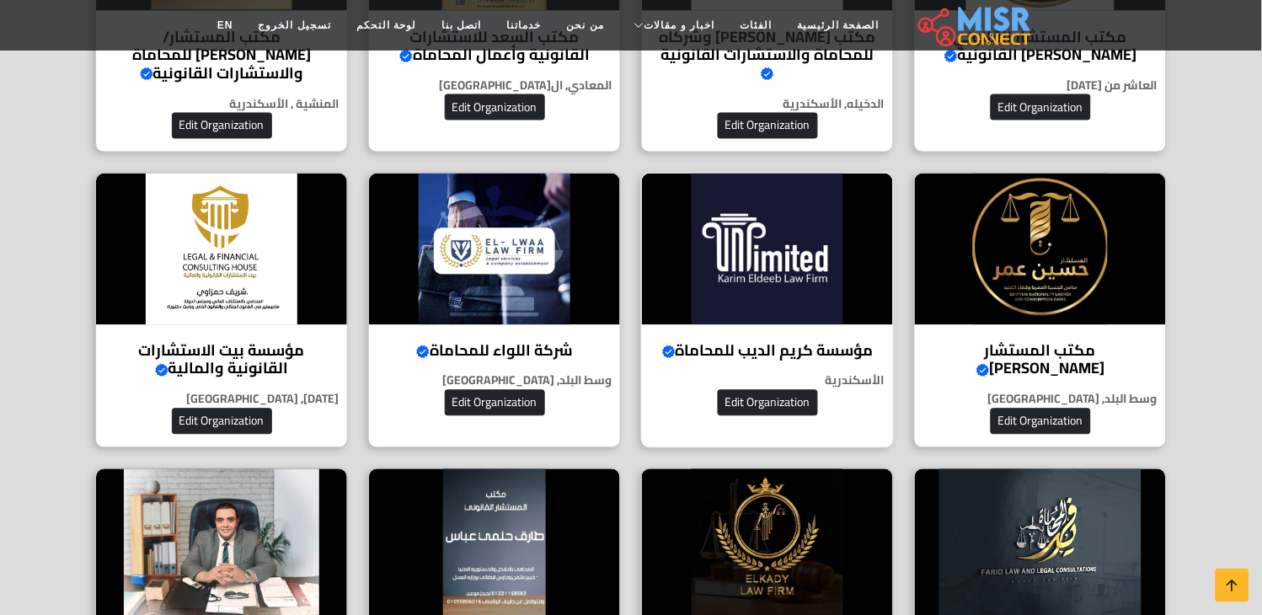
scroll to position [561, 0]
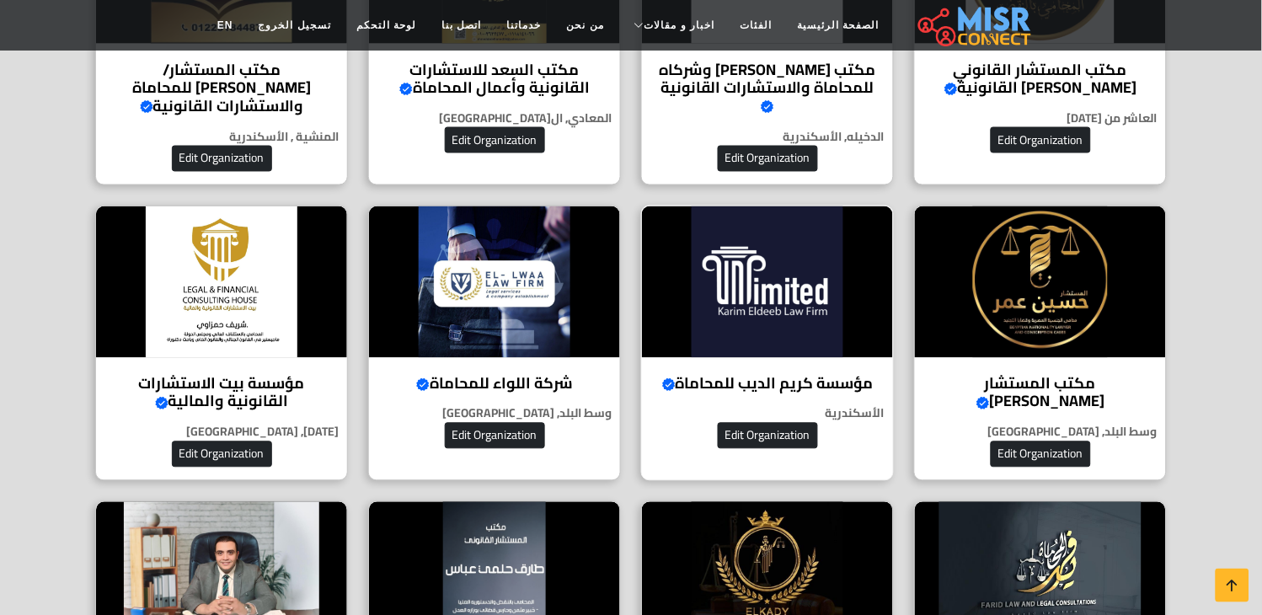
click at [784, 332] on img at bounding box center [767, 282] width 251 height 152
click at [720, 302] on img at bounding box center [767, 282] width 251 height 152
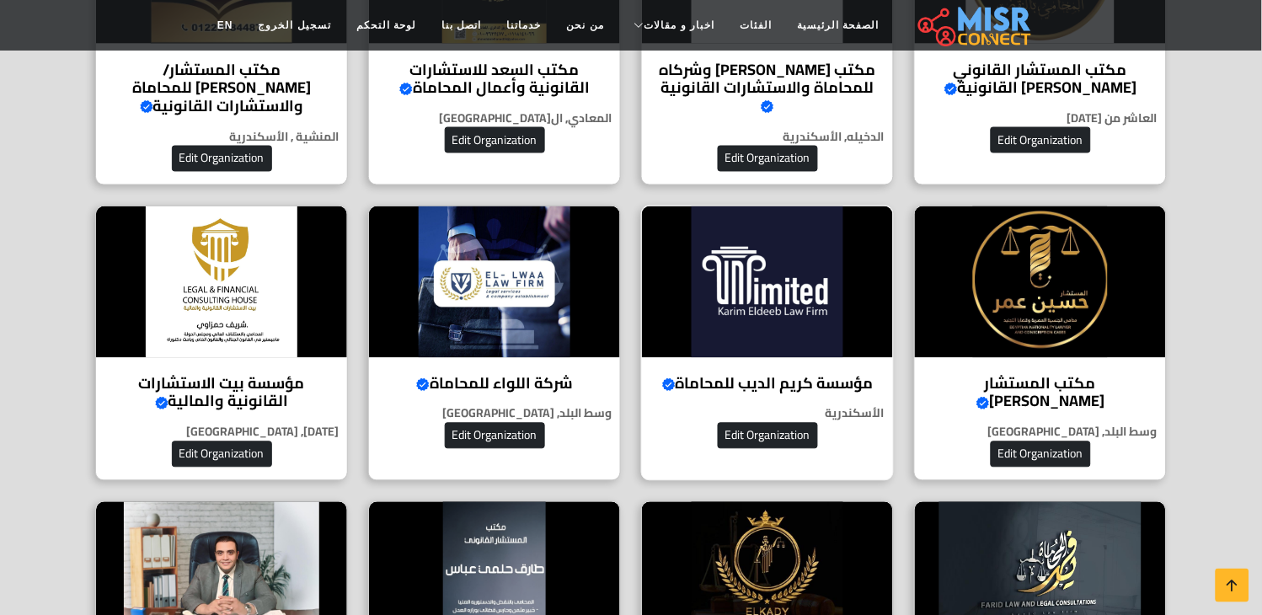
click at [748, 362] on div "مؤسسة كريم الديب للمحاماة Verified account الأسكندرية Edit Organization" at bounding box center [767, 344] width 253 height 276
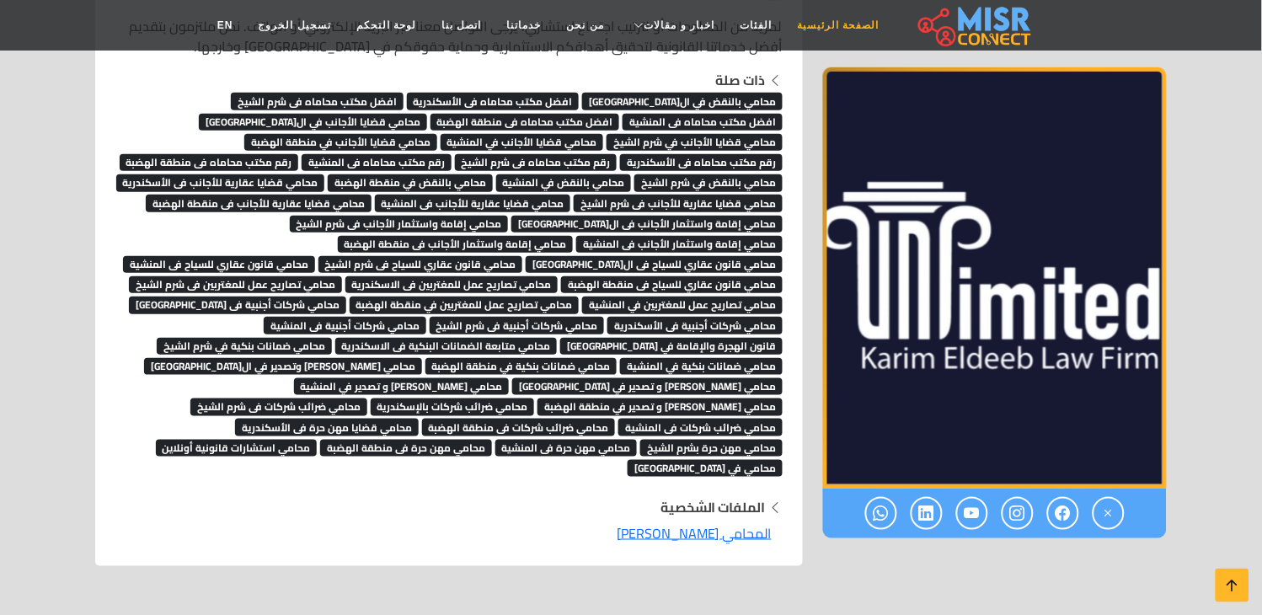
scroll to position [6179, 0]
